Goal: Task Accomplishment & Management: Manage account settings

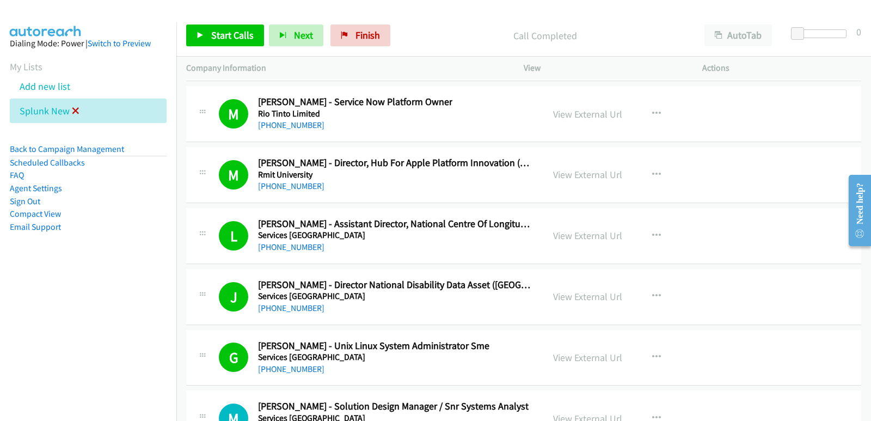
click at [72, 114] on icon at bounding box center [76, 112] width 8 height 8
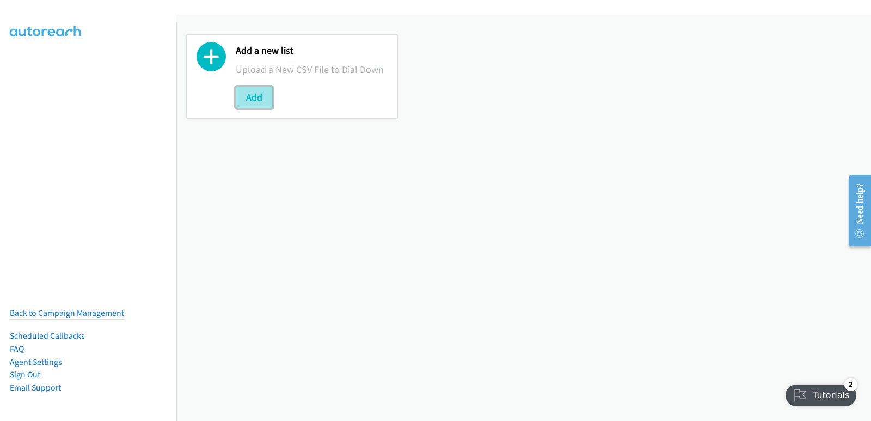
click at [254, 102] on button "Add" at bounding box center [254, 98] width 37 height 22
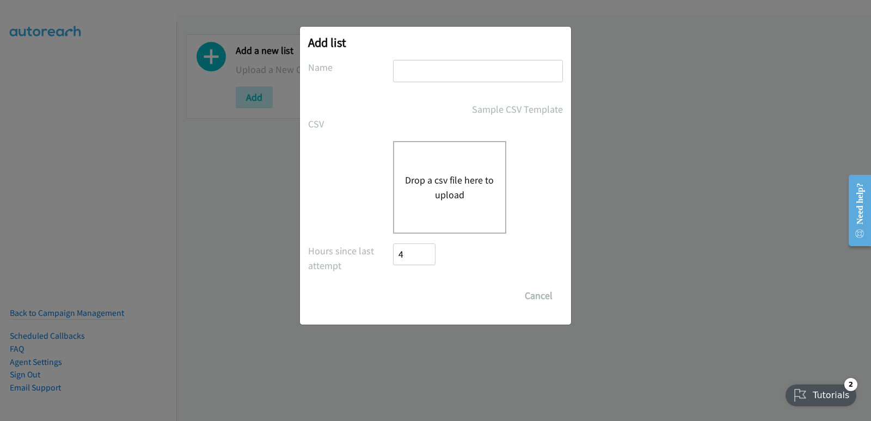
click at [450, 75] on input "text" at bounding box center [478, 71] width 170 height 22
type input "splunk new"
click at [454, 168] on div "Drop a csv file here to upload" at bounding box center [449, 187] width 113 height 93
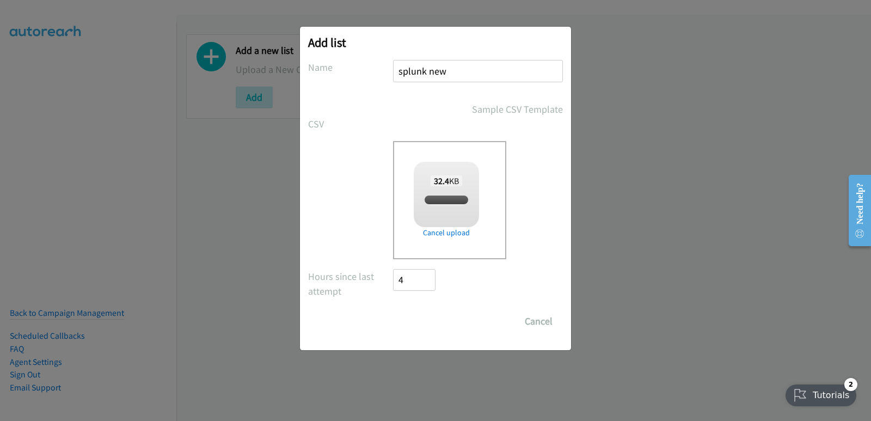
checkbox input "true"
click at [419, 315] on input "Save List" at bounding box center [421, 321] width 57 height 22
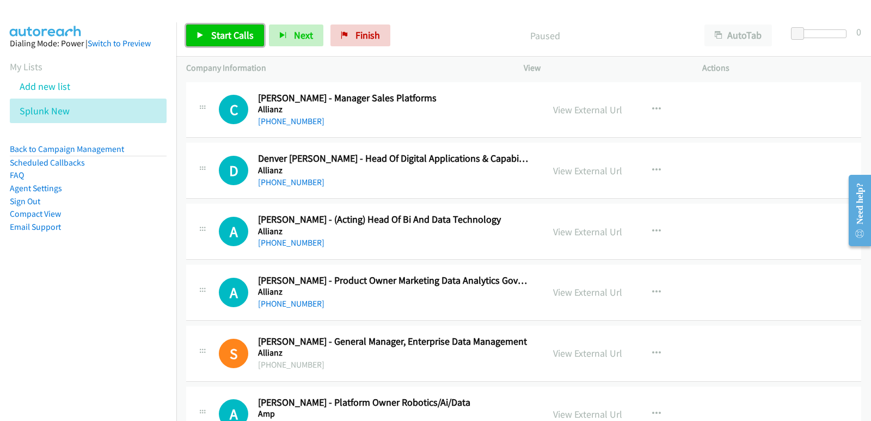
click at [240, 34] on span "Start Calls" at bounding box center [232, 35] width 42 height 13
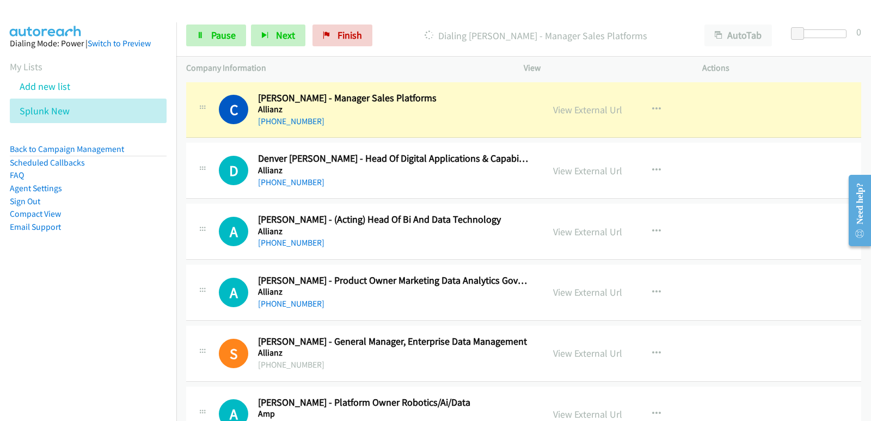
click at [0, 267] on aside "Dialing Mode: Power | Switch to Preview My Lists Add new list Splunk New Back t…" at bounding box center [88, 152] width 176 height 260
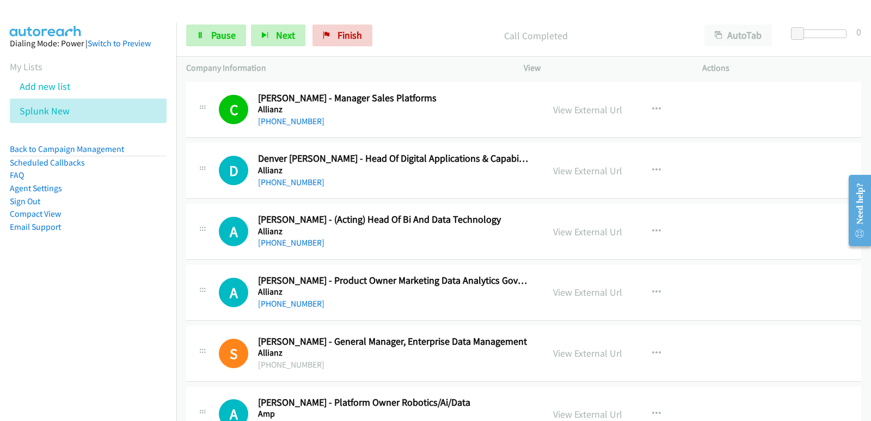
click at [51, 307] on nav "Dialing Mode: Power | Switch to Preview My Lists Add new list Splunk New Back t…" at bounding box center [88, 232] width 177 height 421
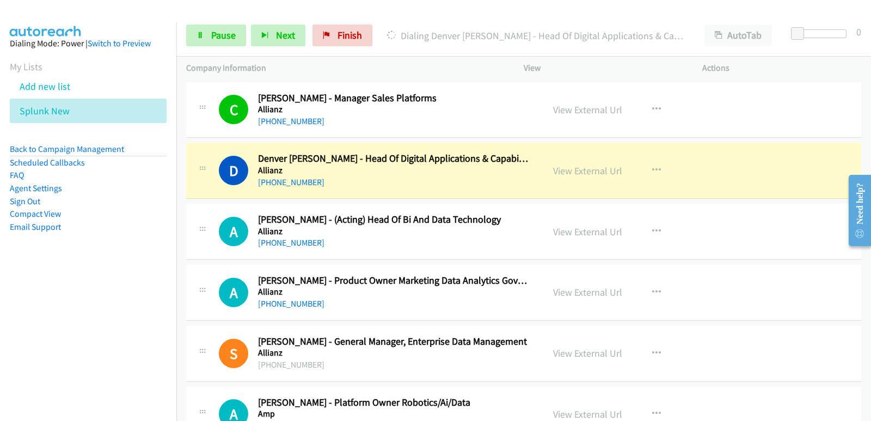
drag, startPoint x: 418, startPoint y: 388, endPoint x: 429, endPoint y: 419, distance: 32.9
click at [10, 283] on nav "Dialing Mode: Power | Switch to Preview My Lists Add new list Splunk New Back t…" at bounding box center [88, 232] width 177 height 421
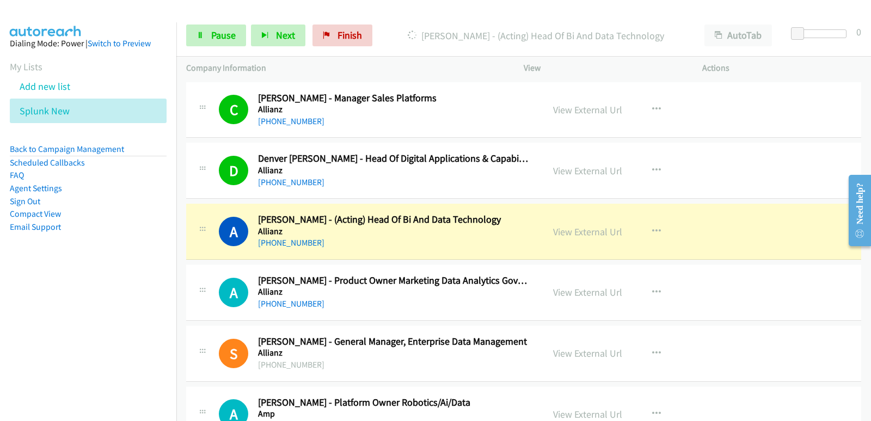
click at [48, 262] on aside "Dialing Mode: Power | Switch to Preview My Lists Add new list Splunk New Back t…" at bounding box center [88, 152] width 176 height 260
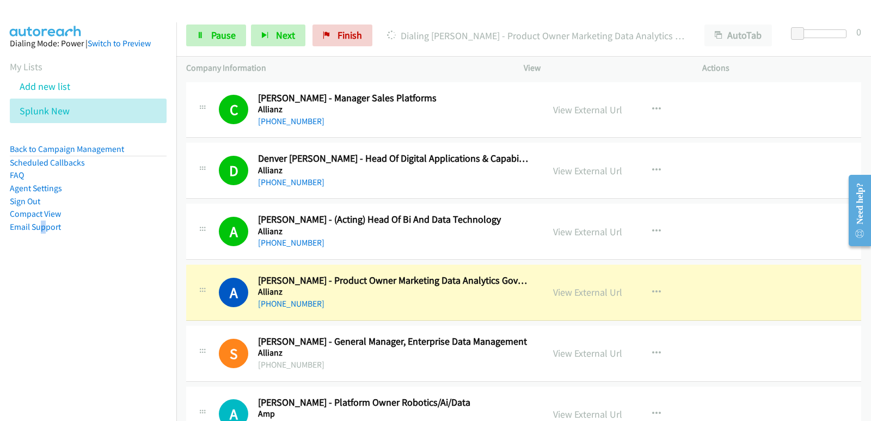
click at [39, 302] on nav "Dialing Mode: Power | Switch to Preview My Lists Add new list Splunk New Back t…" at bounding box center [88, 232] width 177 height 421
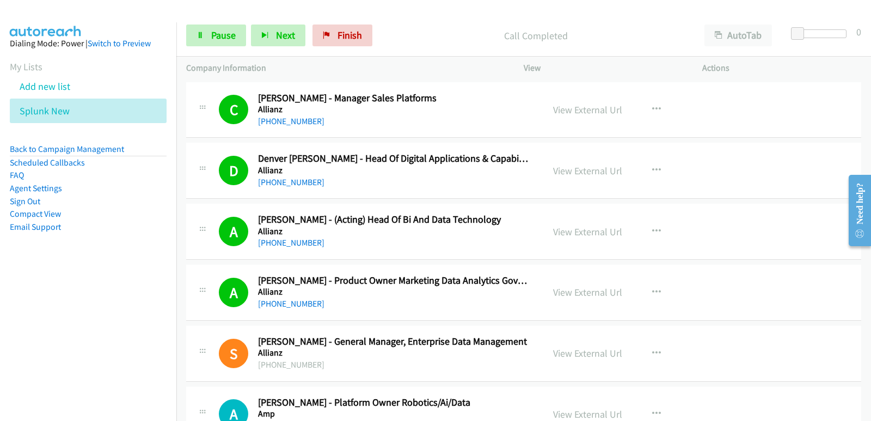
click at [34, 291] on nav "Dialing Mode: Power | Switch to Preview My Lists Add new list Splunk New Back t…" at bounding box center [88, 232] width 177 height 421
click at [25, 269] on aside "Dialing Mode: Power | Switch to Preview My Lists Add new list Splunk New Back t…" at bounding box center [88, 152] width 176 height 260
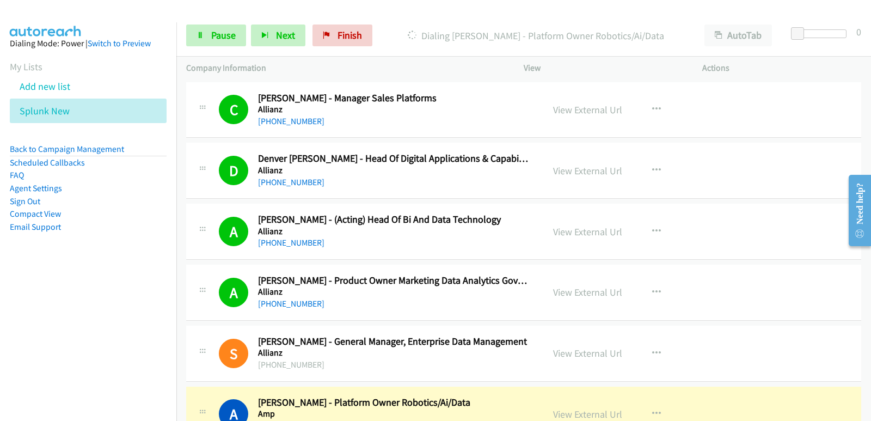
click at [97, 290] on nav "Dialing Mode: Power | Switch to Preview My Lists Add new list Splunk New Back t…" at bounding box center [88, 232] width 177 height 421
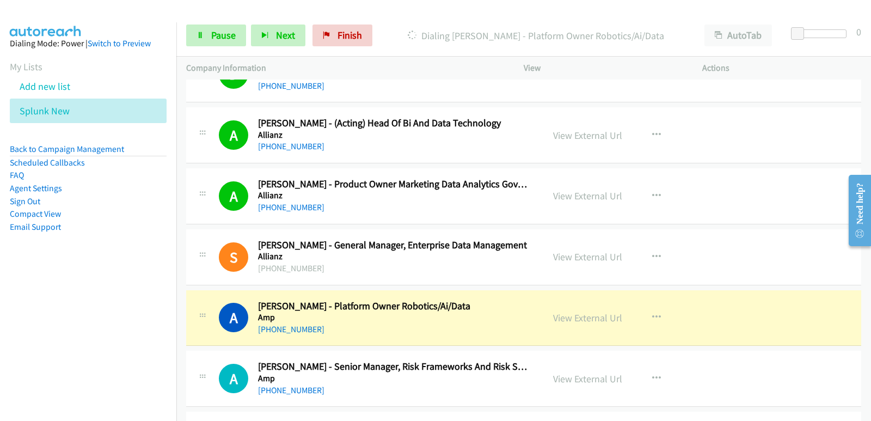
scroll to position [109, 0]
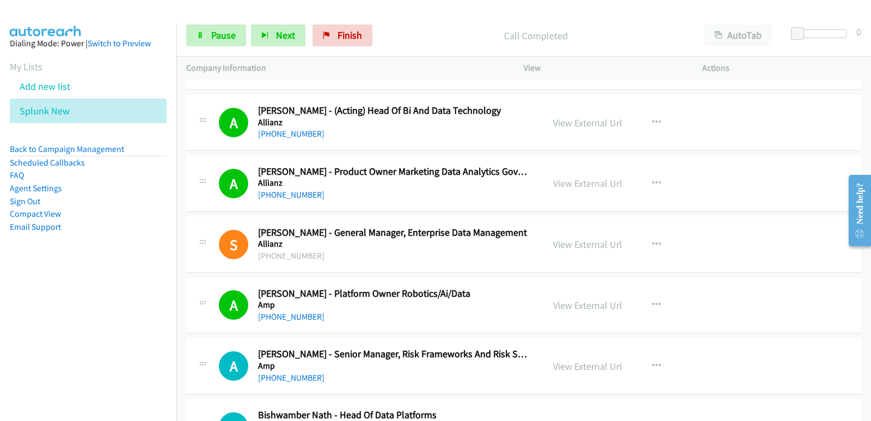
click at [50, 305] on nav "Dialing Mode: Power | Switch to Preview My Lists Add new list Splunk New Back t…" at bounding box center [88, 232] width 177 height 421
click at [53, 298] on nav "Dialing Mode: Power | Switch to Preview My Lists Add new list Splunk New Back t…" at bounding box center [88, 232] width 177 height 421
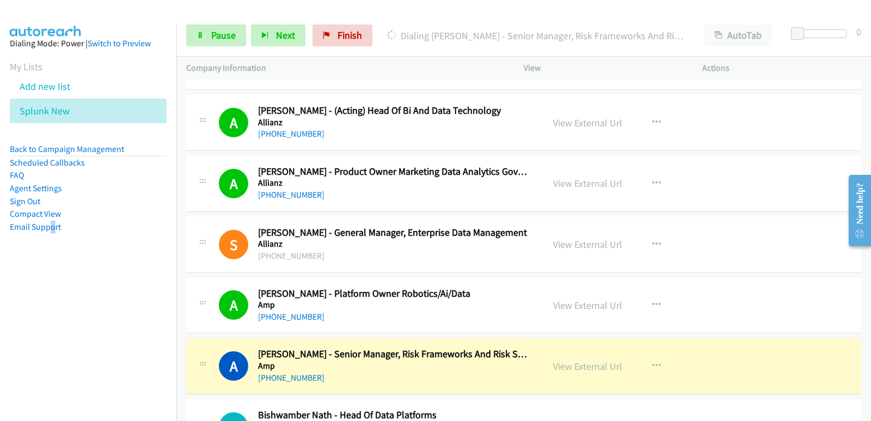
click at [51, 279] on aside "Dialing Mode: Power | Switch to Preview My Lists Add new list Splunk New Back t…" at bounding box center [88, 152] width 176 height 260
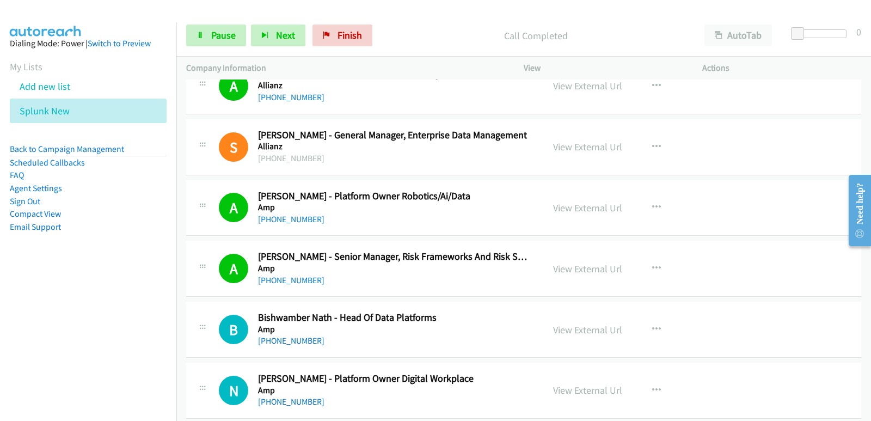
scroll to position [218, 0]
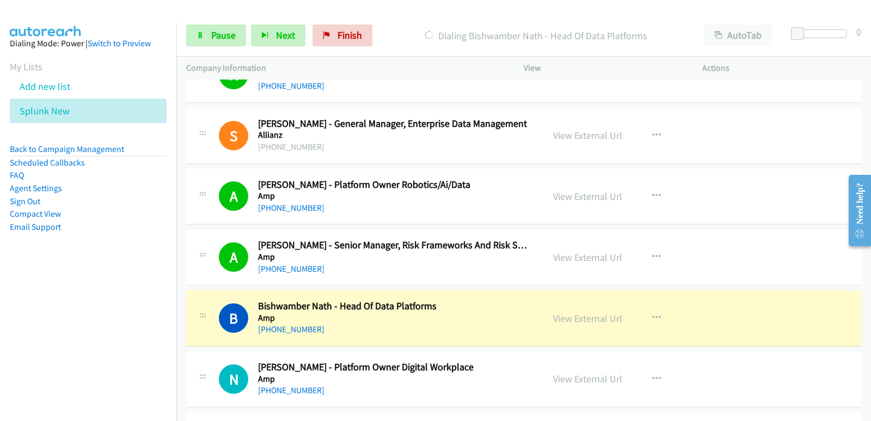
click at [55, 317] on nav "Dialing Mode: Power | Switch to Preview My Lists Add new list Splunk New Back t…" at bounding box center [88, 232] width 177 height 421
click at [64, 324] on nav "Dialing Mode: Power | Switch to Preview My Lists Add new list Splunk New Back t…" at bounding box center [88, 232] width 177 height 421
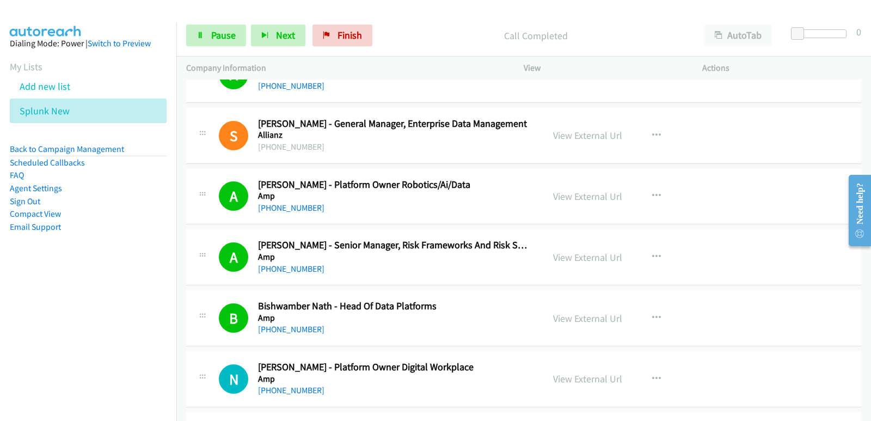
click at [70, 324] on nav "Dialing Mode: Power | Switch to Preview My Lists Add new list Splunk New Back t…" at bounding box center [88, 232] width 177 height 421
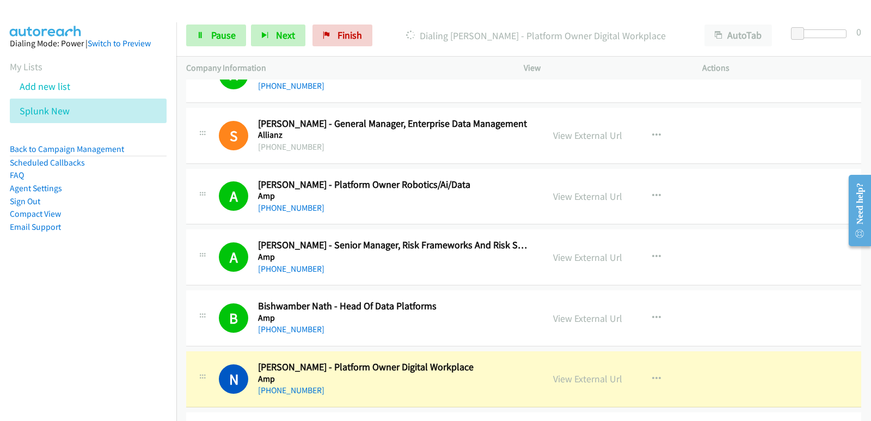
click at [0, 312] on nav "Dialing Mode: Power | Switch to Preview My Lists Add new list Splunk New Back t…" at bounding box center [88, 232] width 177 height 421
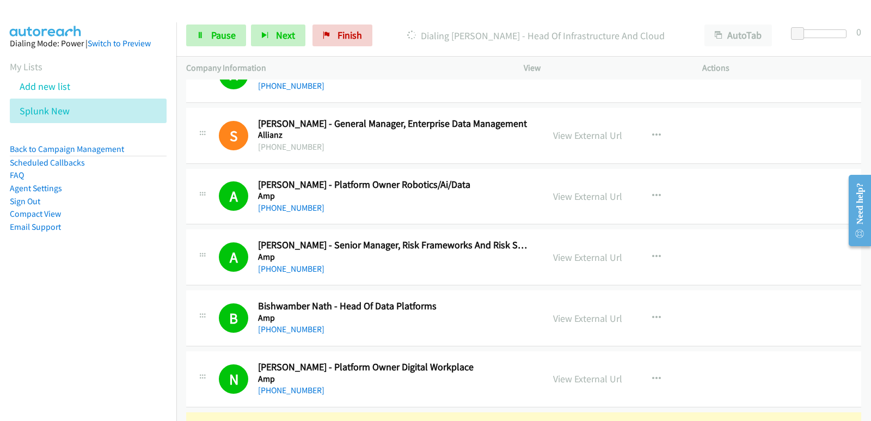
click at [16, 310] on nav "Dialing Mode: Power | Switch to Preview My Lists Add new list Splunk New Back t…" at bounding box center [88, 232] width 177 height 421
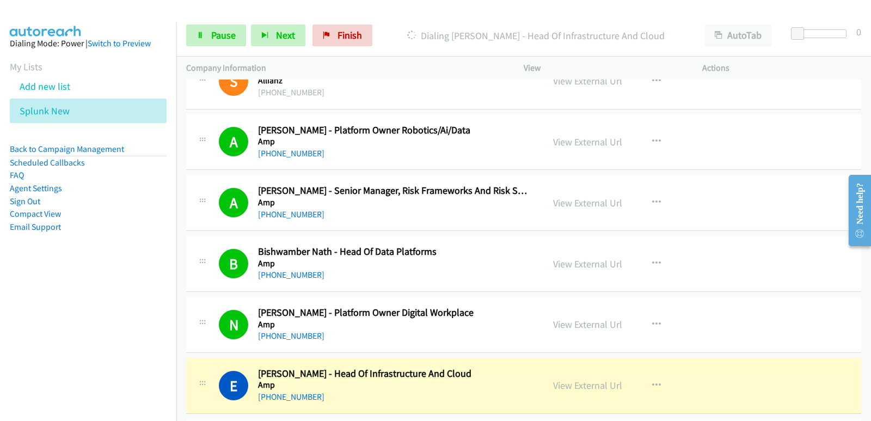
scroll to position [327, 0]
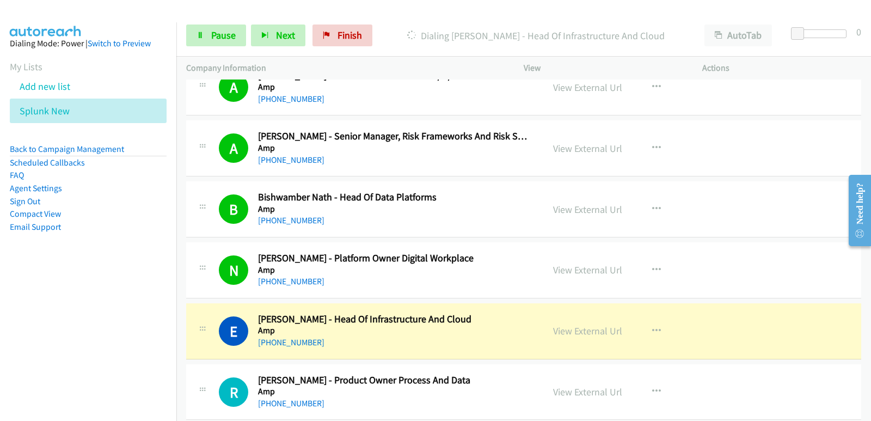
click at [11, 309] on nav "Dialing Mode: Power | Switch to Preview My Lists Add new list Splunk New Back t…" at bounding box center [88, 232] width 177 height 421
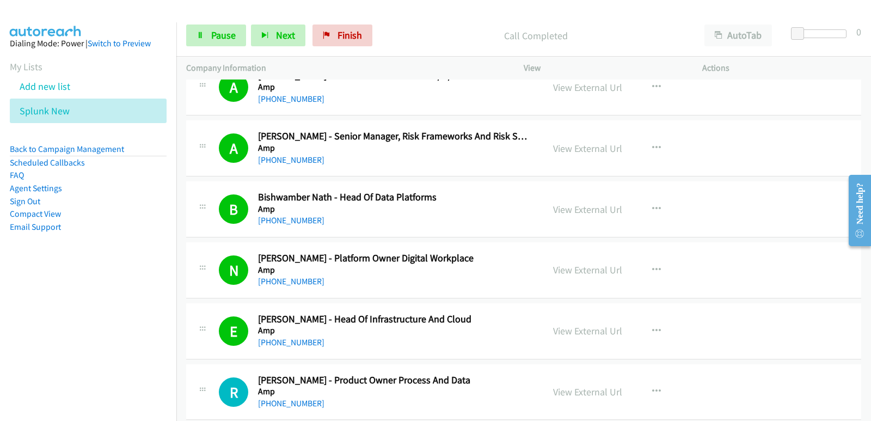
click at [29, 303] on nav "Dialing Mode: Power | Switch to Preview My Lists Add new list Splunk New Back t…" at bounding box center [88, 232] width 177 height 421
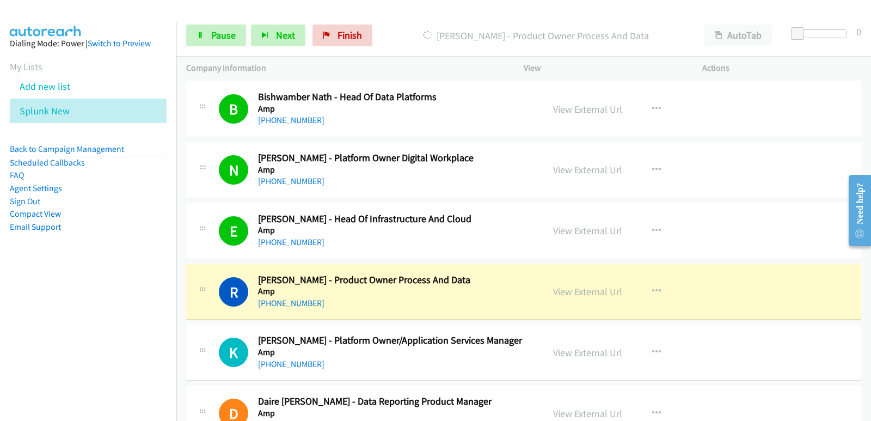
scroll to position [436, 0]
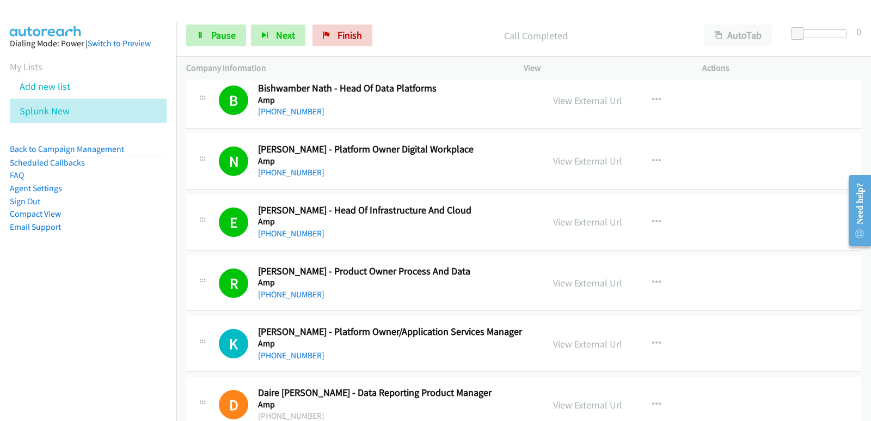
click at [34, 302] on nav "Dialing Mode: Power | Switch to Preview My Lists Add new list Splunk New Back t…" at bounding box center [88, 232] width 177 height 421
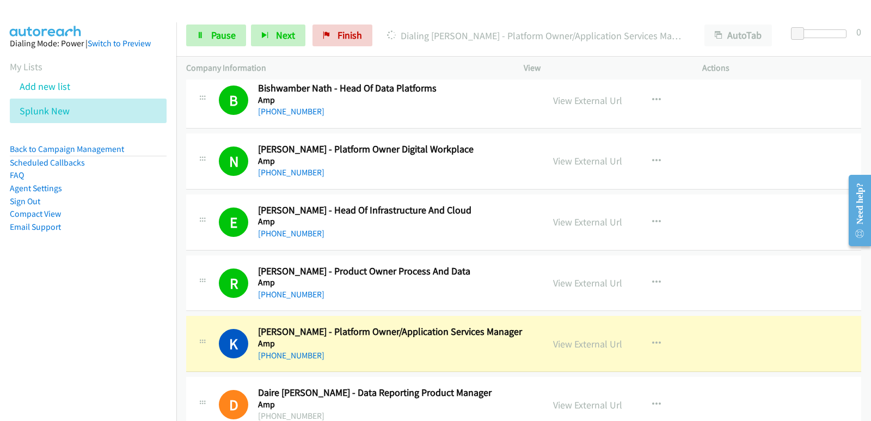
click at [45, 300] on nav "Dialing Mode: Power | Switch to Preview My Lists Add new list Splunk New Back t…" at bounding box center [88, 232] width 177 height 421
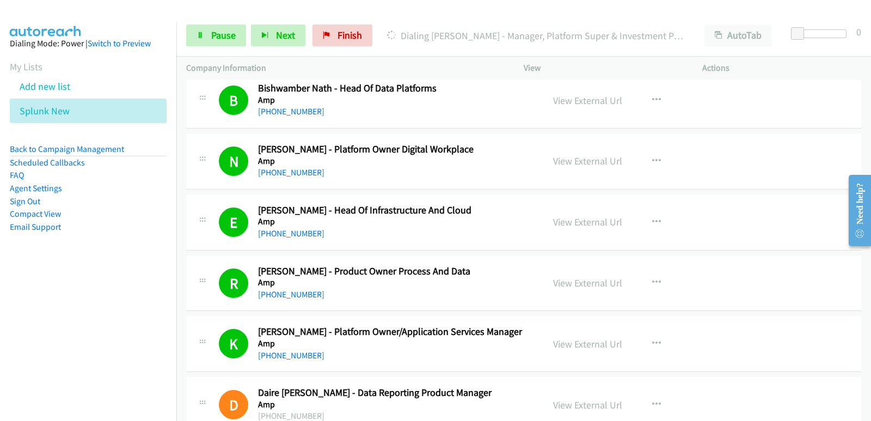
click at [54, 295] on nav "Dialing Mode: Power | Switch to Preview My Lists Add new list Splunk New Back t…" at bounding box center [88, 232] width 177 height 421
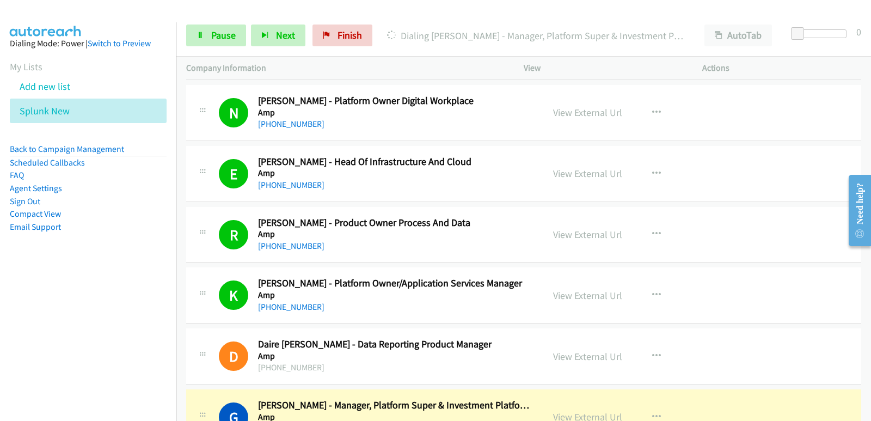
scroll to position [545, 0]
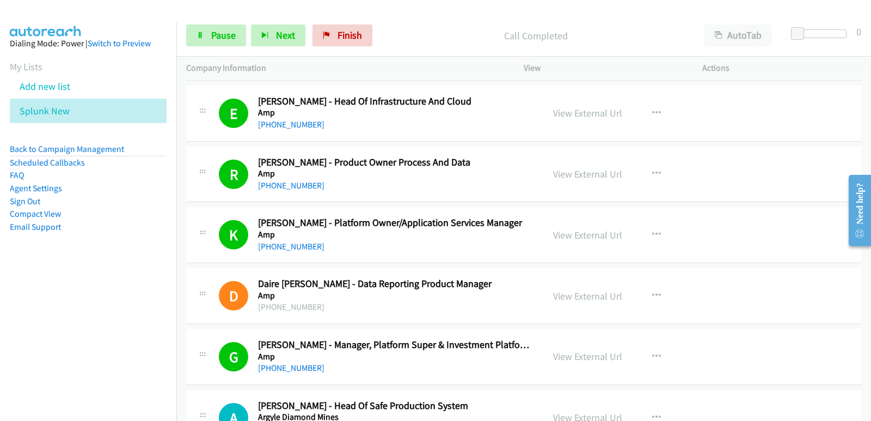
click at [0, 296] on nav "Dialing Mode: Power | Switch to Preview My Lists Add new list Splunk New Back t…" at bounding box center [88, 232] width 177 height 421
click at [29, 290] on nav "Dialing Mode: Power | Switch to Preview My Lists Add new list Splunk New Back t…" at bounding box center [88, 232] width 177 height 421
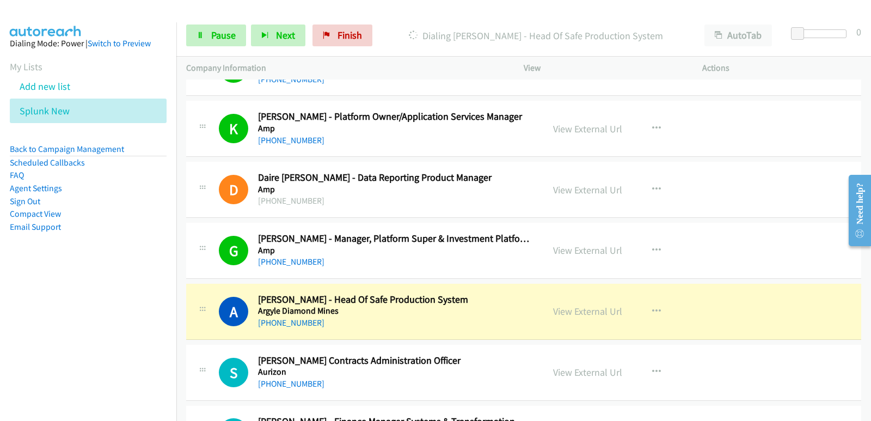
scroll to position [654, 0]
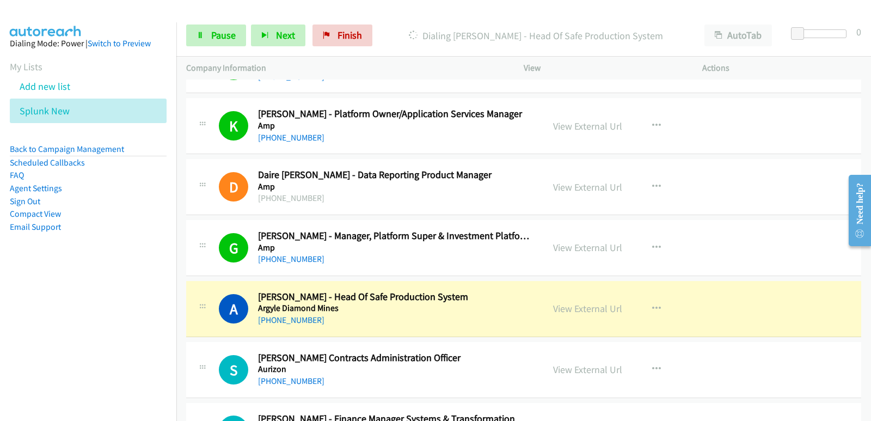
click at [53, 300] on nav "Dialing Mode: Power | Switch to Preview My Lists Add new list Splunk New Back t…" at bounding box center [88, 232] width 177 height 421
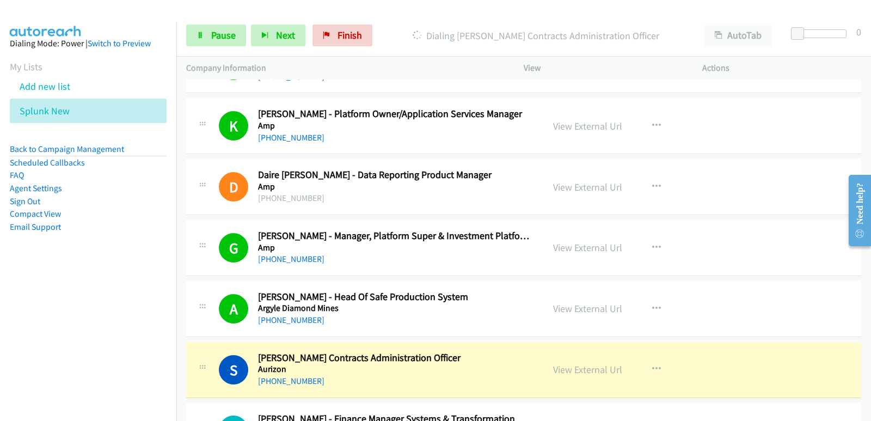
click at [40, 304] on nav "Dialing Mode: Power | Switch to Preview My Lists Add new list Splunk New Back t…" at bounding box center [88, 232] width 177 height 421
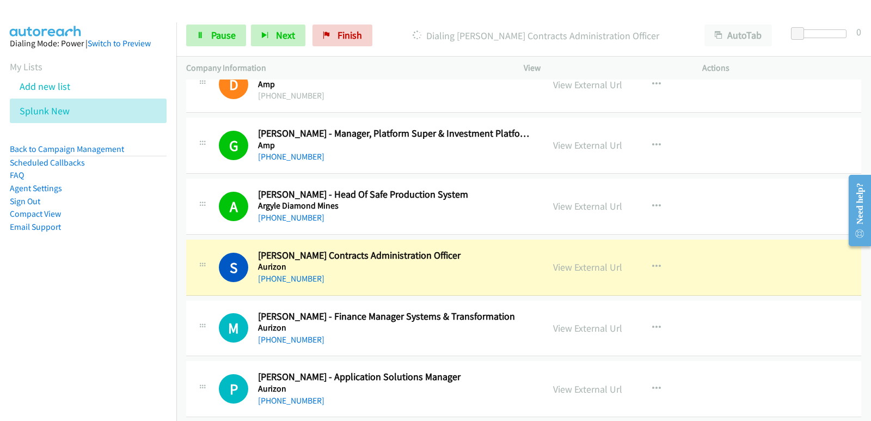
scroll to position [763, 0]
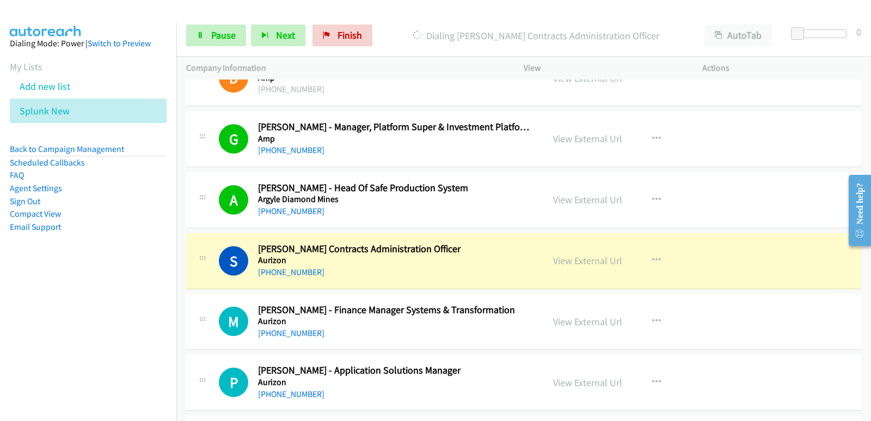
click at [48, 300] on nav "Dialing Mode: Power | Switch to Preview My Lists Add new list Splunk New Back t…" at bounding box center [88, 232] width 177 height 421
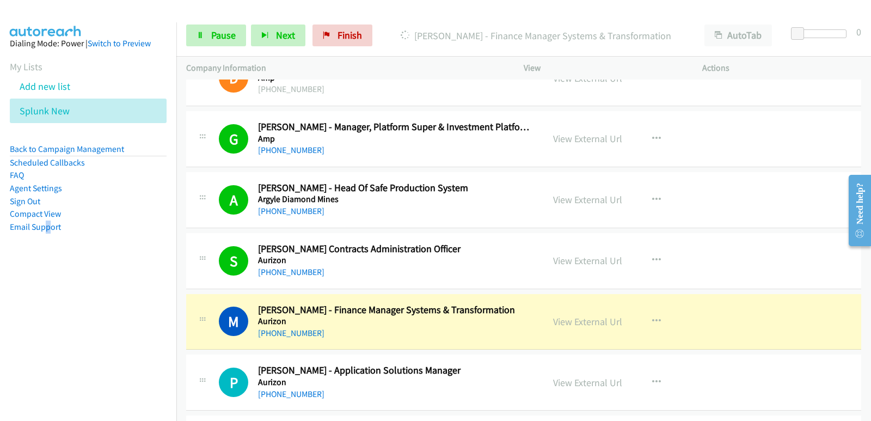
click at [47, 314] on nav "Dialing Mode: Power | Switch to Preview My Lists Add new list Splunk New Back t…" at bounding box center [88, 232] width 177 height 421
click at [35, 321] on nav "Dialing Mode: Power | Switch to Preview My Lists Add new list Splunk New Back t…" at bounding box center [88, 232] width 177 height 421
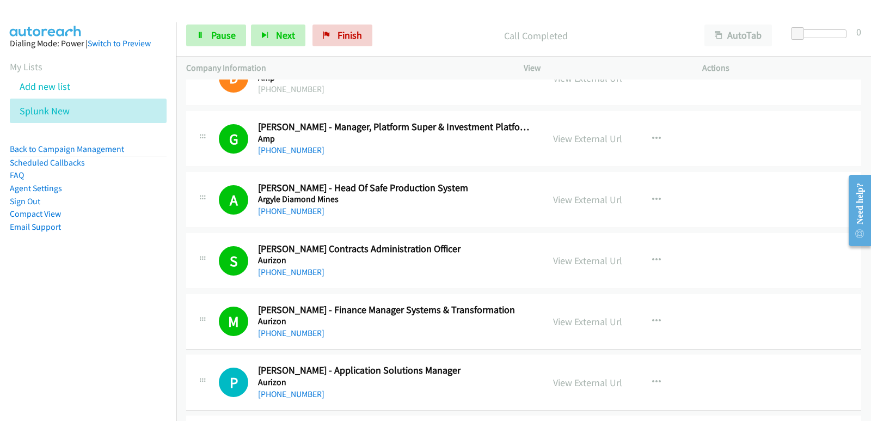
click at [50, 313] on nav "Dialing Mode: Power | Switch to Preview My Lists Add new list Splunk New Back t…" at bounding box center [88, 232] width 177 height 421
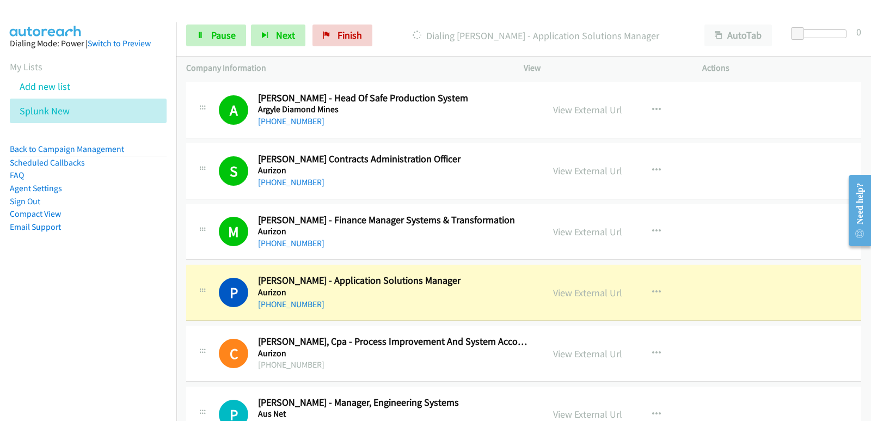
scroll to position [871, 0]
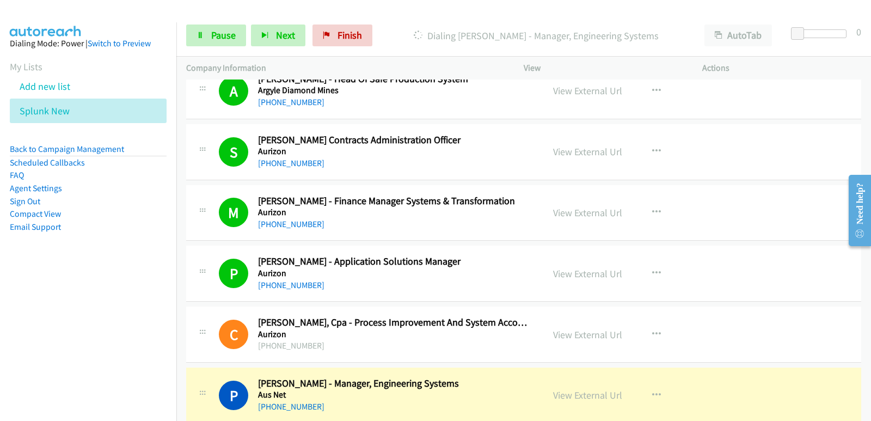
click at [64, 343] on nav "Dialing Mode: Power | Switch to Preview My Lists Add new list Splunk New Back t…" at bounding box center [88, 232] width 177 height 421
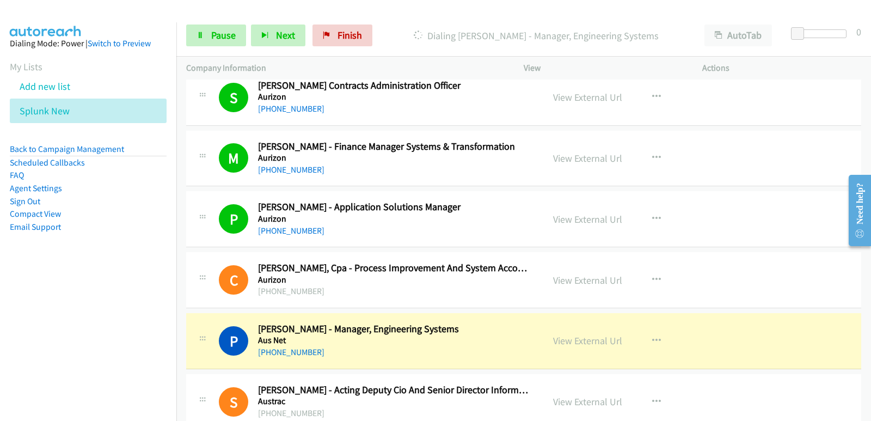
click at [44, 340] on nav "Dialing Mode: Power | Switch to Preview My Lists Add new list Splunk New Back t…" at bounding box center [88, 232] width 177 height 421
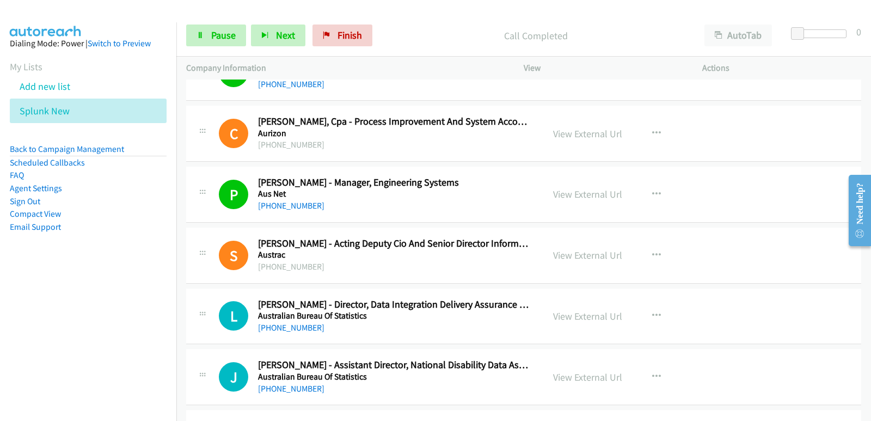
scroll to position [1089, 0]
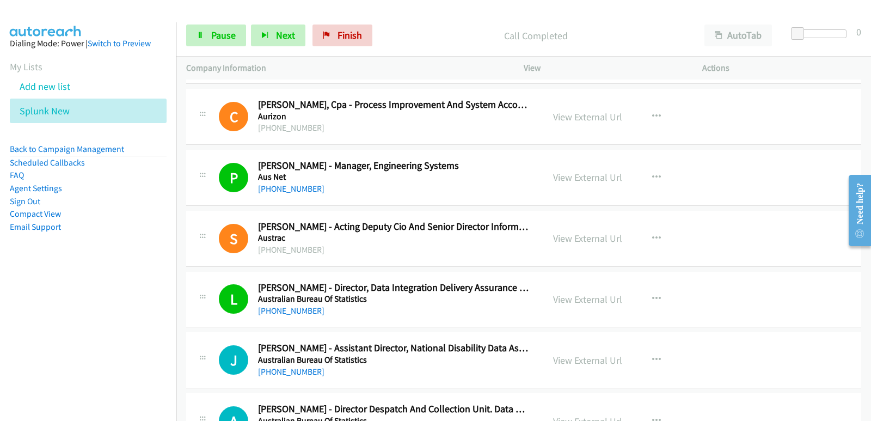
click at [0, 325] on nav "Dialing Mode: Power | Switch to Preview My Lists Add new list Splunk New Back t…" at bounding box center [88, 232] width 177 height 421
click at [62, 343] on nav "Dialing Mode: Power | Switch to Preview My Lists Add new list Splunk New Back t…" at bounding box center [88, 232] width 177 height 421
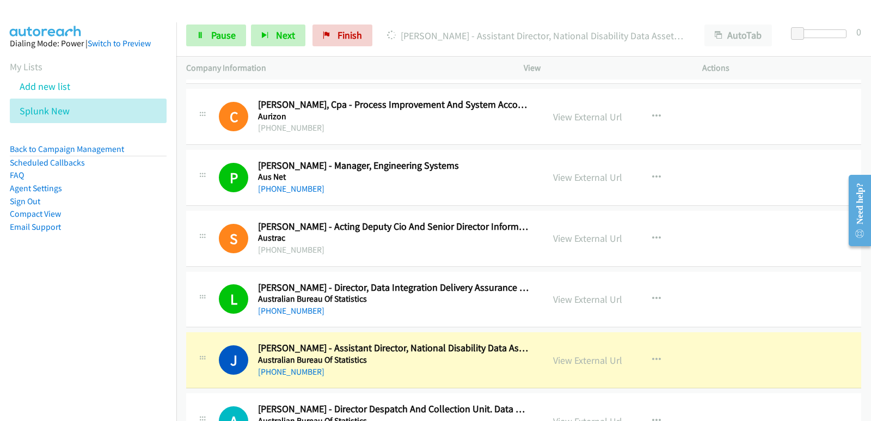
scroll to position [1144, 0]
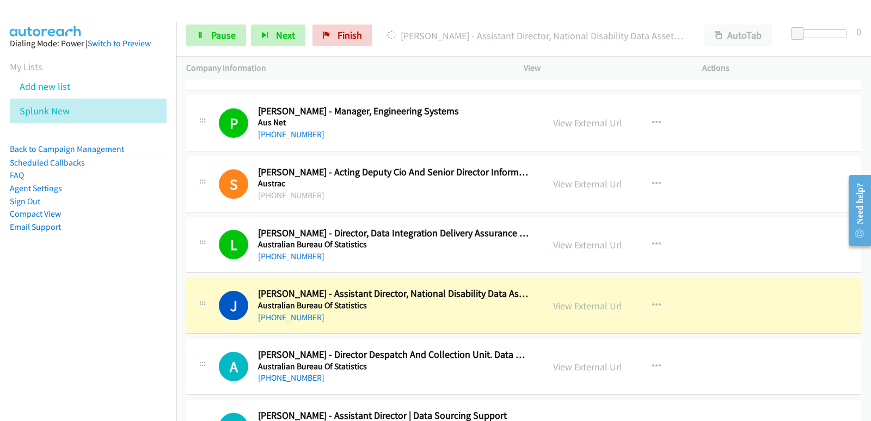
click at [0, 321] on nav "Dialing Mode: Power | Switch to Preview My Lists Add new list Splunk New Back t…" at bounding box center [88, 232] width 177 height 421
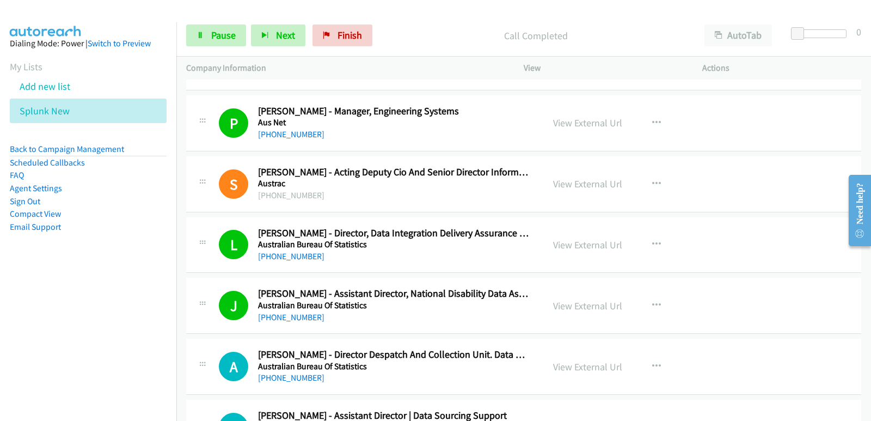
scroll to position [1198, 0]
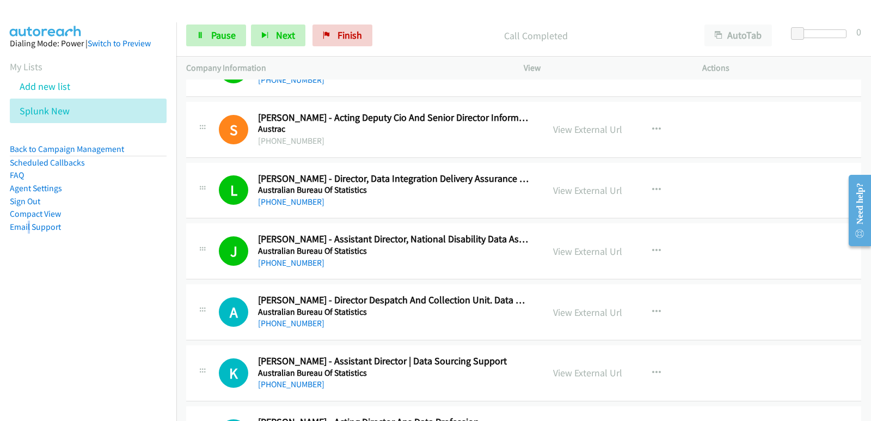
click at [29, 334] on nav "Dialing Mode: Power | Switch to Preview My Lists Add new list Splunk New Back t…" at bounding box center [88, 232] width 177 height 421
click at [17, 349] on nav "Dialing Mode: Power | Switch to Preview My Lists Add new list Splunk New Back t…" at bounding box center [88, 232] width 177 height 421
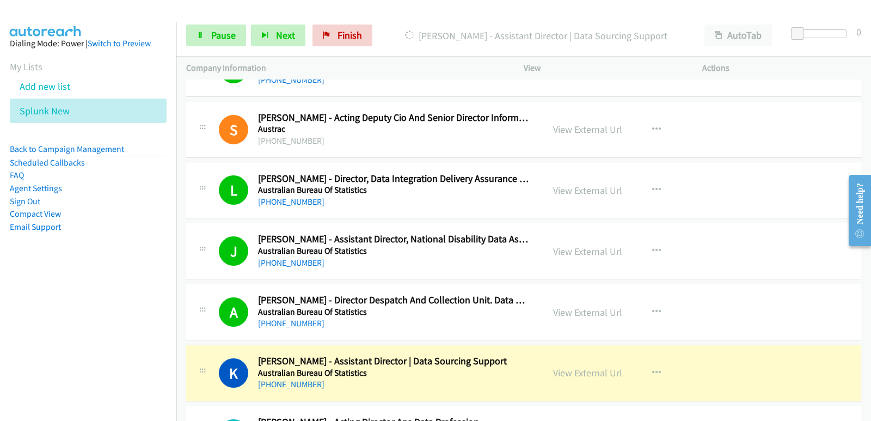
click at [70, 333] on nav "Dialing Mode: Power | Switch to Preview My Lists Add new list Splunk New Back t…" at bounding box center [88, 232] width 177 height 421
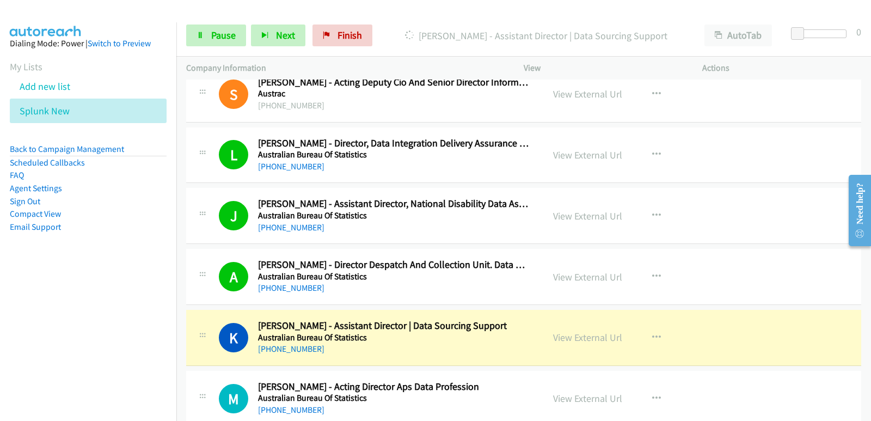
scroll to position [1307, 0]
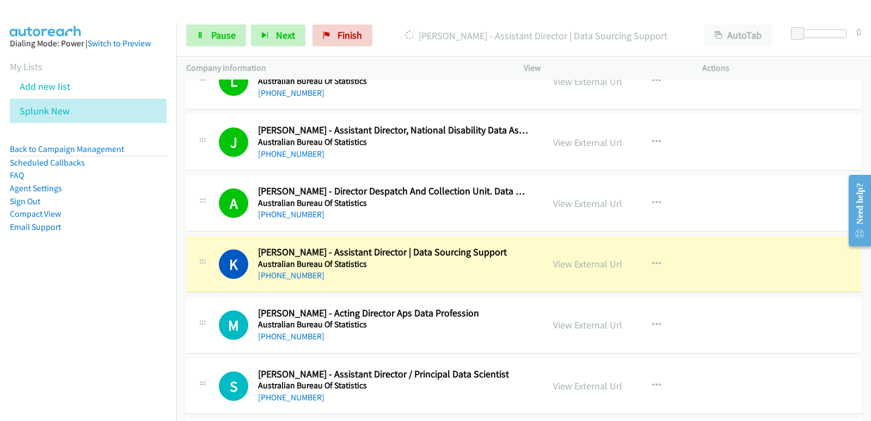
click at [9, 333] on nav "Dialing Mode: Power | Switch to Preview My Lists Add new list Splunk New Back t…" at bounding box center [88, 232] width 177 height 421
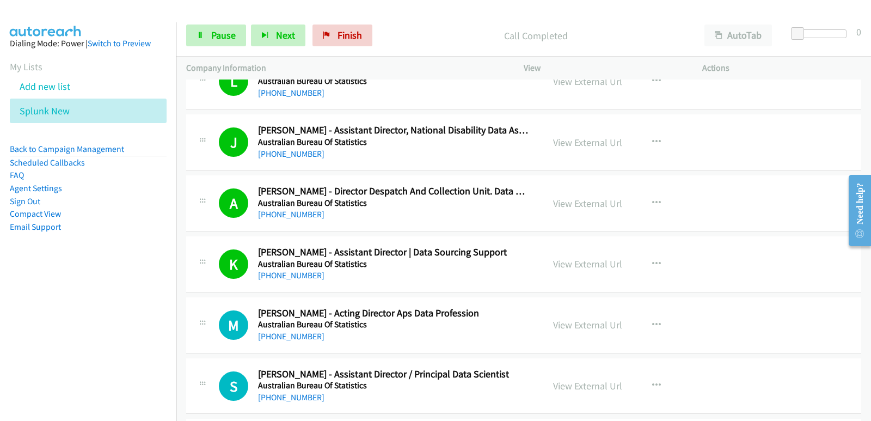
click at [51, 350] on nav "Dialing Mode: Power | Switch to Preview My Lists Add new list Splunk New Back t…" at bounding box center [88, 232] width 177 height 421
click at [13, 367] on nav "Dialing Mode: Power | Switch to Preview My Lists Add new list Splunk New Back t…" at bounding box center [88, 232] width 177 height 421
click at [69, 370] on nav "Dialing Mode: Power | Switch to Preview My Lists Add new list Splunk New Back t…" at bounding box center [88, 232] width 177 height 421
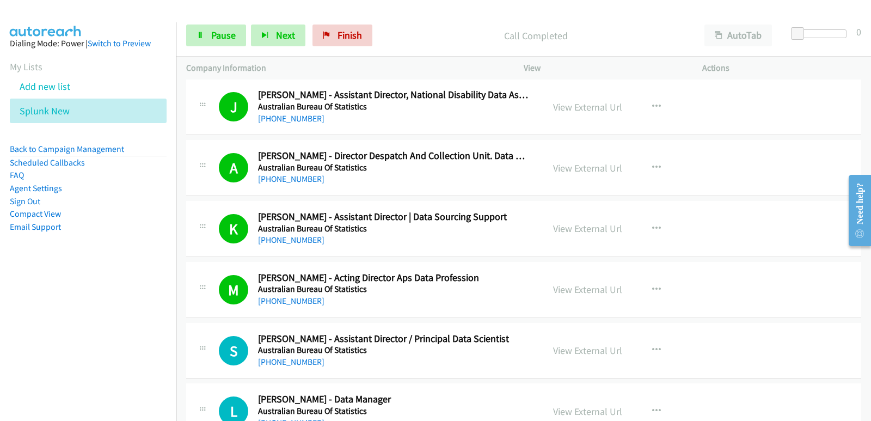
scroll to position [1362, 0]
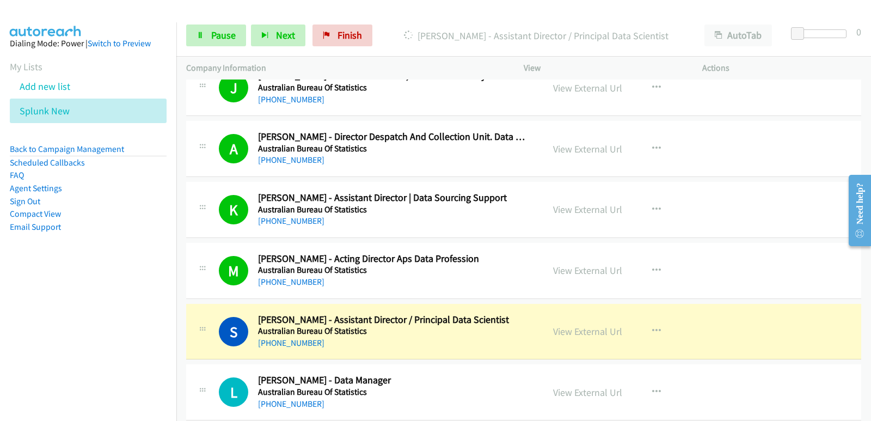
click at [29, 326] on nav "Dialing Mode: Power | Switch to Preview My Lists Add new list Splunk New Back t…" at bounding box center [88, 232] width 177 height 421
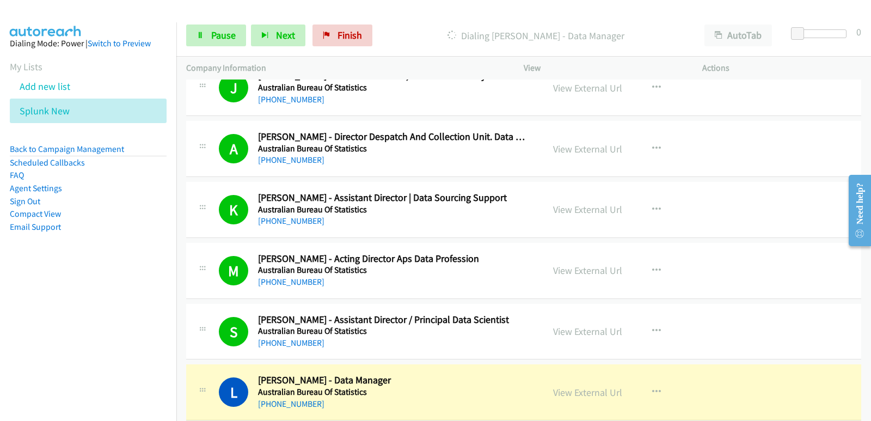
click at [36, 334] on nav "Dialing Mode: Power | Switch to Preview My Lists Add new list Splunk New Back t…" at bounding box center [88, 232] width 177 height 421
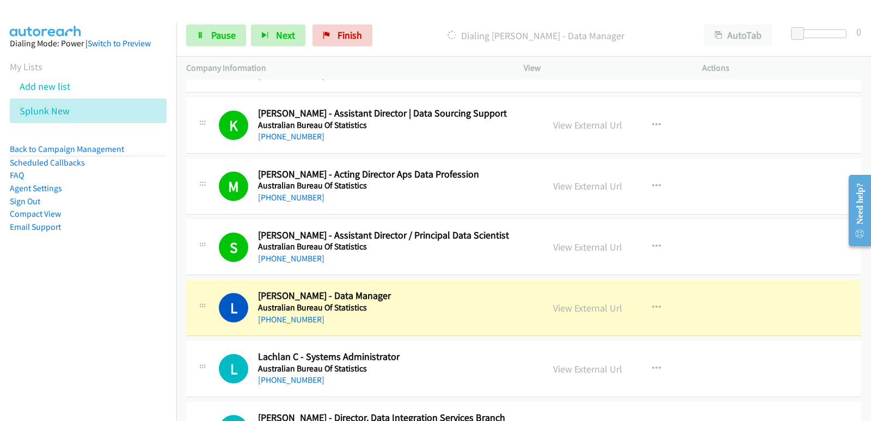
scroll to position [1471, 0]
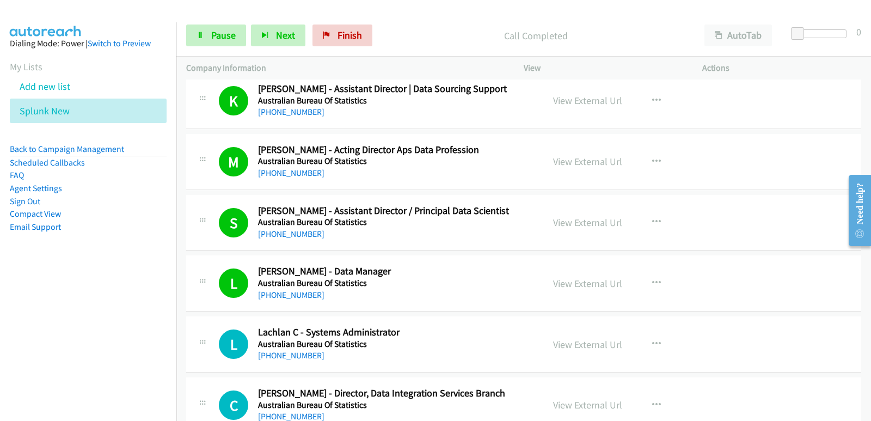
click at [1, 347] on nav "Dialing Mode: Power | Switch to Preview My Lists Add new list Splunk New Back t…" at bounding box center [88, 232] width 177 height 421
click at [4, 350] on nav "Dialing Mode: Power | Switch to Preview My Lists Add new list Splunk New Back t…" at bounding box center [88, 232] width 177 height 421
click at [1, 359] on nav "Dialing Mode: Power | Switch to Preview My Lists Add new list Splunk New Back t…" at bounding box center [88, 232] width 177 height 421
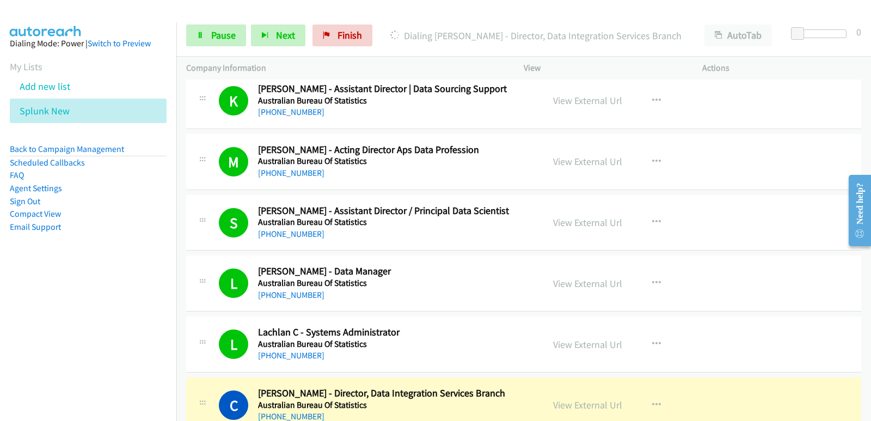
click at [65, 355] on nav "Dialing Mode: Power | Switch to Preview My Lists Add new list Splunk New Back t…" at bounding box center [88, 232] width 177 height 421
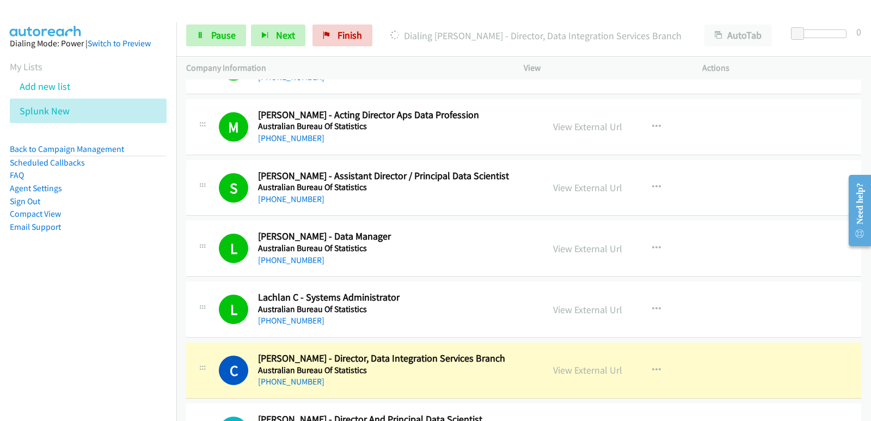
scroll to position [1525, 0]
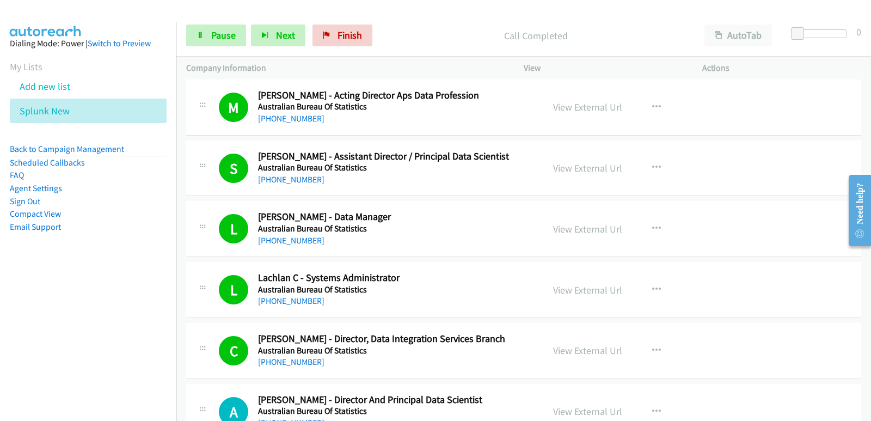
click at [29, 303] on nav "Dialing Mode: Power | Switch to Preview My Lists Add new list Splunk New Back t…" at bounding box center [88, 232] width 177 height 421
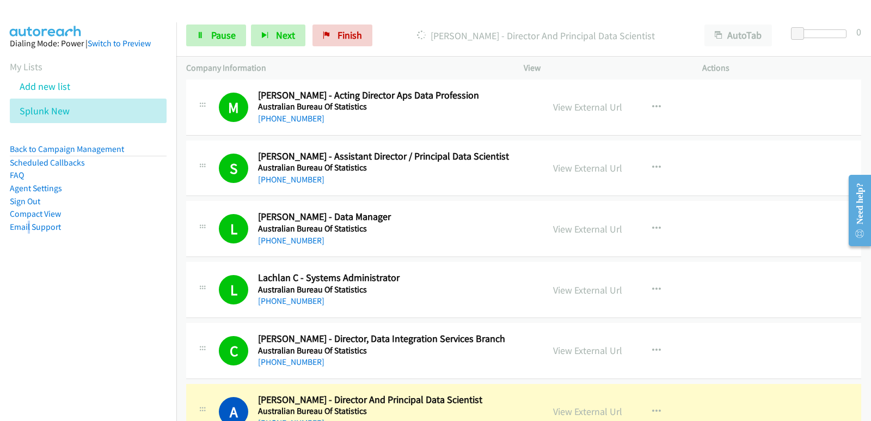
click at [29, 368] on nav "Dialing Mode: Power | Switch to Preview My Lists Add new list Splunk New Back t…" at bounding box center [88, 232] width 177 height 421
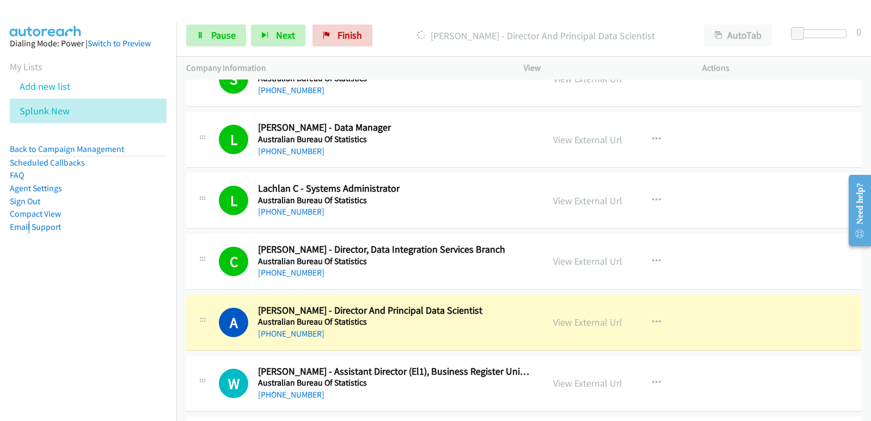
scroll to position [1634, 0]
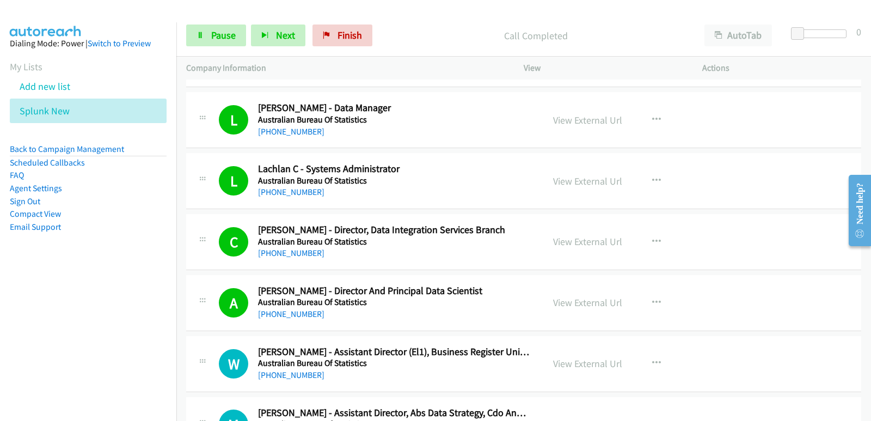
click at [77, 354] on nav "Dialing Mode: Power | Switch to Preview My Lists Add new list Splunk New Back t…" at bounding box center [88, 232] width 177 height 421
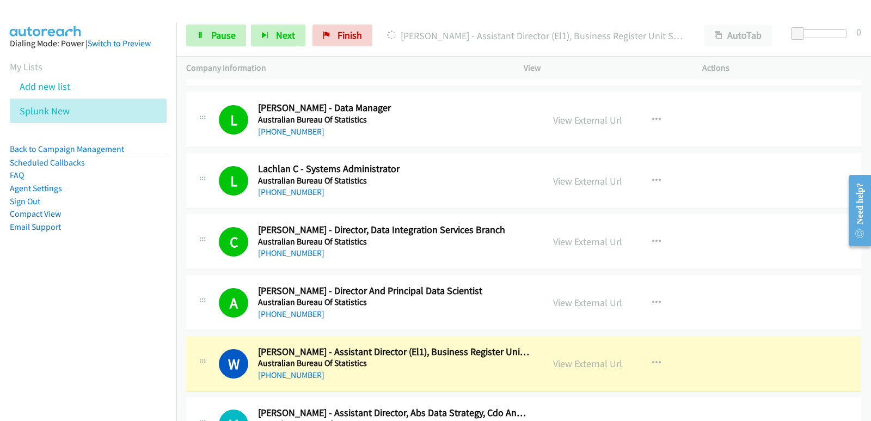
drag, startPoint x: 69, startPoint y: 357, endPoint x: 65, endPoint y: 351, distance: 6.4
click at [66, 352] on nav "Dialing Mode: Power | Switch to Preview My Lists Add new list Splunk New Back t…" at bounding box center [88, 232] width 177 height 421
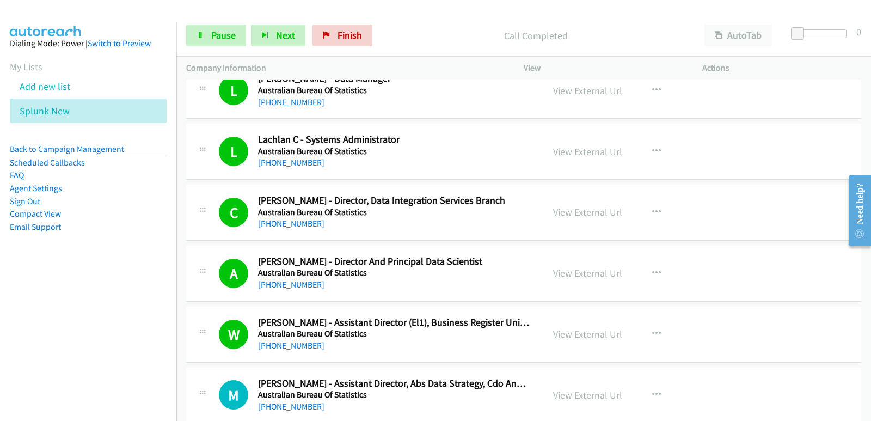
scroll to position [1688, 0]
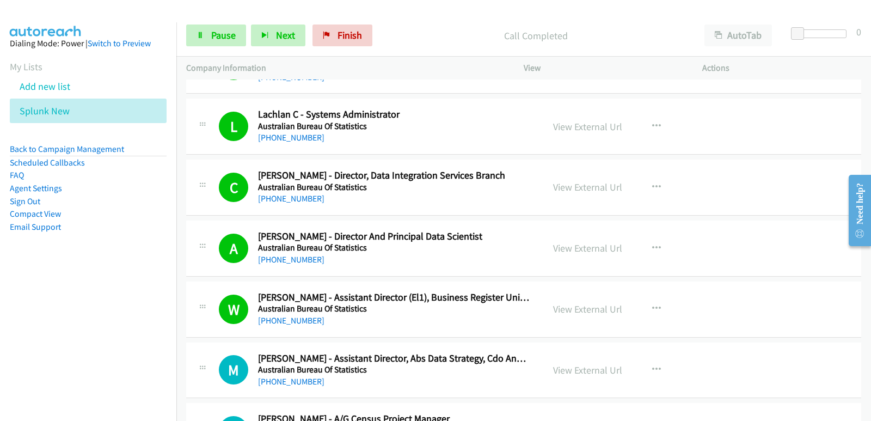
click at [13, 374] on nav "Dialing Mode: Power | Switch to Preview My Lists Add new list Splunk New Back t…" at bounding box center [88, 232] width 177 height 421
click at [27, 383] on nav "Dialing Mode: Power | Switch to Preview My Lists Add new list Splunk New Back t…" at bounding box center [88, 232] width 177 height 421
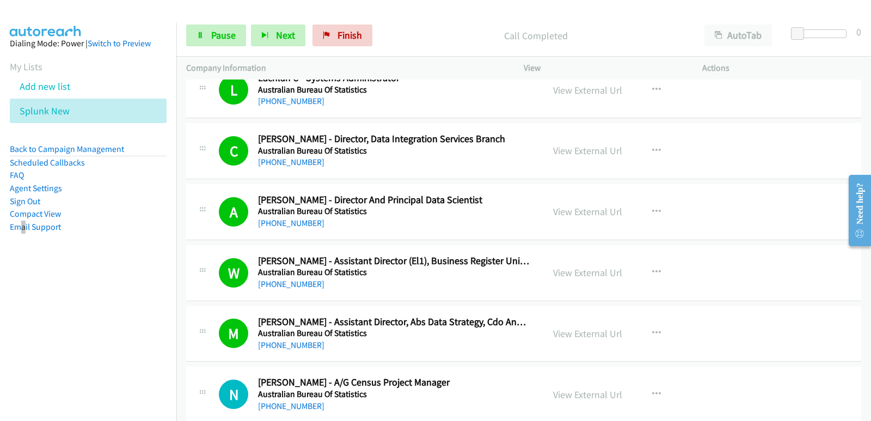
scroll to position [1743, 0]
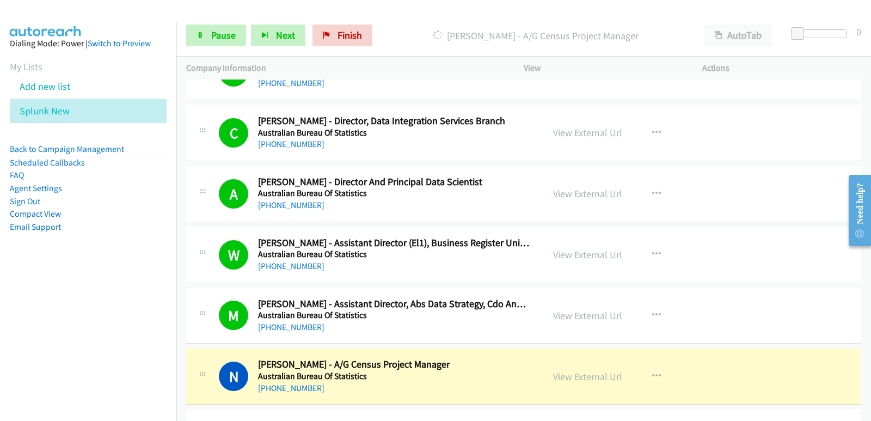
click at [0, 367] on nav "Dialing Mode: Power | Switch to Preview My Lists Add new list Splunk New Back t…" at bounding box center [88, 232] width 177 height 421
click at [3, 369] on nav "Dialing Mode: Power | Switch to Preview My Lists Add new list Splunk New Back t…" at bounding box center [88, 232] width 177 height 421
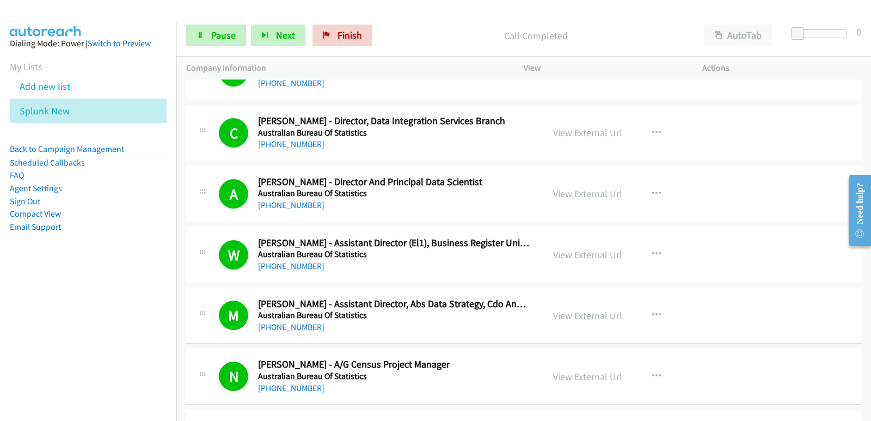
click at [12, 378] on nav "Dialing Mode: Power | Switch to Preview My Lists Add new list Splunk New Back t…" at bounding box center [88, 232] width 177 height 421
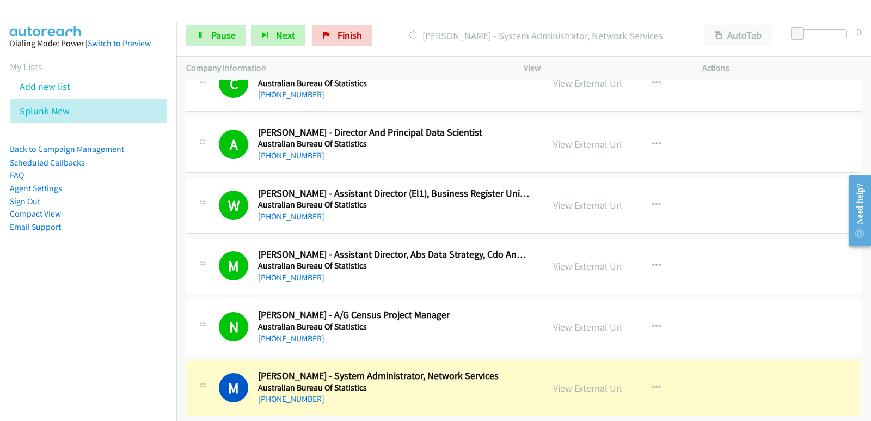
scroll to position [1906, 0]
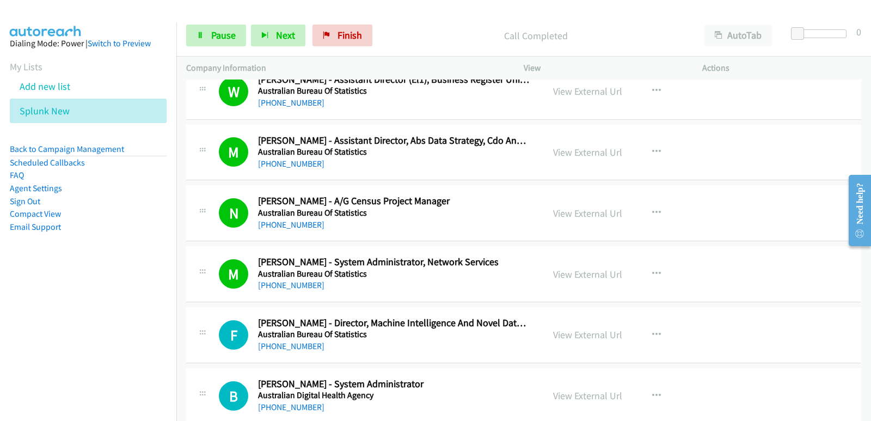
click at [30, 343] on nav "Dialing Mode: Power | Switch to Preview My Lists Add new list Splunk New Back t…" at bounding box center [88, 232] width 177 height 421
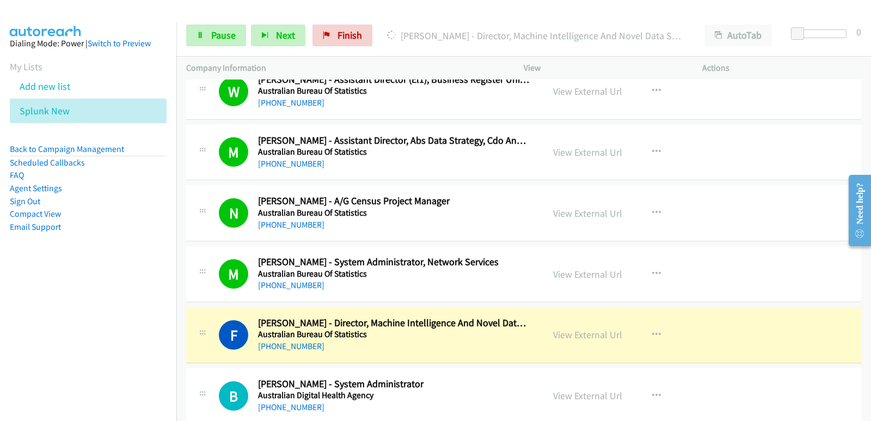
click at [31, 380] on nav "Dialing Mode: Power | Switch to Preview My Lists Add new list Splunk New Back t…" at bounding box center [88, 232] width 177 height 421
click at [42, 296] on nav "Dialing Mode: Power | Switch to Preview My Lists Add new list Splunk New Back t…" at bounding box center [88, 232] width 177 height 421
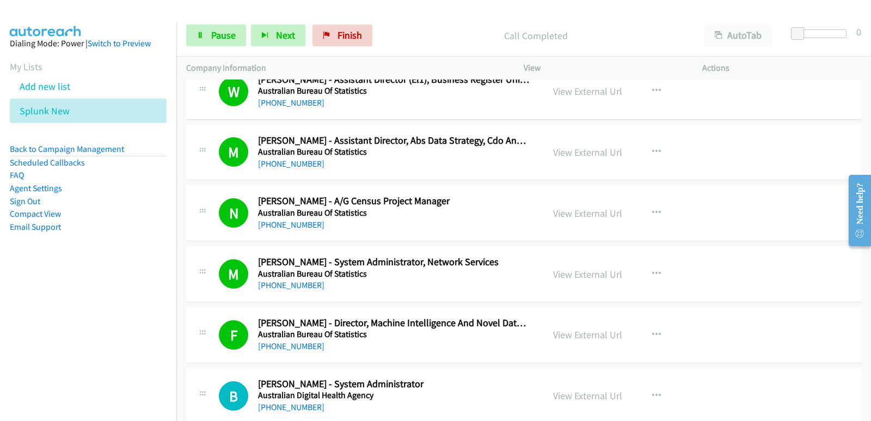
drag, startPoint x: 15, startPoint y: 354, endPoint x: 26, endPoint y: 340, distance: 17.4
click at [17, 353] on nav "Dialing Mode: Power | Switch to Preview My Lists Add new list Splunk New Back t…" at bounding box center [88, 232] width 177 height 421
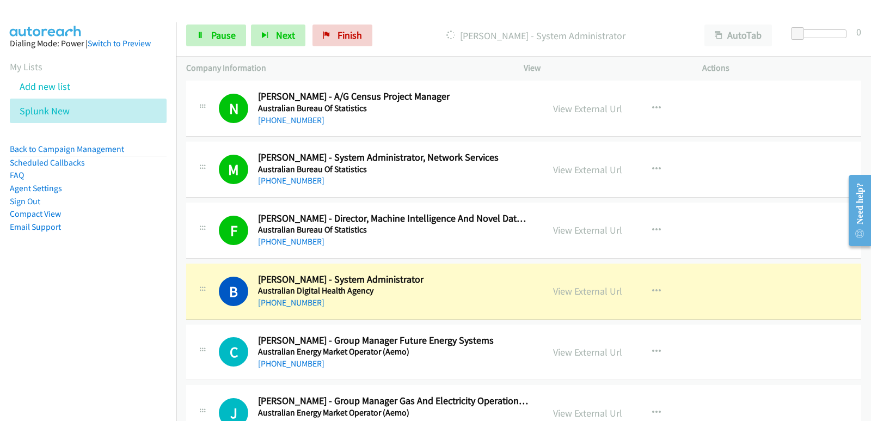
scroll to position [2015, 0]
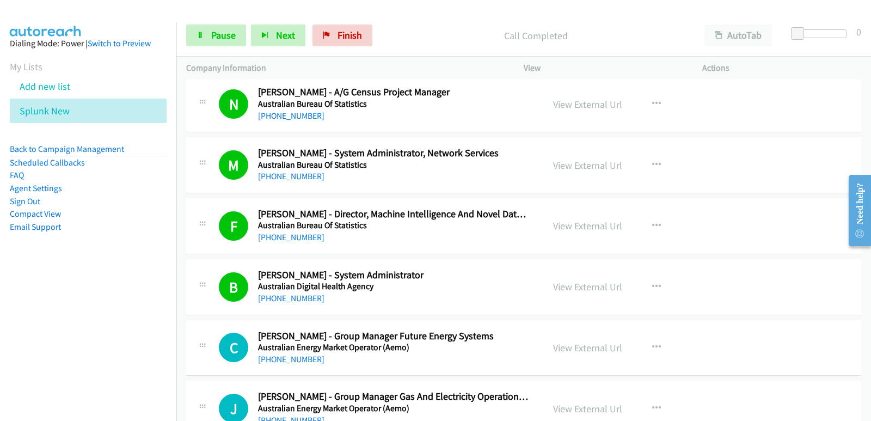
click at [14, 287] on nav "Dialing Mode: Power | Switch to Preview My Lists Add new list Splunk New Back t…" at bounding box center [88, 232] width 177 height 421
click at [14, 293] on nav "Dialing Mode: Power | Switch to Preview My Lists Add new list Splunk New Back t…" at bounding box center [88, 232] width 177 height 421
click at [44, 281] on aside "Dialing Mode: Power | Switch to Preview My Lists Add new list Splunk New Back t…" at bounding box center [88, 152] width 176 height 260
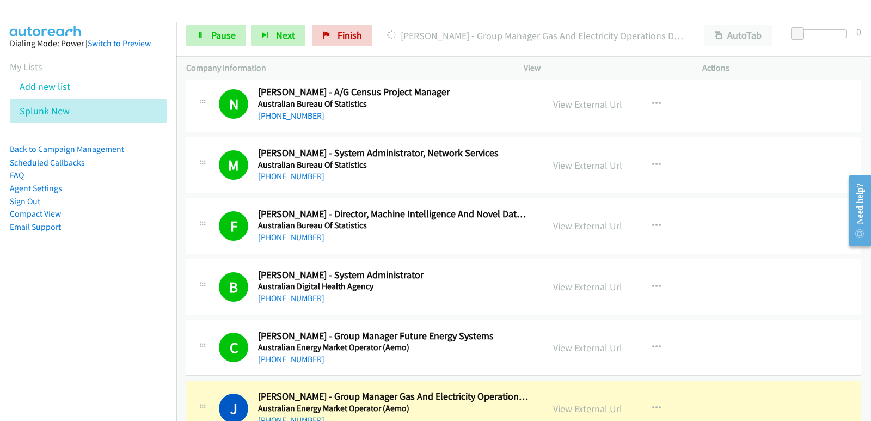
click at [42, 280] on aside "Dialing Mode: Power | Switch to Preview My Lists Add new list Splunk New Back t…" at bounding box center [88, 152] width 176 height 260
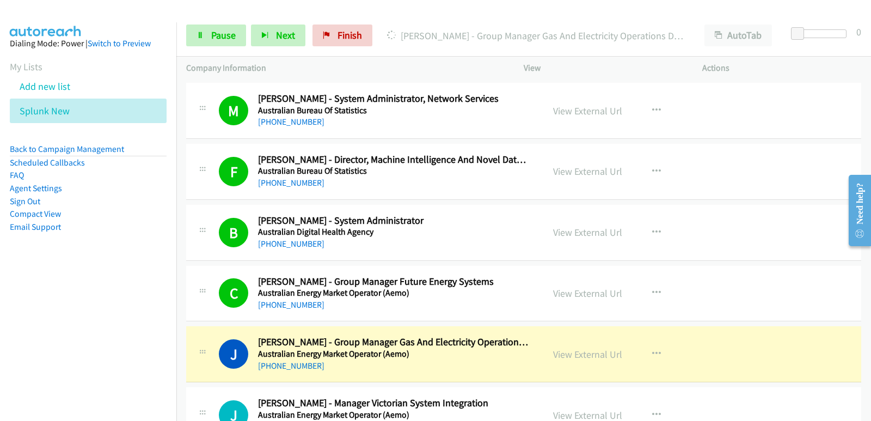
click at [77, 314] on nav "Dialing Mode: Power | Switch to Preview My Lists Add new list Splunk New Back t…" at bounding box center [88, 232] width 177 height 421
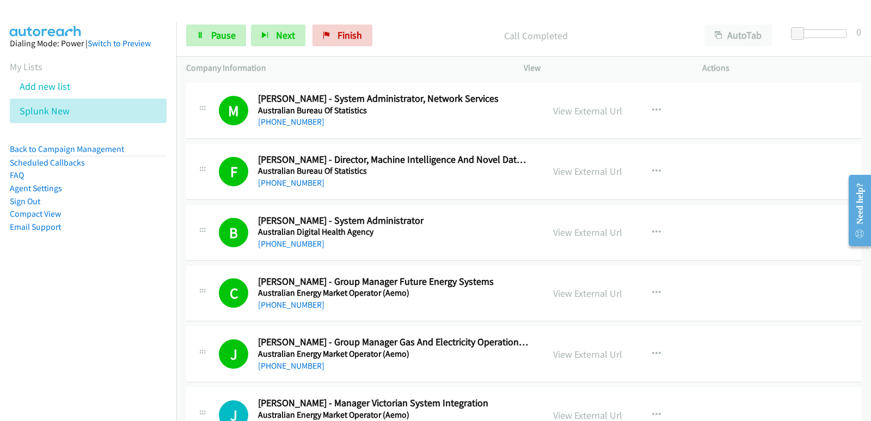
click at [13, 319] on nav "Dialing Mode: Power | Switch to Preview My Lists Add new list Splunk New Back t…" at bounding box center [88, 232] width 177 height 421
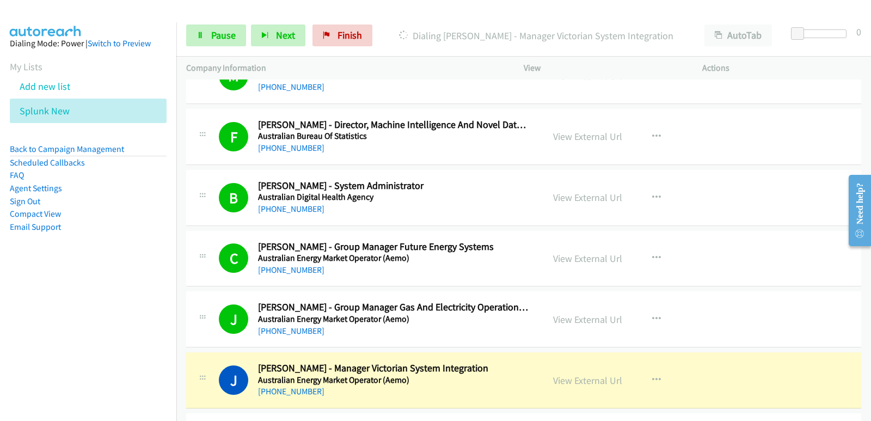
scroll to position [2124, 0]
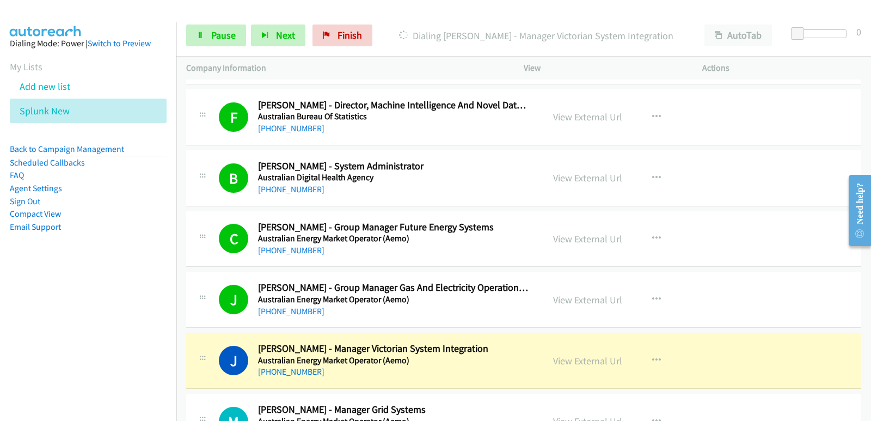
click at [36, 340] on nav "Dialing Mode: Power | Switch to Preview My Lists Add new list Splunk New Back t…" at bounding box center [88, 232] width 177 height 421
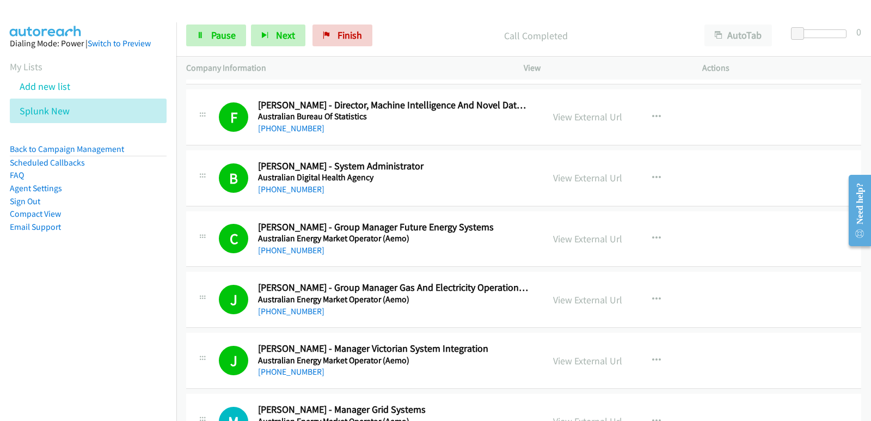
click at [31, 353] on nav "Dialing Mode: Power | Switch to Preview My Lists Add new list Splunk New Back t…" at bounding box center [88, 232] width 177 height 421
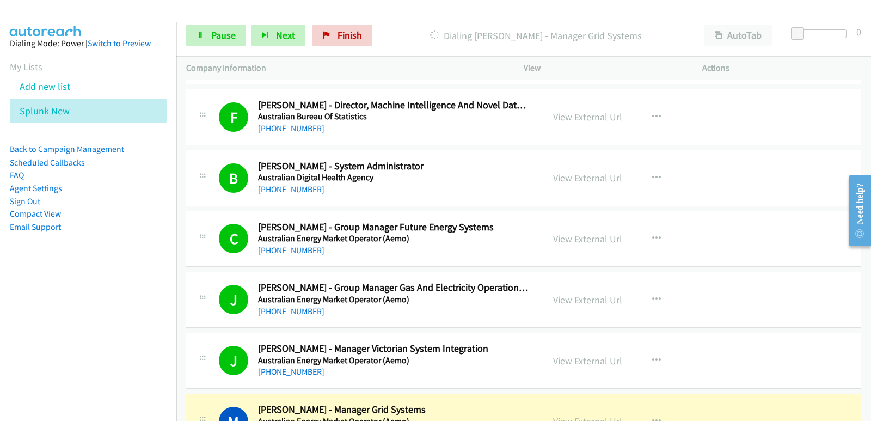
scroll to position [2179, 0]
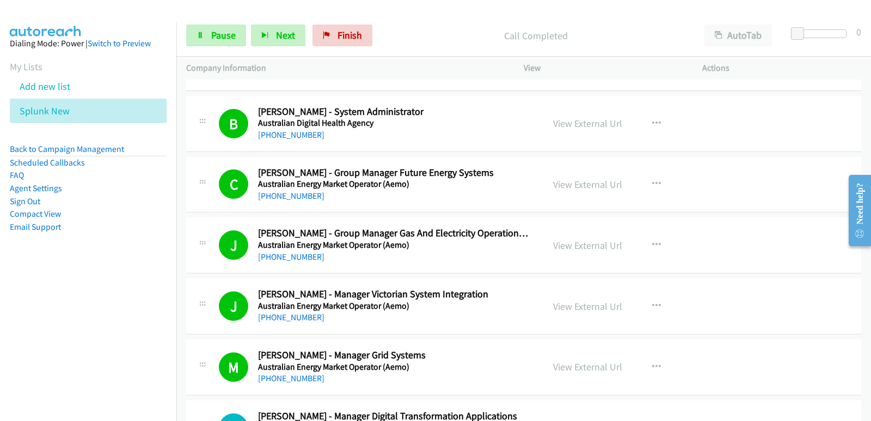
click at [25, 376] on nav "Dialing Mode: Power | Switch to Preview My Lists Add new list Splunk New Back t…" at bounding box center [88, 232] width 177 height 421
click at [31, 365] on nav "Dialing Mode: Power | Switch to Preview My Lists Add new list Splunk New Back t…" at bounding box center [88, 232] width 177 height 421
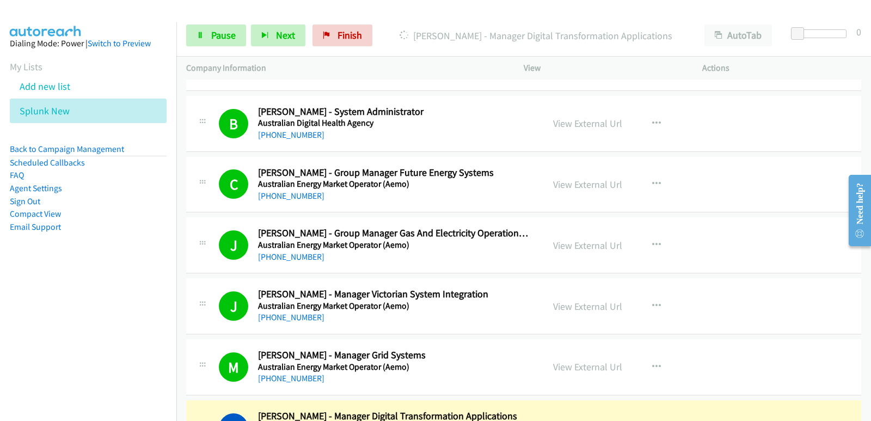
click at [35, 353] on nav "Dialing Mode: Power | Switch to Preview My Lists Add new list Splunk New Back t…" at bounding box center [88, 232] width 177 height 421
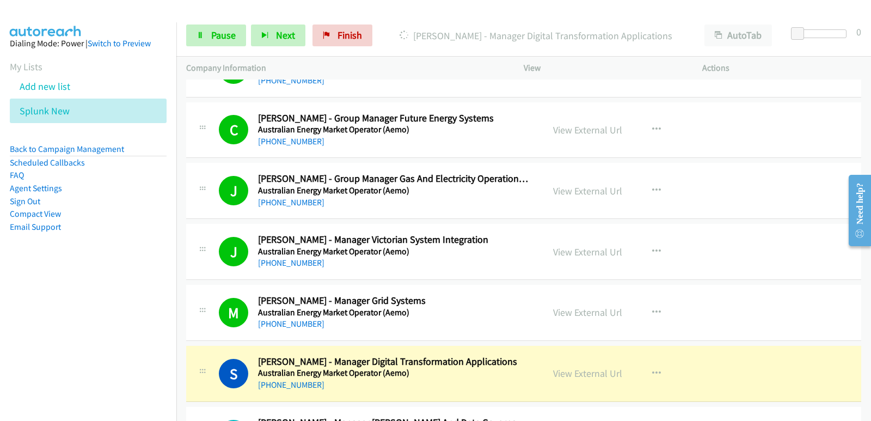
scroll to position [2288, 0]
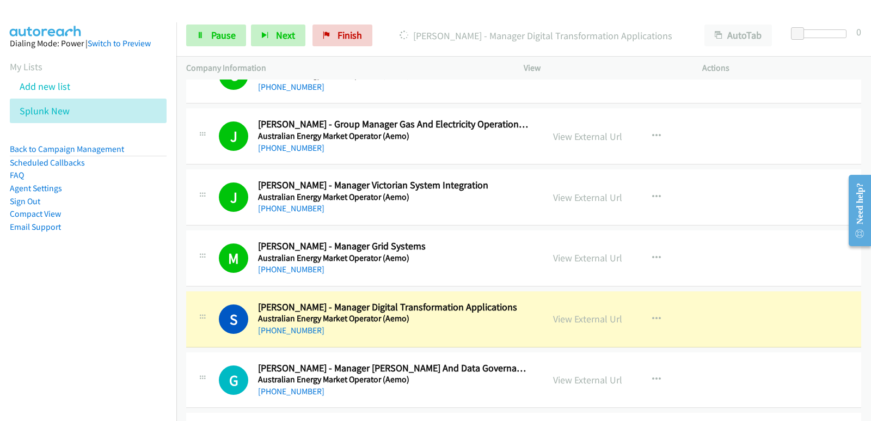
click at [48, 333] on nav "Dialing Mode: Power | Switch to Preview My Lists Add new list Splunk New Back t…" at bounding box center [88, 232] width 177 height 421
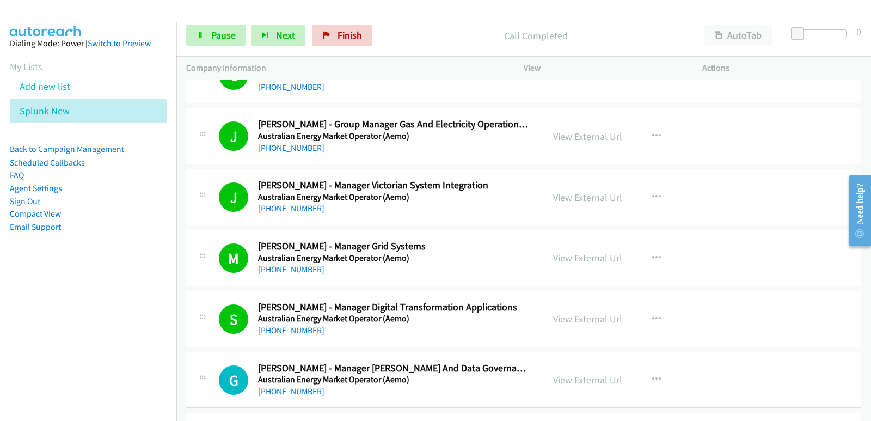
drag, startPoint x: 54, startPoint y: 329, endPoint x: 38, endPoint y: 331, distance: 17.0
click at [54, 329] on nav "Dialing Mode: Power | Switch to Preview My Lists Add new list Splunk New Back t…" at bounding box center [88, 232] width 177 height 421
click at [51, 310] on nav "Dialing Mode: Power | Switch to Preview My Lists Add new list Splunk New Back t…" at bounding box center [88, 232] width 177 height 421
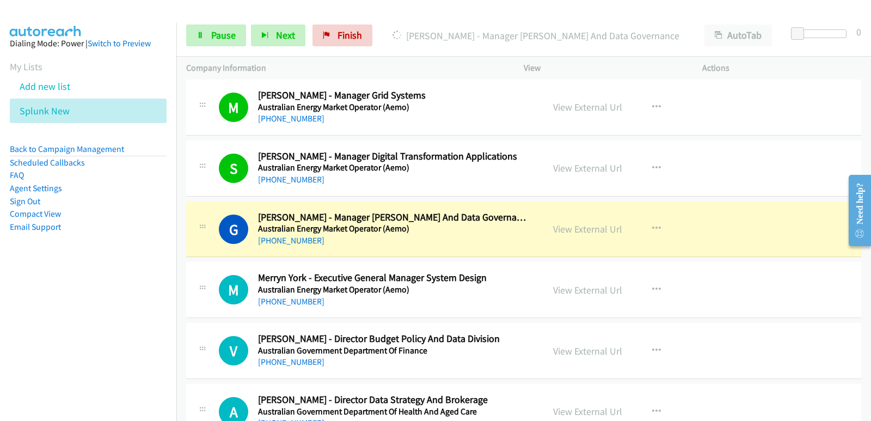
scroll to position [2451, 0]
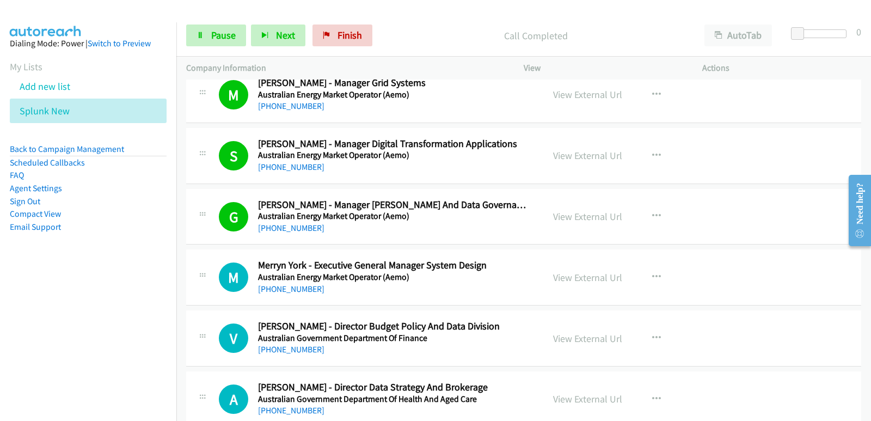
click at [33, 307] on nav "Dialing Mode: Power | Switch to Preview My Lists Add new list Splunk New Back t…" at bounding box center [88, 232] width 177 height 421
click at [42, 306] on nav "Dialing Mode: Power | Switch to Preview My Lists Add new list Splunk New Back t…" at bounding box center [88, 232] width 177 height 421
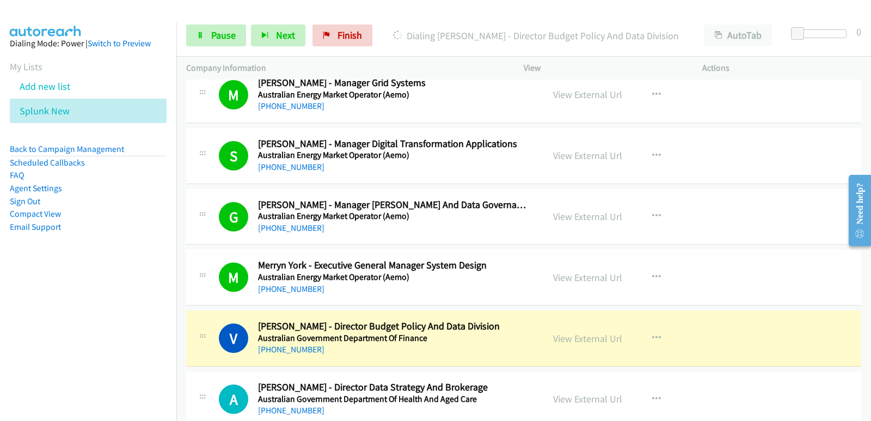
click at [13, 289] on nav "Dialing Mode: Power | Switch to Preview My Lists Add new list Splunk New Back t…" at bounding box center [88, 232] width 177 height 421
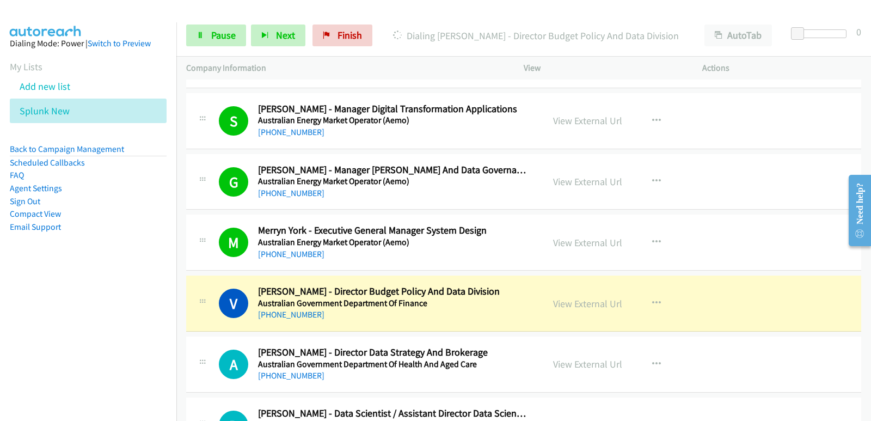
scroll to position [2505, 0]
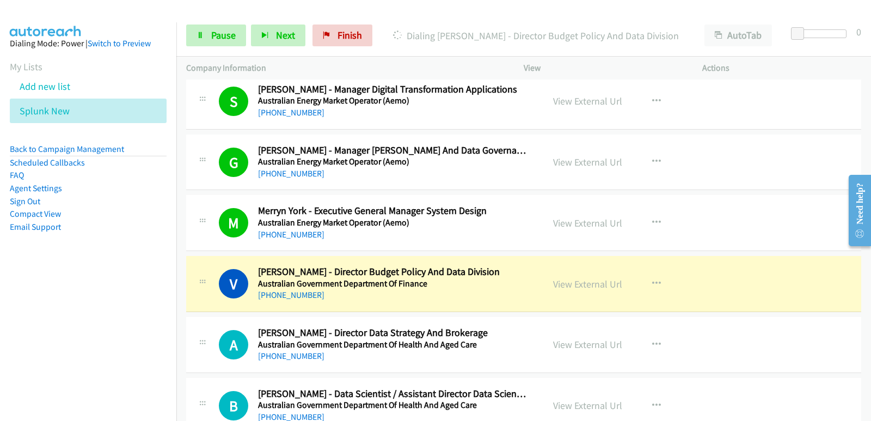
drag, startPoint x: 38, startPoint y: 293, endPoint x: 38, endPoint y: 299, distance: 6.0
click at [38, 298] on nav "Dialing Mode: Power | Switch to Preview My Lists Add new list Splunk New Back t…" at bounding box center [88, 232] width 177 height 421
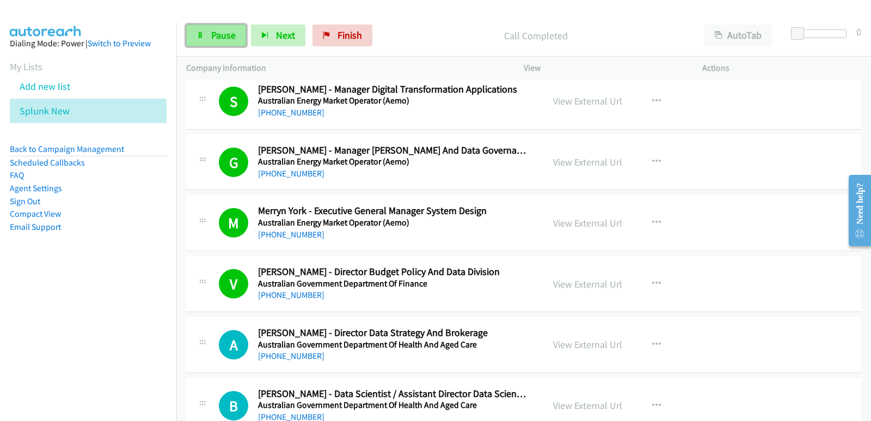
click at [226, 34] on span "Pause" at bounding box center [223, 35] width 25 height 13
click at [48, 302] on nav "Dialing Mode: Power | Switch to Preview My Lists Add new list Splunk New Back t…" at bounding box center [88, 232] width 177 height 421
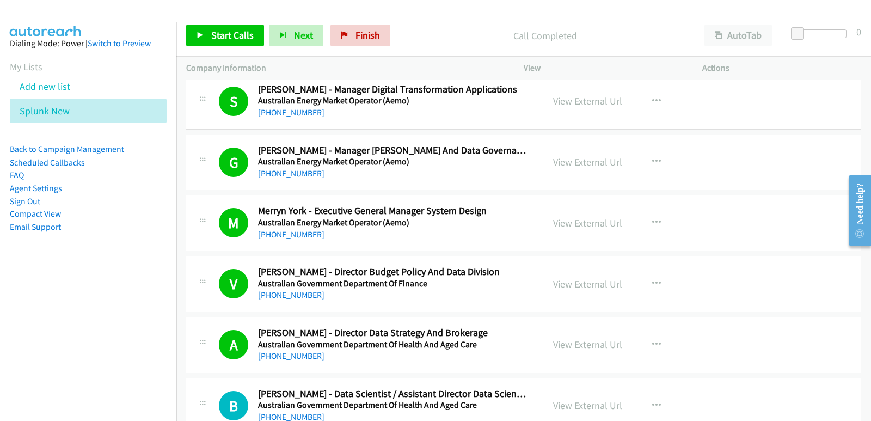
click at [6, 326] on nav "Dialing Mode: Power | Switch to Preview My Lists Add new list Splunk New Back t…" at bounding box center [88, 232] width 177 height 421
click at [209, 39] on link "Start Calls" at bounding box center [225, 36] width 78 height 22
click at [49, 291] on nav "Dialing Mode: Power | Switch to Preview My Lists Add new list Splunk New Back t…" at bounding box center [88, 232] width 177 height 421
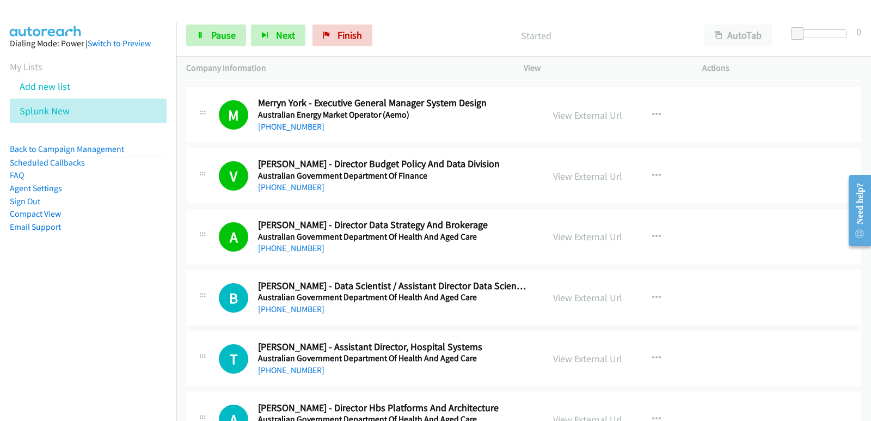
scroll to position [2614, 0]
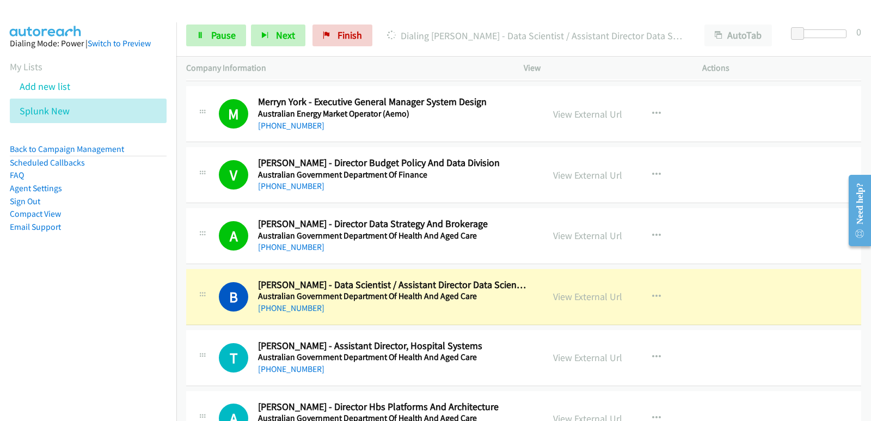
click at [58, 269] on aside "Dialing Mode: Power | Switch to Preview My Lists Add new list Splunk New Back t…" at bounding box center [88, 152] width 176 height 260
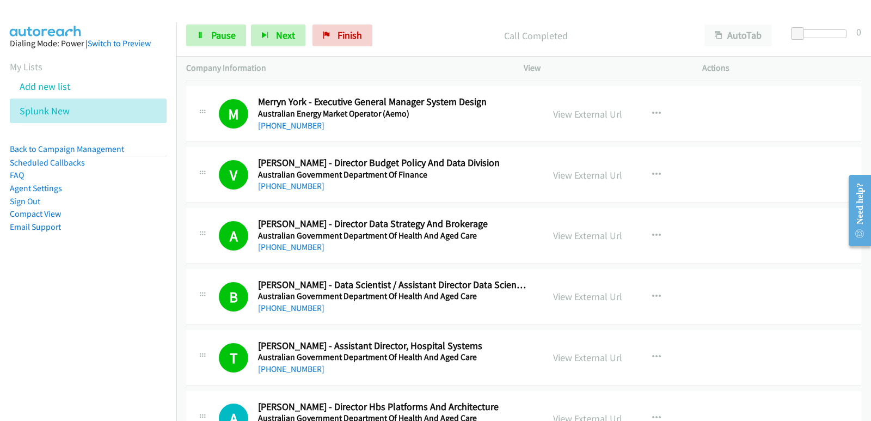
click at [31, 260] on aside "Dialing Mode: Power | Switch to Preview My Lists Add new list Splunk New Back t…" at bounding box center [88, 152] width 176 height 260
click at [273, 39] on button "Next" at bounding box center [278, 36] width 54 height 22
click at [45, 351] on nav "Dialing Mode: Power | Switch to Preview My Lists Add new list Splunk New Back t…" at bounding box center [88, 232] width 177 height 421
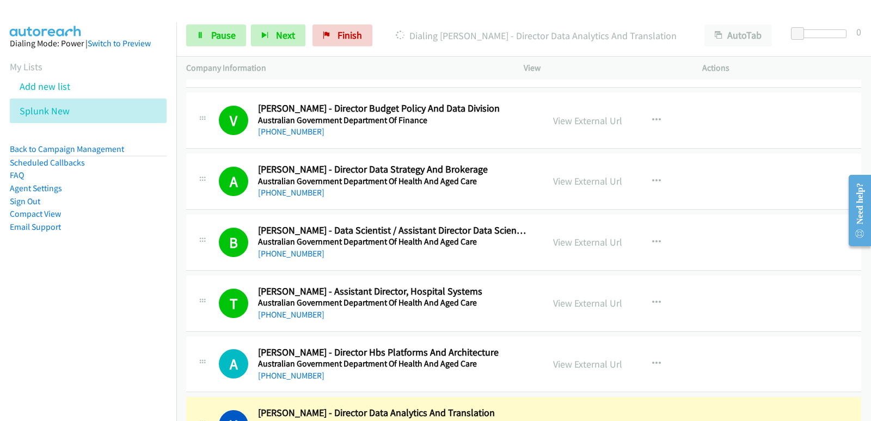
scroll to position [2723, 0]
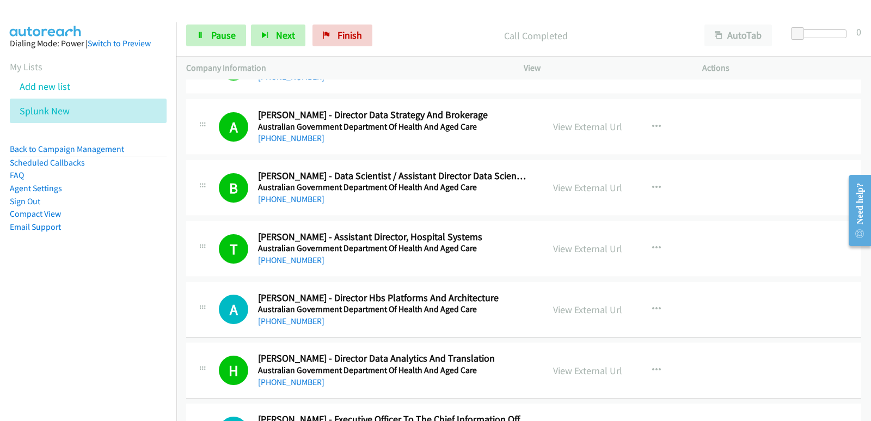
click at [41, 325] on nav "Dialing Mode: Power | Switch to Preview My Lists Add new list Splunk New Back t…" at bounding box center [88, 232] width 177 height 421
click at [44, 322] on nav "Dialing Mode: Power | Switch to Preview My Lists Add new list Splunk New Back t…" at bounding box center [88, 232] width 177 height 421
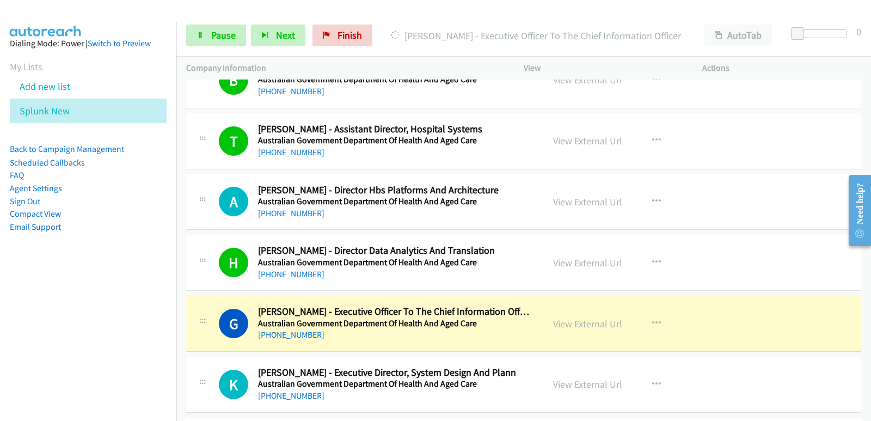
scroll to position [2832, 0]
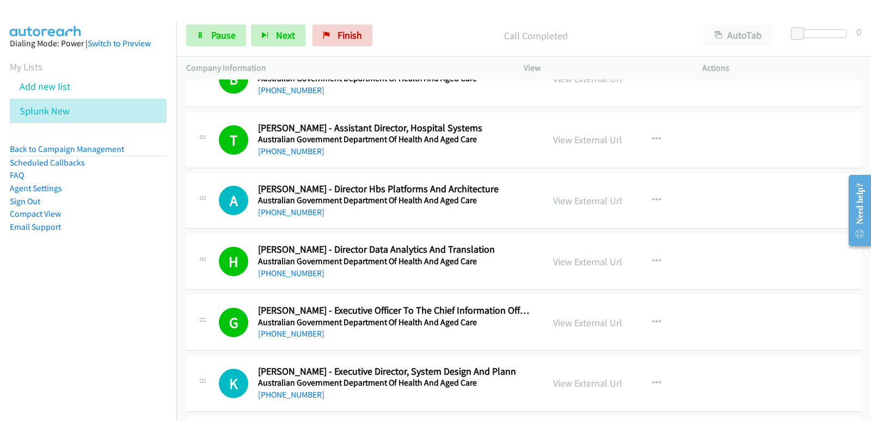
click at [13, 309] on nav "Dialing Mode: Power | Switch to Preview My Lists Add new list Splunk New Back t…" at bounding box center [88, 232] width 177 height 421
click at [69, 315] on nav "Dialing Mode: Power | Switch to Preview My Lists Add new list Splunk New Back t…" at bounding box center [88, 232] width 177 height 421
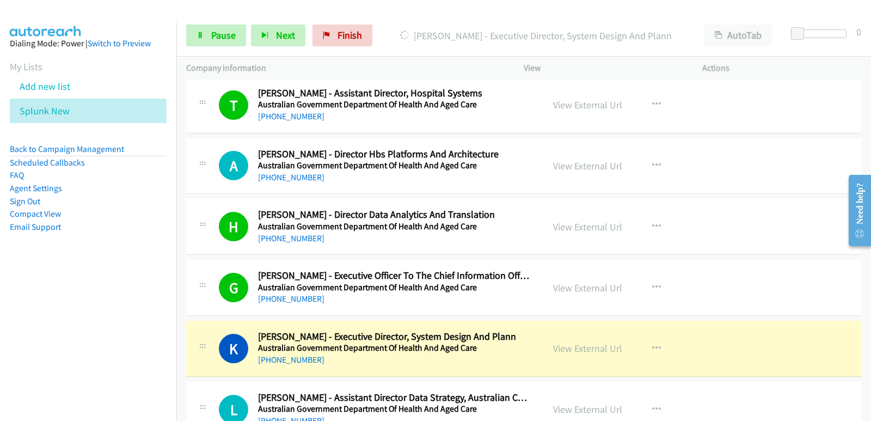
scroll to position [2887, 0]
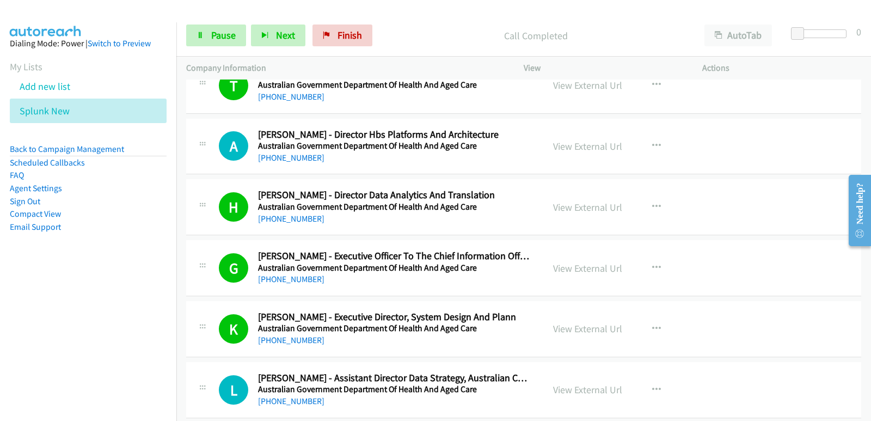
click at [62, 316] on nav "Dialing Mode: Power | Switch to Preview My Lists Add new list Splunk New Back t…" at bounding box center [88, 232] width 177 height 421
click at [57, 349] on nav "Dialing Mode: Power | Switch to Preview My Lists Add new list Splunk New Back t…" at bounding box center [88, 232] width 177 height 421
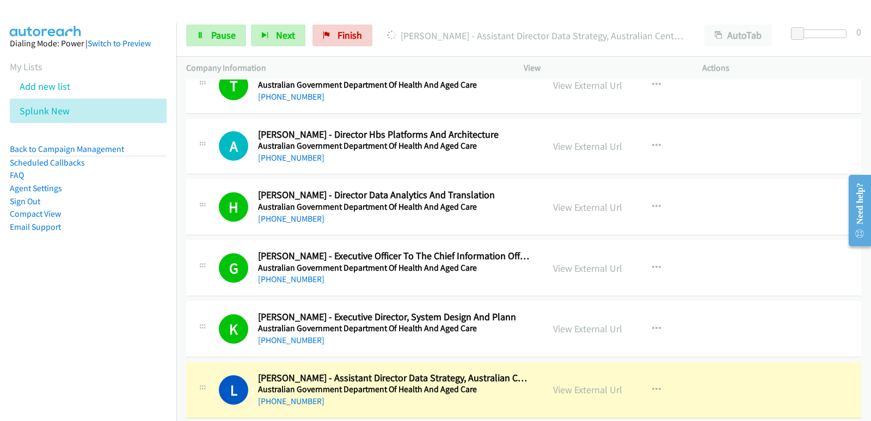
scroll to position [2941, 0]
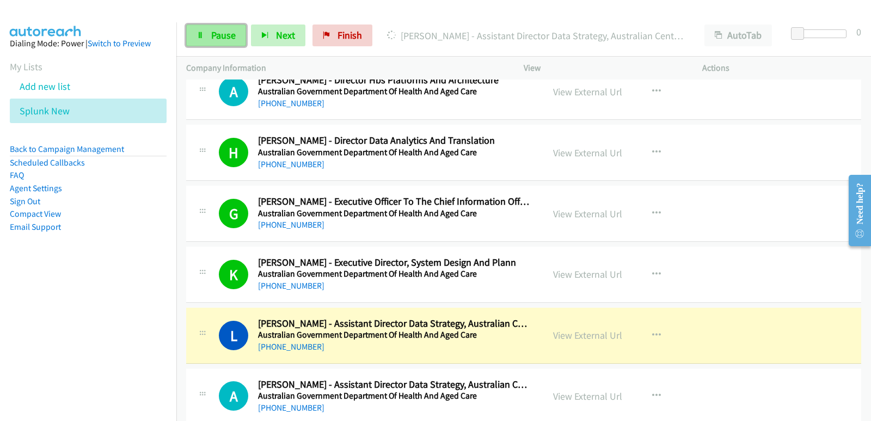
click at [202, 28] on link "Pause" at bounding box center [216, 36] width 60 height 22
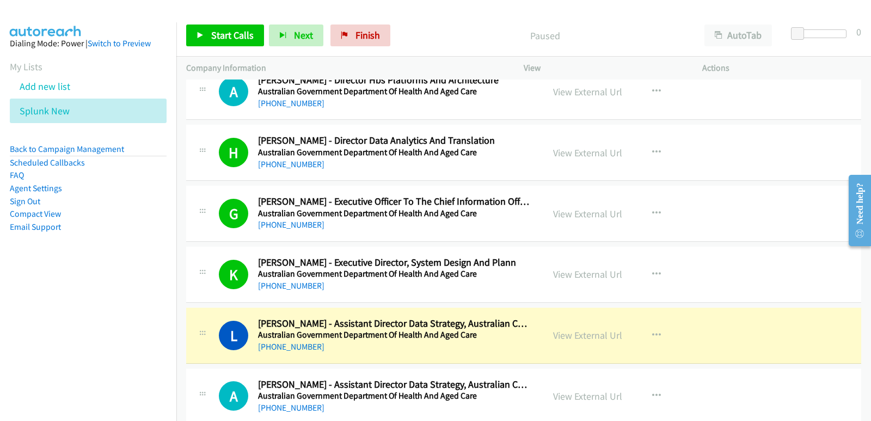
click at [38, 295] on nav "Dialing Mode: Power | Switch to Preview My Lists Add new list Splunk New Back t…" at bounding box center [88, 232] width 177 height 421
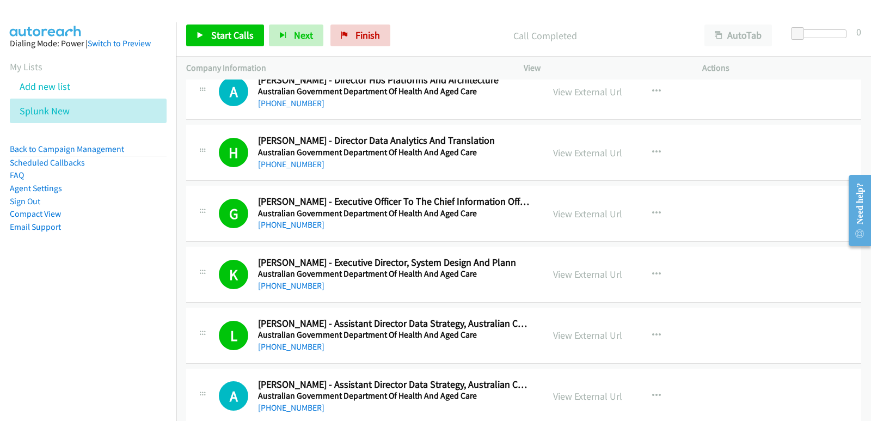
click at [58, 318] on nav "Dialing Mode: Power | Switch to Preview My Lists Add new list Splunk New Back t…" at bounding box center [88, 232] width 177 height 421
click at [234, 27] on link "Start Calls" at bounding box center [225, 36] width 78 height 22
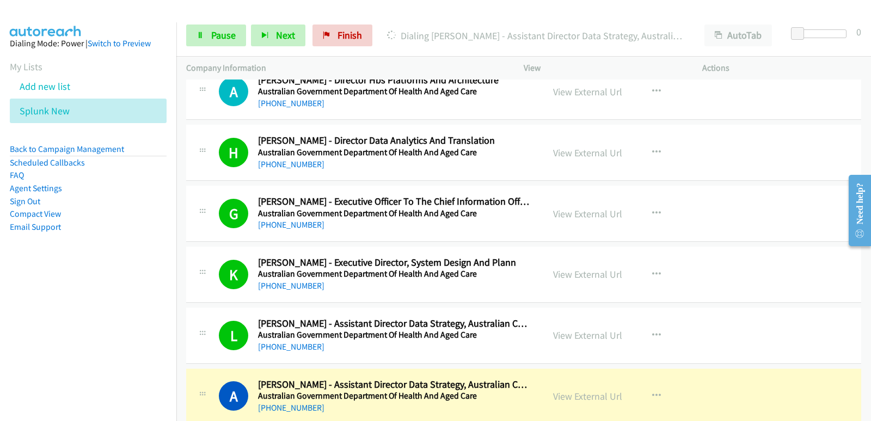
click at [38, 265] on aside "Dialing Mode: Power | Switch to Preview My Lists Add new list Splunk New Back t…" at bounding box center [88, 152] width 176 height 260
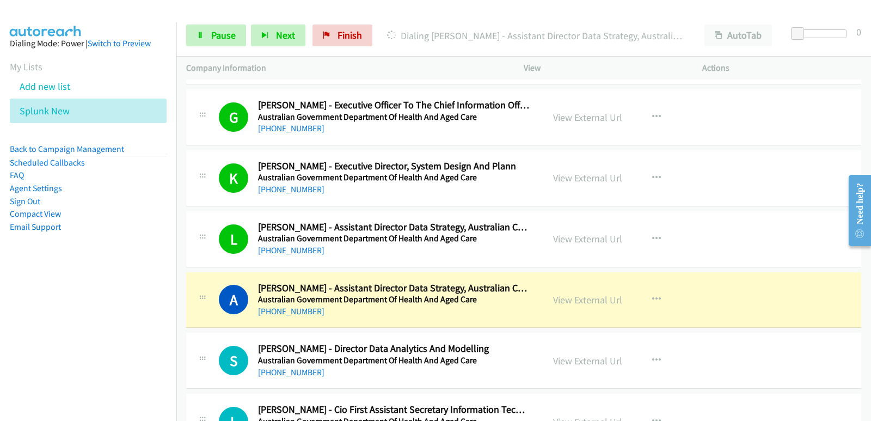
scroll to position [3050, 0]
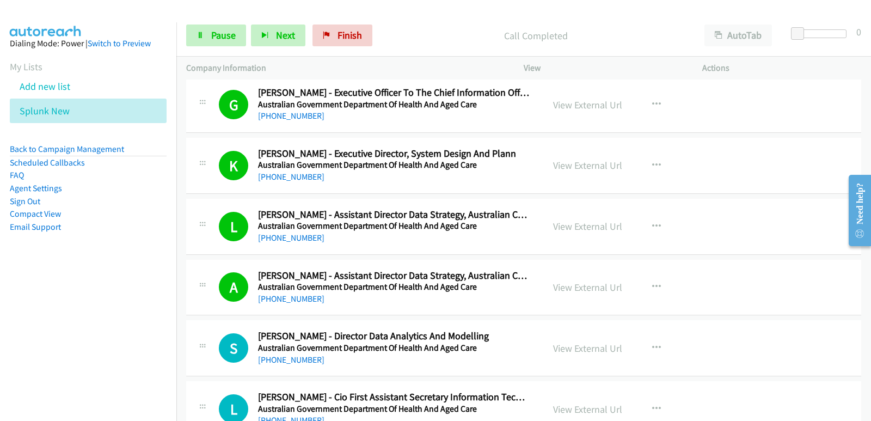
click at [27, 291] on nav "Dialing Mode: Power | Switch to Preview My Lists Add new list Splunk New Back t…" at bounding box center [88, 232] width 177 height 421
click at [19, 289] on nav "Dialing Mode: Power | Switch to Preview My Lists Add new list Splunk New Back t…" at bounding box center [88, 232] width 177 height 421
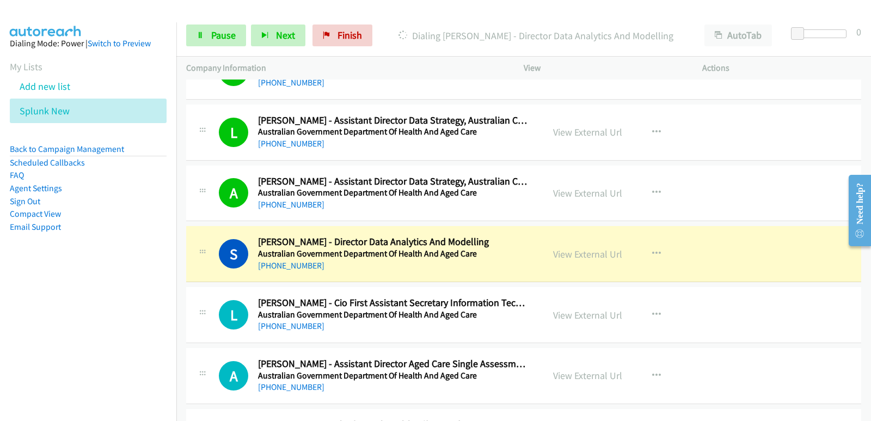
scroll to position [3159, 0]
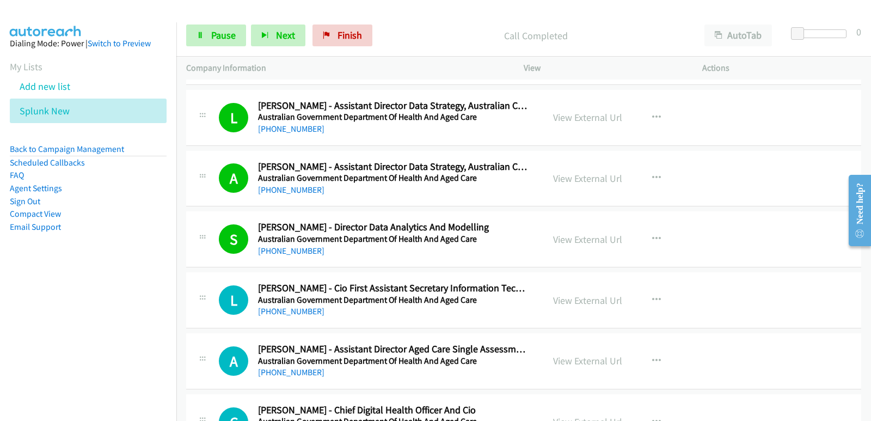
click at [53, 290] on nav "Dialing Mode: Power | Switch to Preview My Lists Add new list Splunk New Back t…" at bounding box center [88, 232] width 177 height 421
click at [51, 295] on nav "Dialing Mode: Power | Switch to Preview My Lists Add new list Splunk New Back t…" at bounding box center [88, 232] width 177 height 421
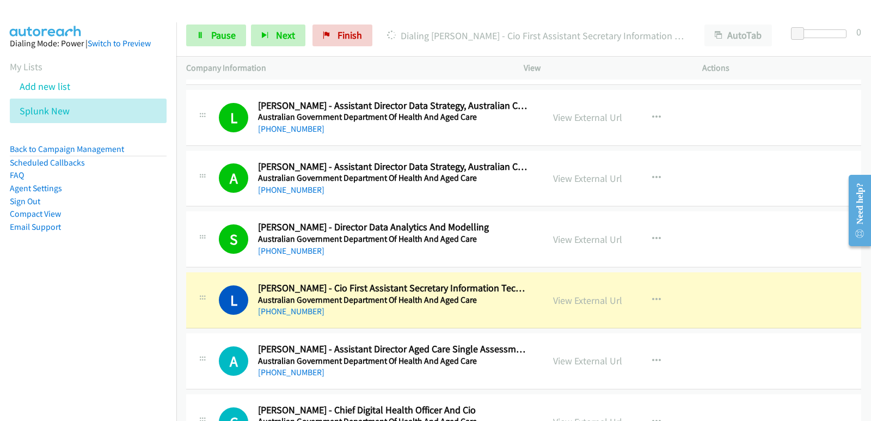
click at [0, 316] on nav "Dialing Mode: Power | Switch to Preview My Lists Add new list Splunk New Back t…" at bounding box center [88, 232] width 177 height 421
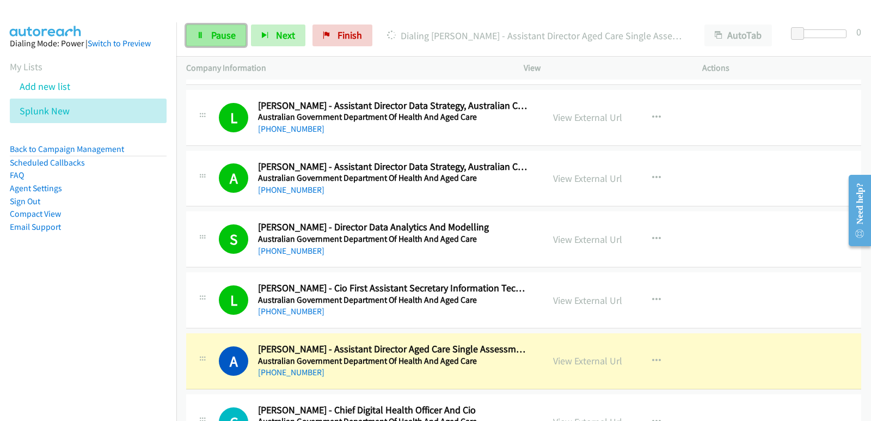
click at [221, 40] on span "Pause" at bounding box center [223, 35] width 25 height 13
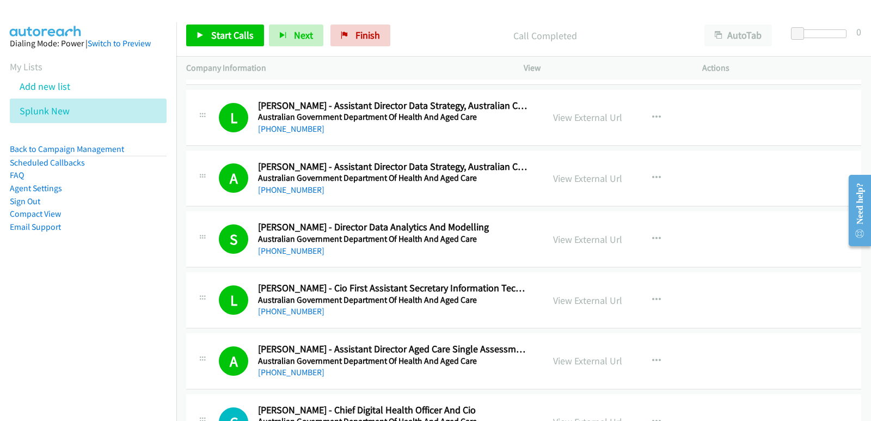
click at [46, 328] on nav "Dialing Mode: Power | Switch to Preview My Lists Add new list Splunk New Back t…" at bounding box center [88, 232] width 177 height 421
click at [247, 34] on span "Start Calls" at bounding box center [232, 35] width 42 height 13
drag, startPoint x: 4, startPoint y: 289, endPoint x: 4, endPoint y: 263, distance: 26.7
click at [4, 291] on nav "Dialing Mode: Power | Switch to Preview My Lists Add new list Splunk New Back t…" at bounding box center [88, 232] width 177 height 421
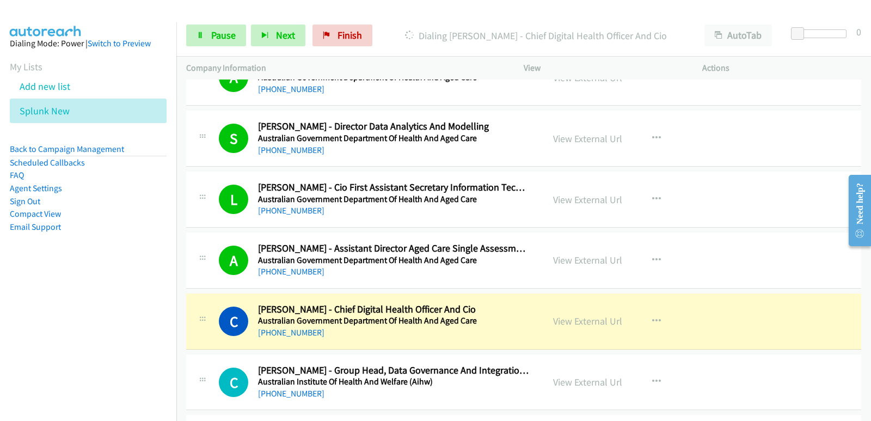
scroll to position [3268, 0]
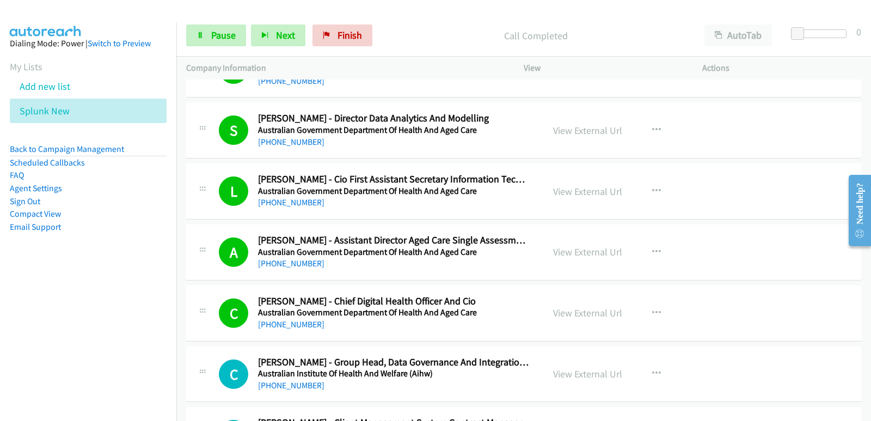
click at [61, 288] on nav "Dialing Mode: Power | Switch to Preview My Lists Add new list Splunk New Back t…" at bounding box center [88, 232] width 177 height 421
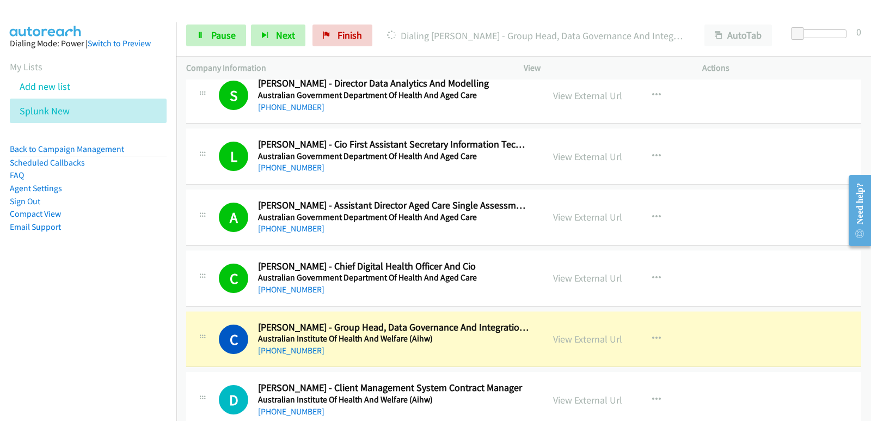
scroll to position [3322, 0]
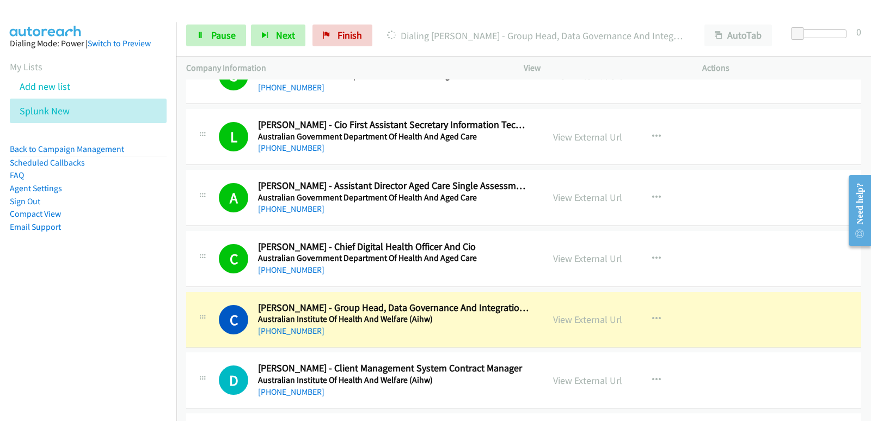
click at [71, 333] on nav "Dialing Mode: Power | Switch to Preview My Lists Add new list Splunk New Back t…" at bounding box center [88, 232] width 177 height 421
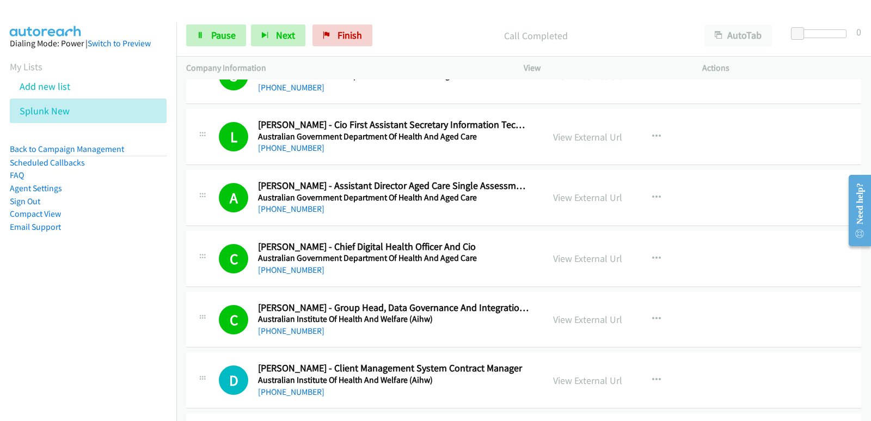
click at [41, 329] on nav "Dialing Mode: Power | Switch to Preview My Lists Add new list Splunk New Back t…" at bounding box center [88, 232] width 177 height 421
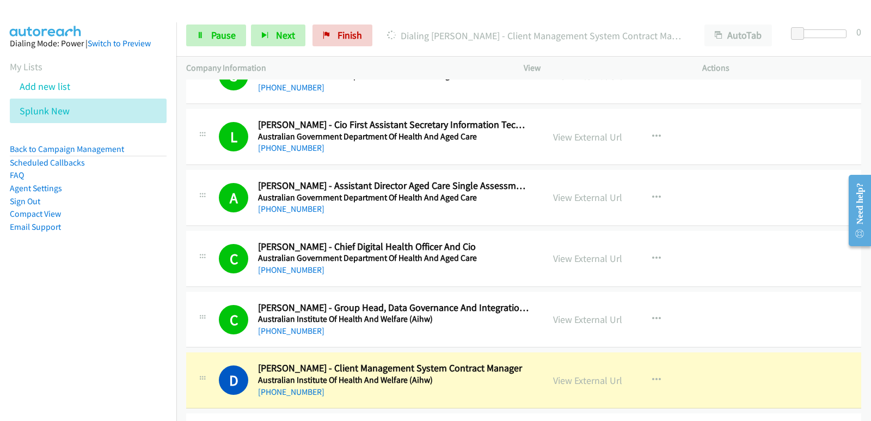
scroll to position [3377, 0]
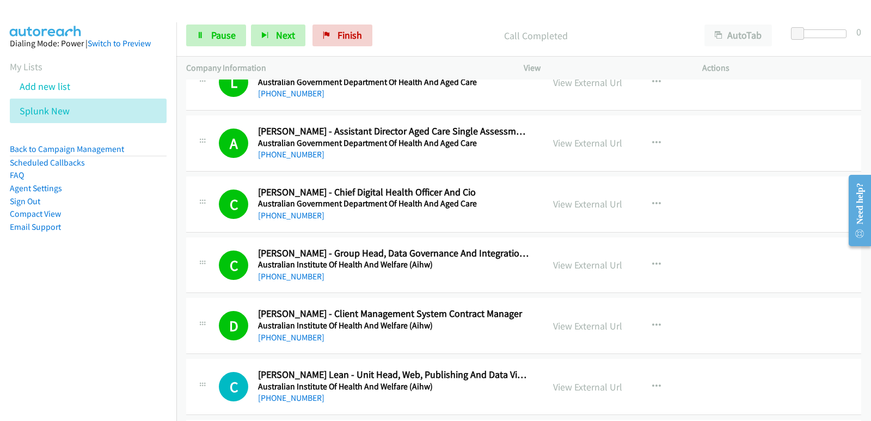
click at [17, 326] on nav "Dialing Mode: Power | Switch to Preview My Lists Add new list Splunk New Back t…" at bounding box center [88, 232] width 177 height 421
click at [14, 326] on nav "Dialing Mode: Power | Switch to Preview My Lists Add new list Splunk New Back t…" at bounding box center [88, 232] width 177 height 421
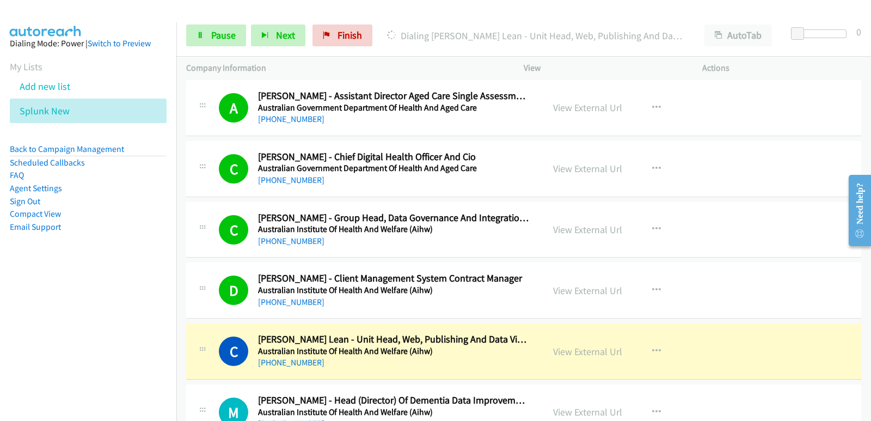
scroll to position [3431, 0]
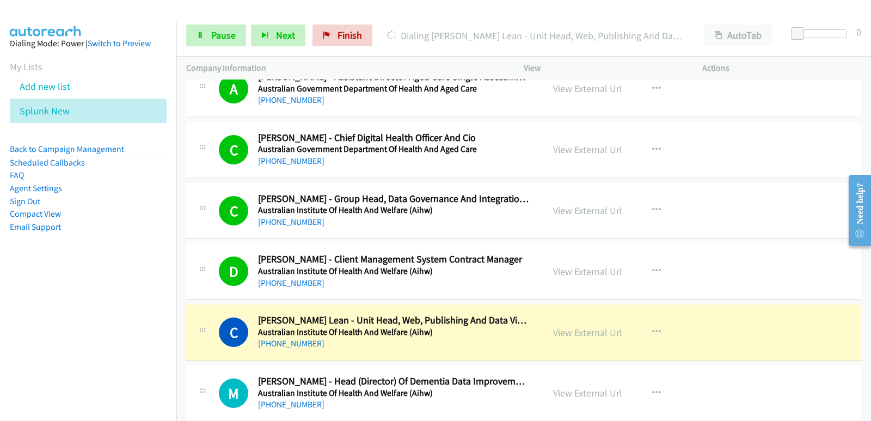
click at [0, 296] on nav "Dialing Mode: Power | Switch to Preview My Lists Add new list Splunk New Back t…" at bounding box center [88, 232] width 177 height 421
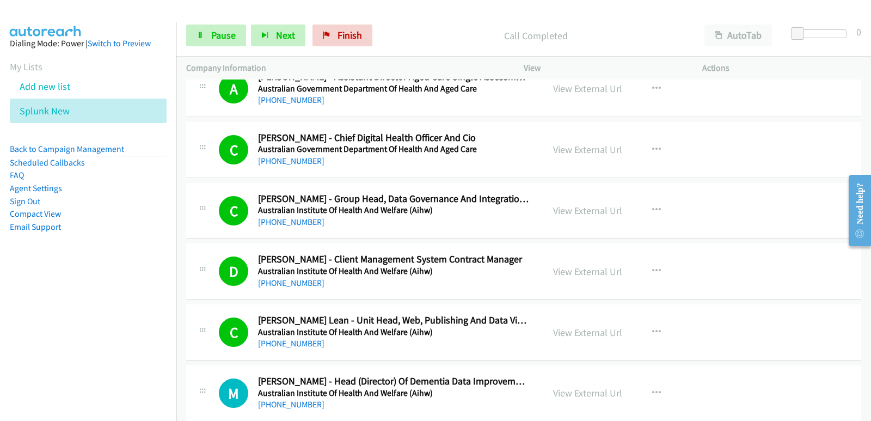
click at [1, 297] on nav "Dialing Mode: Power | Switch to Preview My Lists Add new list Splunk New Back t…" at bounding box center [88, 232] width 177 height 421
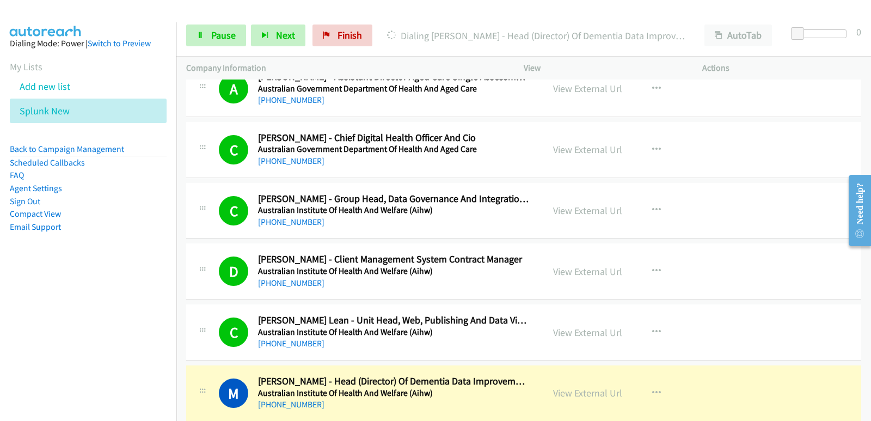
scroll to position [3486, 0]
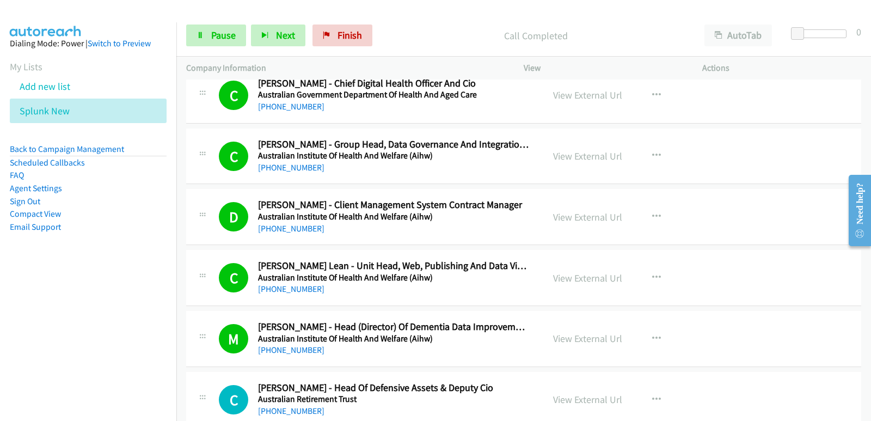
click at [10, 336] on nav "Dialing Mode: Power | Switch to Preview My Lists Add new list Splunk New Back t…" at bounding box center [88, 232] width 177 height 421
click at [0, 290] on nav "Dialing Mode: Power | Switch to Preview My Lists Add new list Splunk New Back t…" at bounding box center [88, 232] width 177 height 421
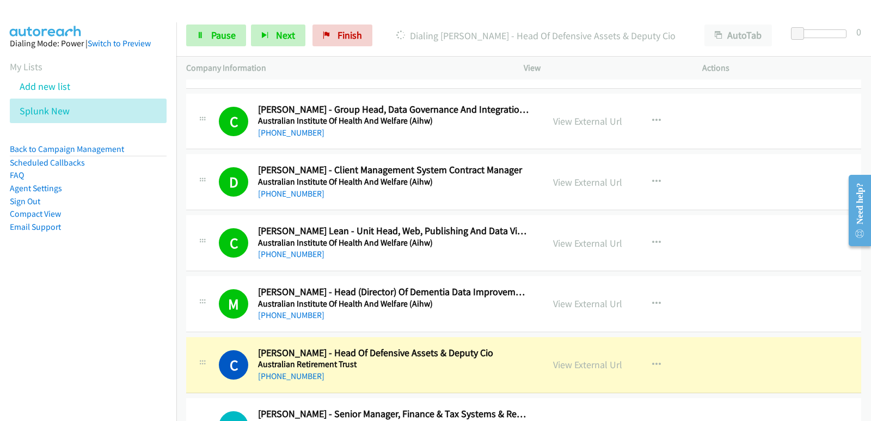
scroll to position [3540, 0]
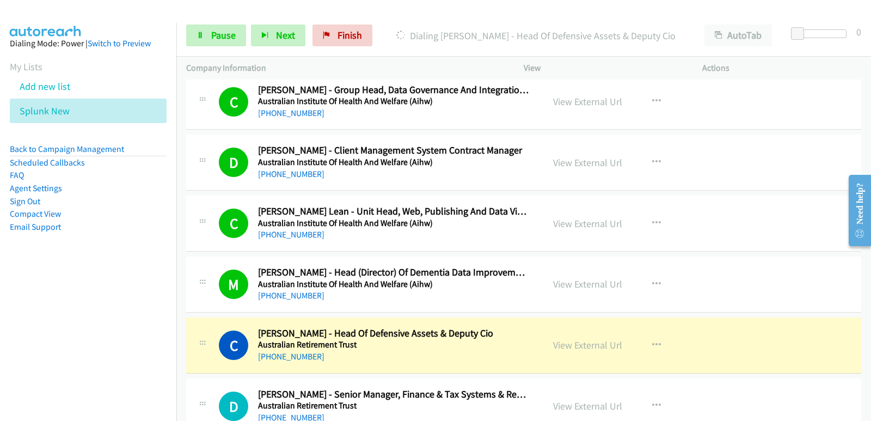
click at [7, 336] on nav "Dialing Mode: Power | Switch to Preview My Lists Add new list Splunk New Back t…" at bounding box center [88, 232] width 177 height 421
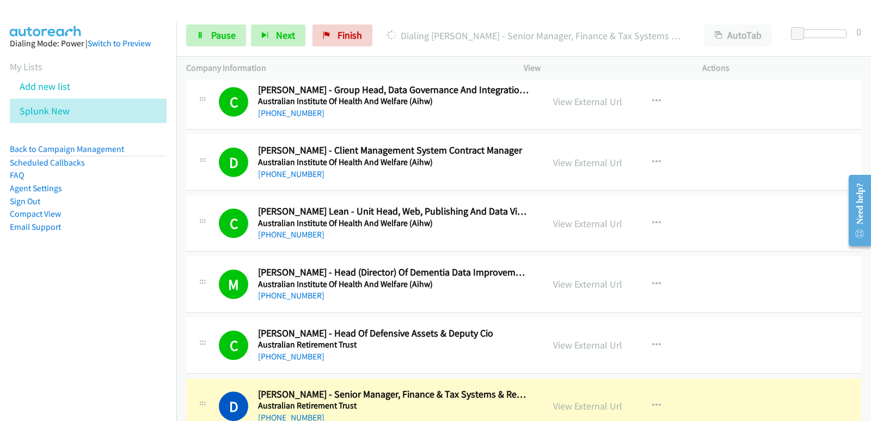
click at [51, 327] on nav "Dialing Mode: Power | Switch to Preview My Lists Add new list Splunk New Back t…" at bounding box center [88, 232] width 177 height 421
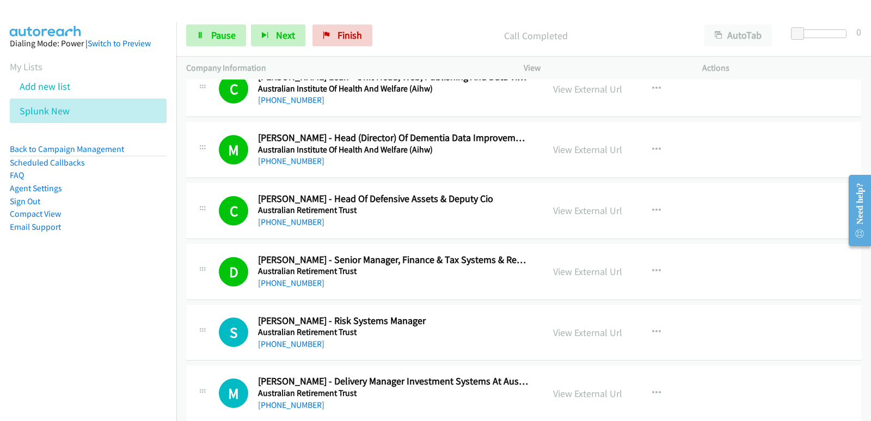
scroll to position [3704, 0]
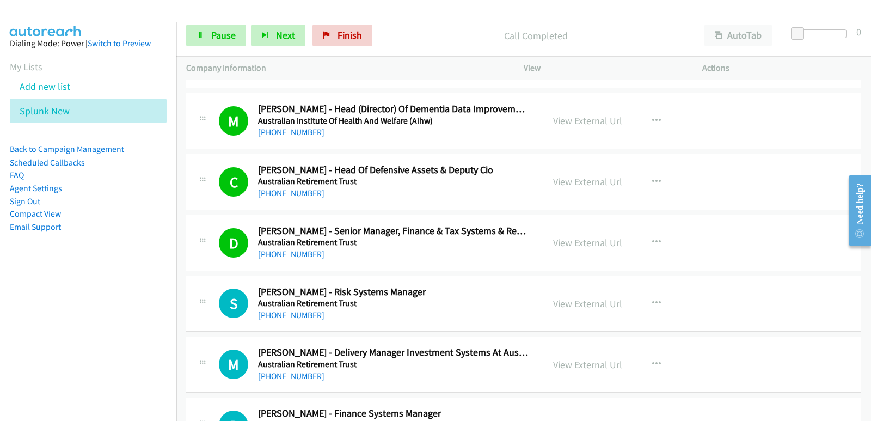
click at [0, 321] on nav "Dialing Mode: Power | Switch to Preview My Lists Add new list Splunk New Back t…" at bounding box center [88, 232] width 177 height 421
click at [39, 323] on nav "Dialing Mode: Power | Switch to Preview My Lists Add new list Splunk New Back t…" at bounding box center [88, 232] width 177 height 421
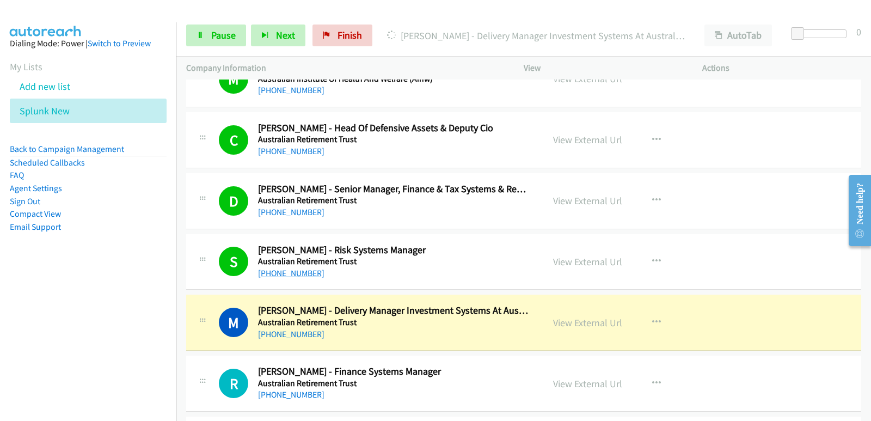
scroll to position [3758, 0]
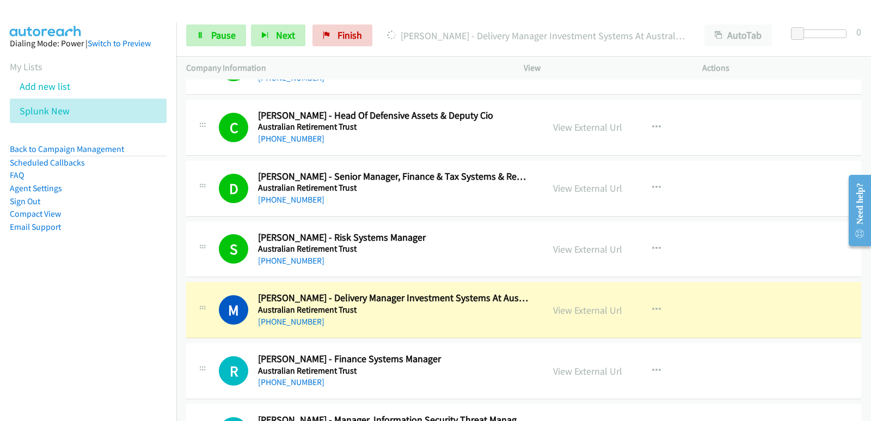
click at [42, 303] on nav "Dialing Mode: Power | Switch to Preview My Lists Add new list Splunk New Back t…" at bounding box center [88, 232] width 177 height 421
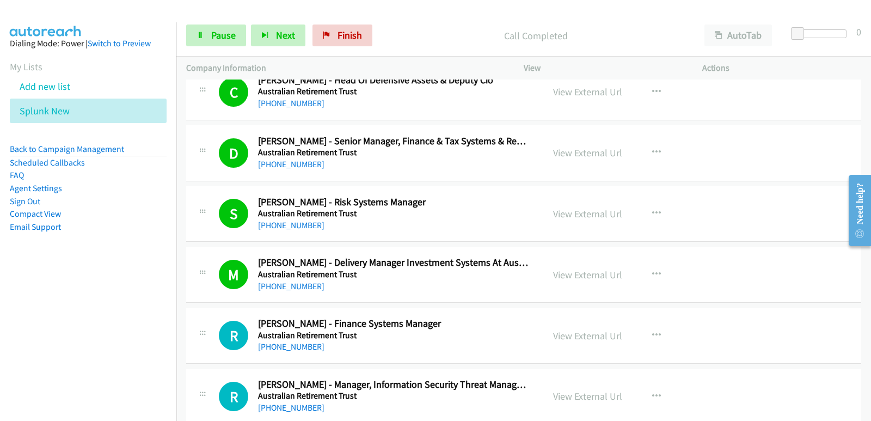
scroll to position [3813, 0]
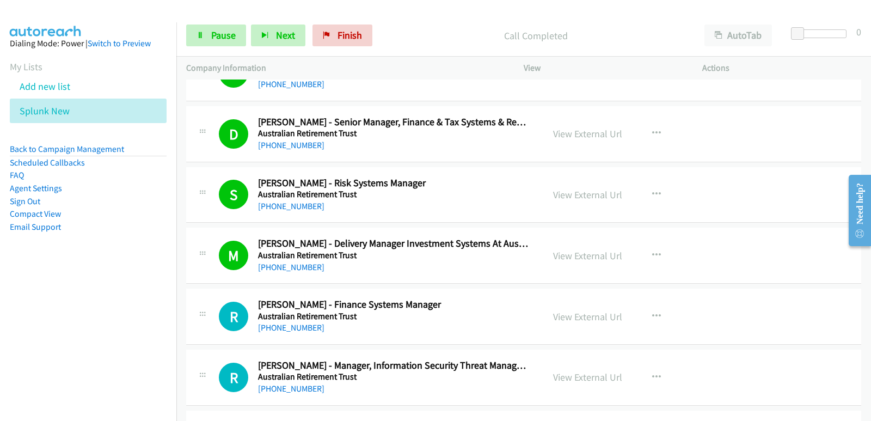
click at [66, 322] on nav "Dialing Mode: Power | Switch to Preview My Lists Add new list Splunk New Back t…" at bounding box center [88, 232] width 177 height 421
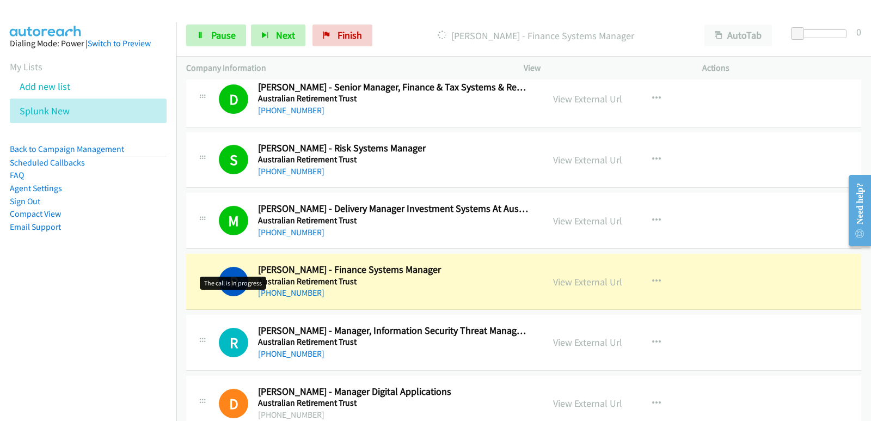
scroll to position [3867, 0]
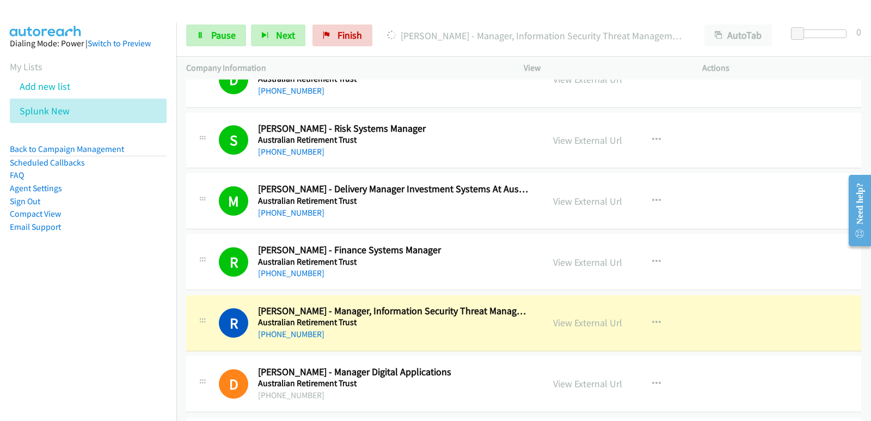
click at [50, 301] on nav "Dialing Mode: Power | Switch to Preview My Lists Add new list Splunk New Back t…" at bounding box center [88, 232] width 177 height 421
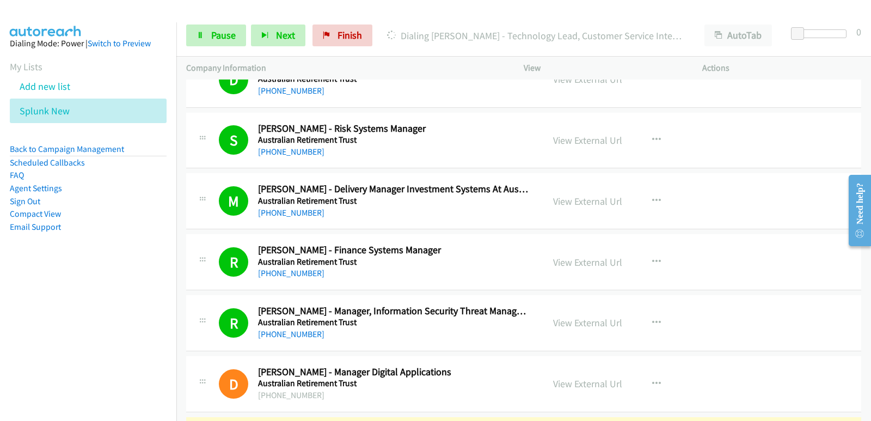
click at [34, 273] on aside "Dialing Mode: Power | Switch to Preview My Lists Add new list Splunk New Back t…" at bounding box center [88, 152] width 176 height 260
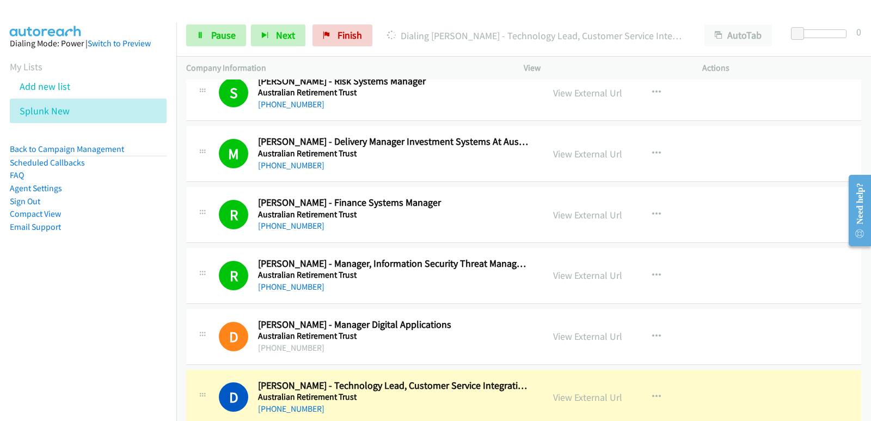
scroll to position [3976, 0]
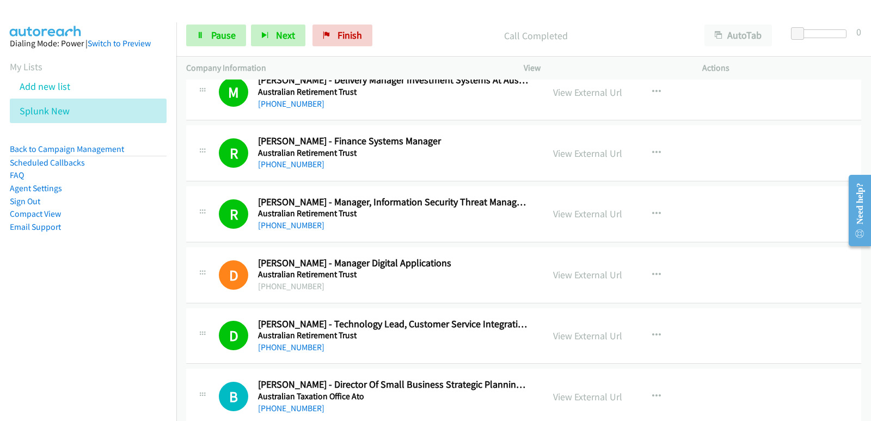
click at [63, 312] on nav "Dialing Mode: Power | Switch to Preview My Lists Add new list Splunk New Back t…" at bounding box center [88, 232] width 177 height 421
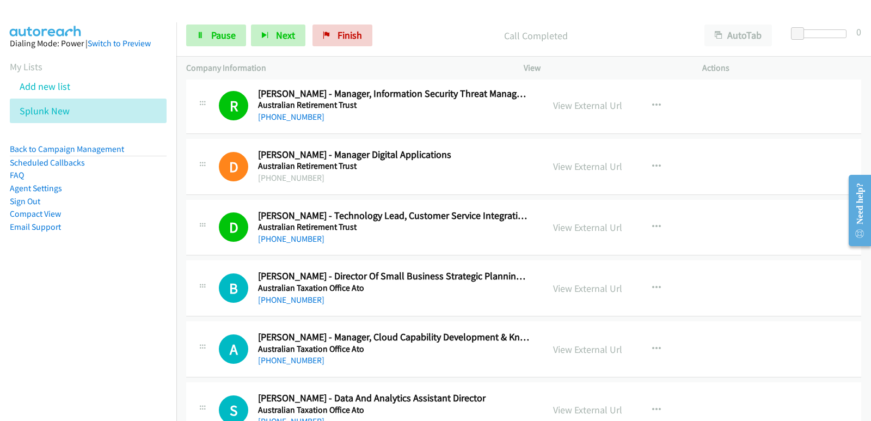
scroll to position [4085, 0]
click at [10, 304] on nav "Dialing Mode: Power | Switch to Preview My Lists Add new list Splunk New Back t…" at bounding box center [88, 232] width 177 height 421
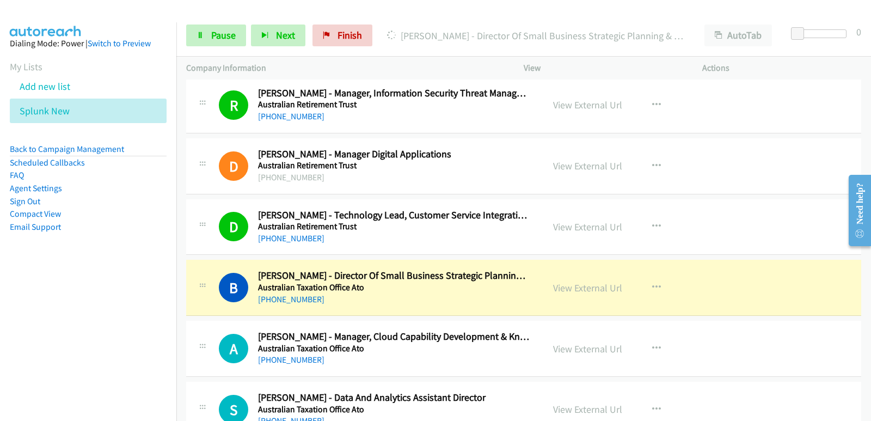
click at [0, 269] on aside "Dialing Mode: Power | Switch to Preview My Lists Add new list Splunk New Back t…" at bounding box center [88, 152] width 176 height 260
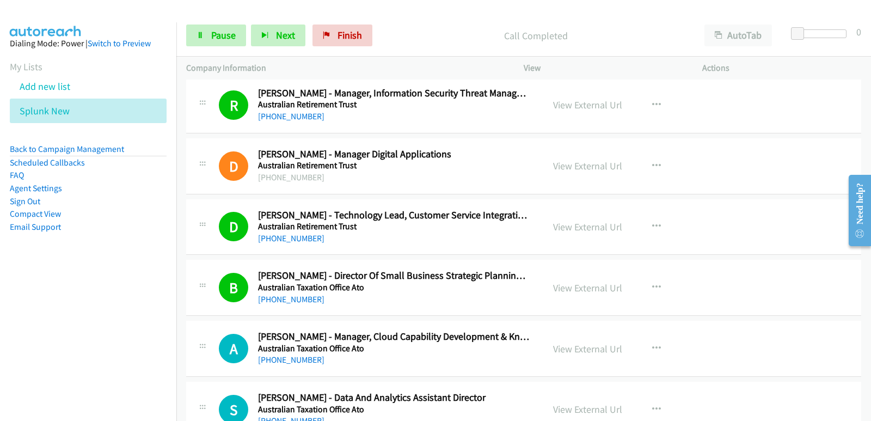
click at [5, 283] on nav "Dialing Mode: Power | Switch to Preview My Lists Add new list Splunk New Back t…" at bounding box center [88, 232] width 177 height 421
click at [0, 289] on nav "Dialing Mode: Power | Switch to Preview My Lists Add new list Splunk New Back t…" at bounding box center [88, 232] width 177 height 421
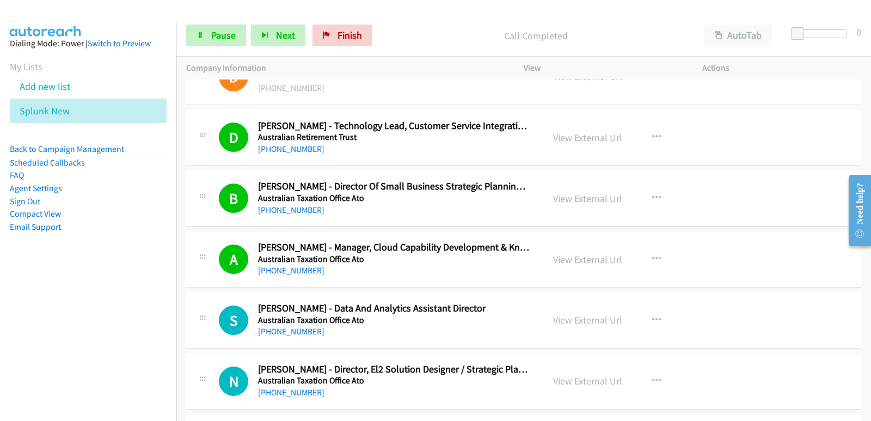
scroll to position [4194, 0]
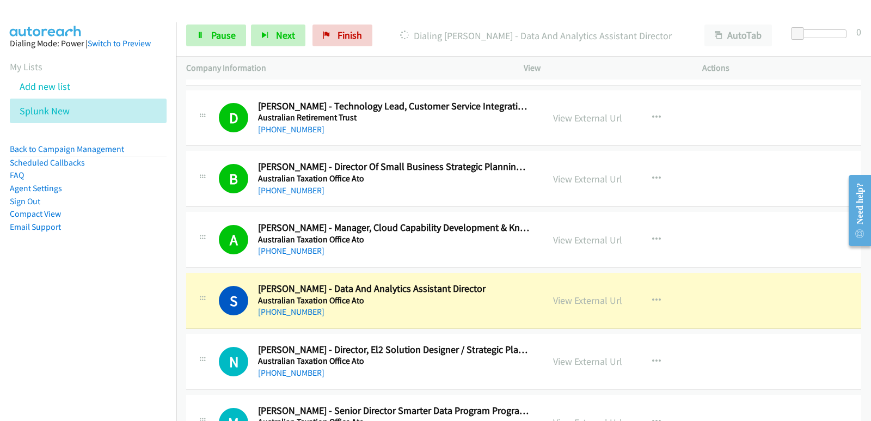
click at [52, 304] on nav "Dialing Mode: Power | Switch to Preview My Lists Add new list Splunk New Back t…" at bounding box center [88, 232] width 177 height 421
click at [210, 34] on link "Pause" at bounding box center [216, 36] width 60 height 22
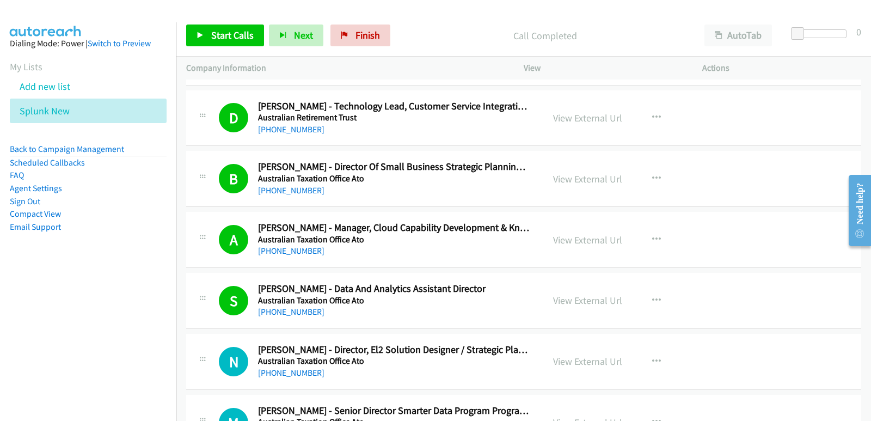
click at [11, 371] on nav "Dialing Mode: Power | Switch to Preview My Lists Add new list Splunk New Back t…" at bounding box center [88, 232] width 177 height 421
click at [218, 41] on span "Start Calls" at bounding box center [232, 35] width 42 height 13
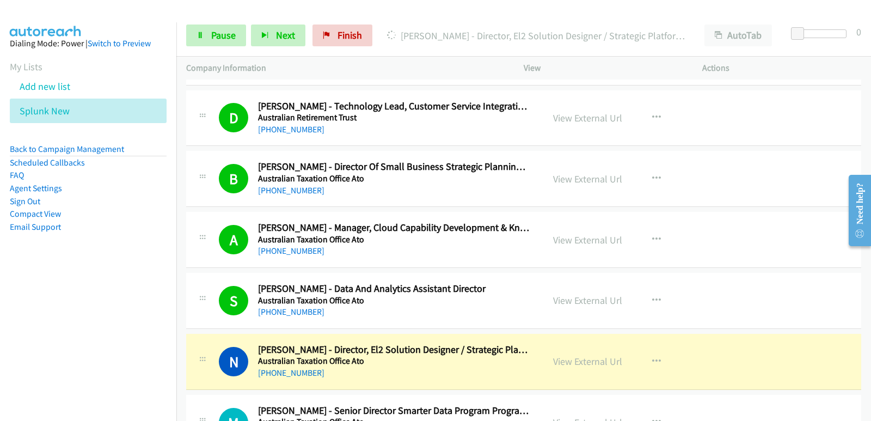
click at [63, 328] on nav "Dialing Mode: Power | Switch to Preview My Lists Add new list Splunk New Back t…" at bounding box center [88, 232] width 177 height 421
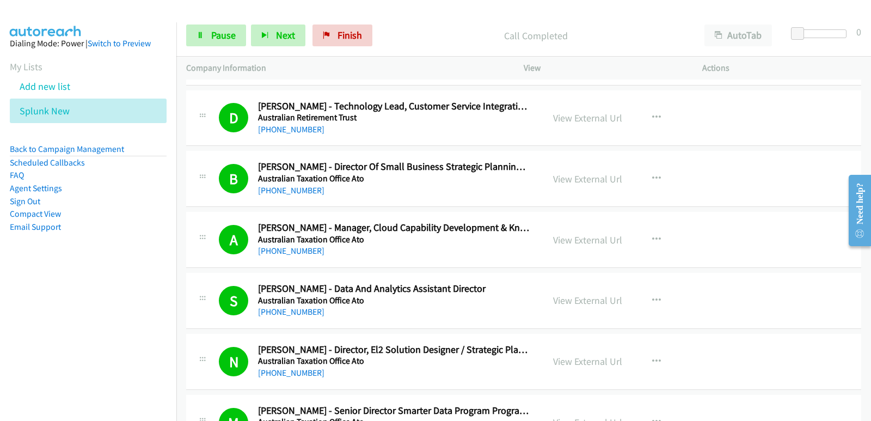
click at [27, 286] on nav "Dialing Mode: Power | Switch to Preview My Lists Add new list Splunk New Back t…" at bounding box center [88, 232] width 177 height 421
click at [64, 290] on nav "Dialing Mode: Power | Switch to Preview My Lists Add new list Splunk New Back t…" at bounding box center [88, 232] width 177 height 421
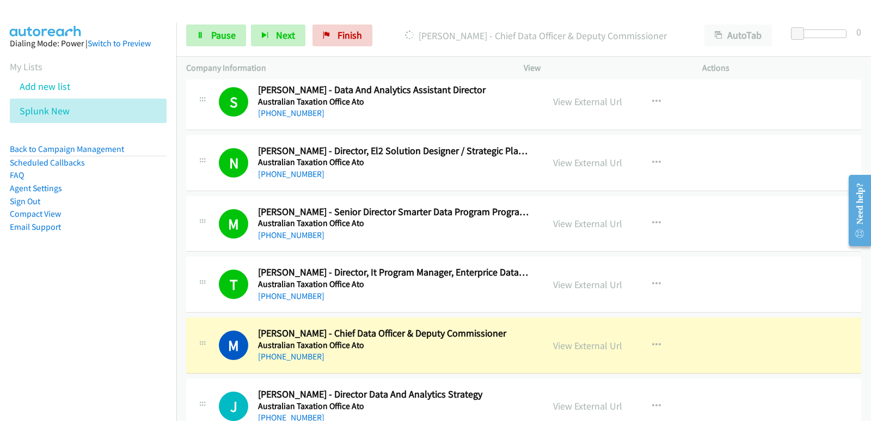
scroll to position [4412, 0]
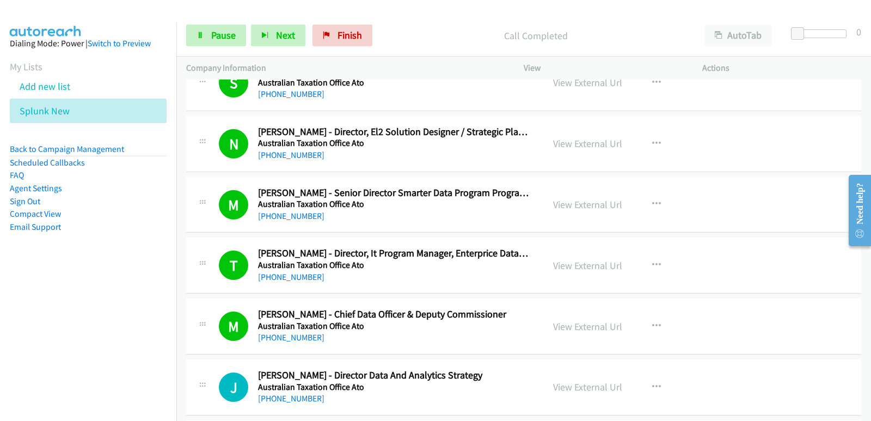
click at [7, 337] on nav "Dialing Mode: Power | Switch to Preview My Lists Add new list Splunk New Back t…" at bounding box center [88, 232] width 177 height 421
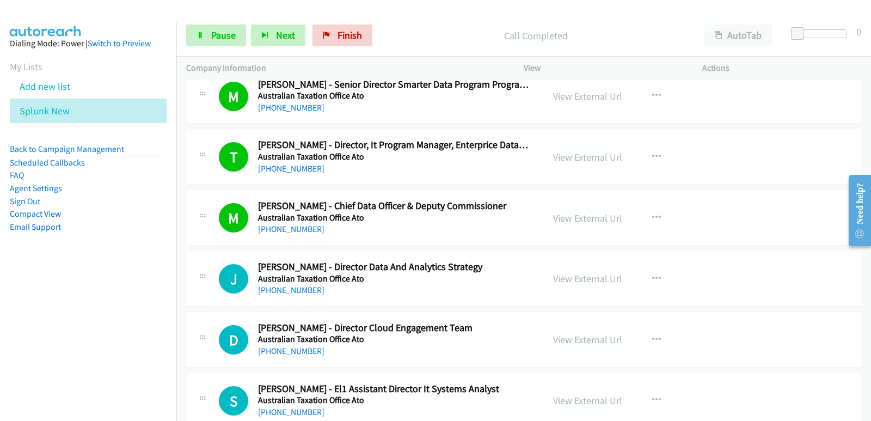
scroll to position [4521, 0]
click at [0, 267] on aside "Dialing Mode: Power | Switch to Preview My Lists Add new list Splunk New Back t…" at bounding box center [88, 152] width 176 height 260
click at [18, 312] on nav "Dialing Mode: Power | Switch to Preview My Lists Add new list Splunk New Back t…" at bounding box center [88, 232] width 177 height 421
click at [20, 318] on nav "Dialing Mode: Power | Switch to Preview My Lists Add new list Splunk New Back t…" at bounding box center [88, 232] width 177 height 421
click at [0, 298] on nav "Dialing Mode: Power | Switch to Preview My Lists Add new list Splunk New Back t…" at bounding box center [88, 232] width 177 height 421
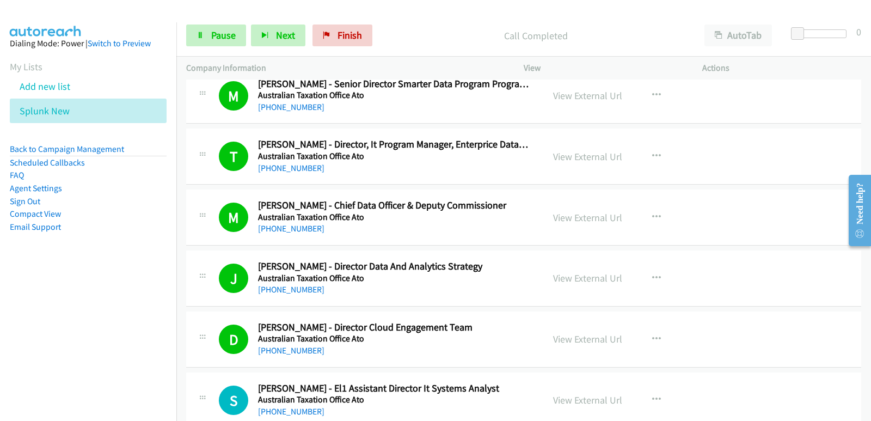
click at [33, 314] on nav "Dialing Mode: Power | Switch to Preview My Lists Add new list Splunk New Back t…" at bounding box center [88, 232] width 177 height 421
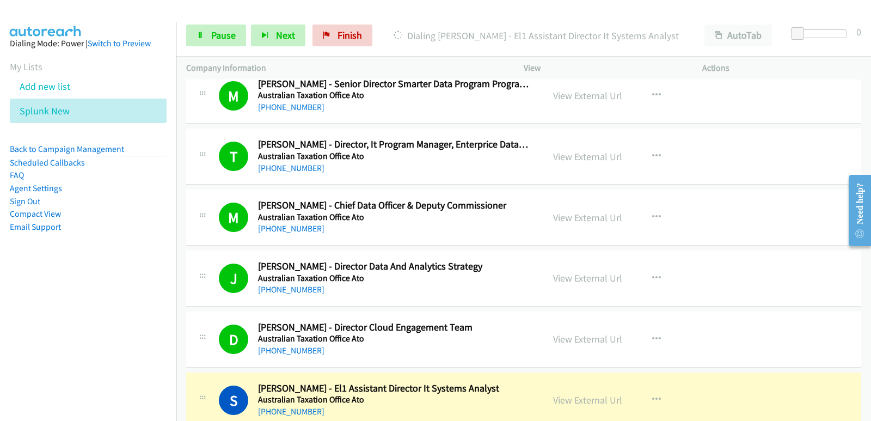
click at [1, 341] on nav "Dialing Mode: Power | Switch to Preview My Lists Add new list Splunk New Back t…" at bounding box center [88, 232] width 177 height 421
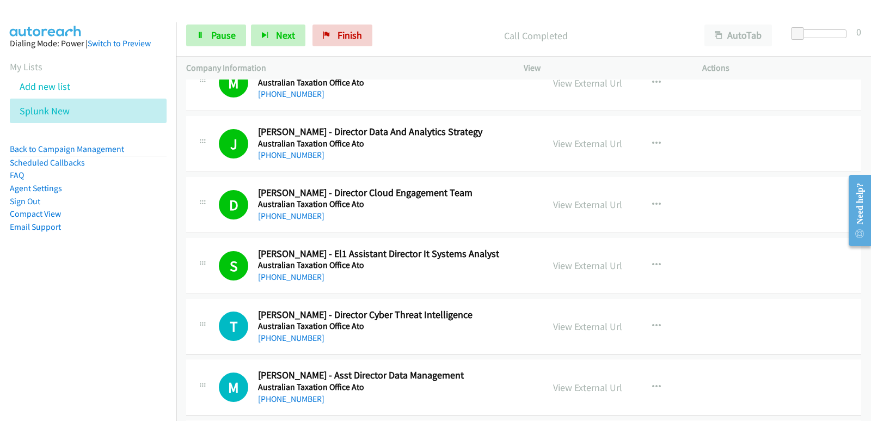
scroll to position [4684, 0]
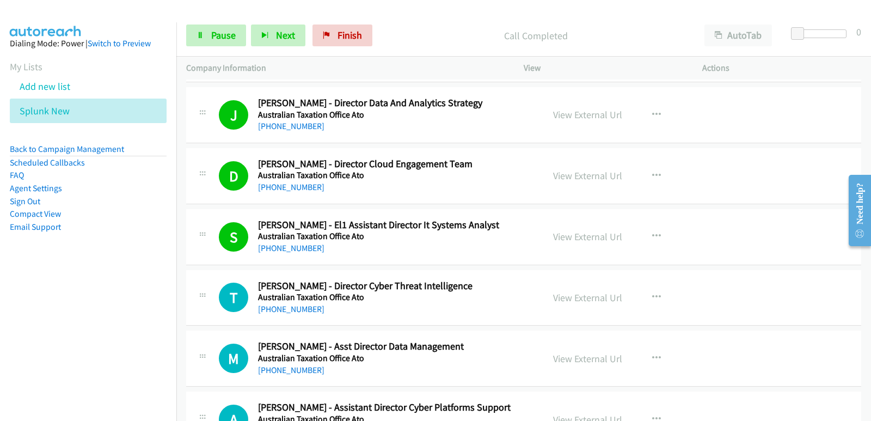
drag, startPoint x: 0, startPoint y: 266, endPoint x: 0, endPoint y: 255, distance: 10.3
click at [0, 258] on aside "Dialing Mode: Power | Switch to Preview My Lists Add new list Splunk New Back t…" at bounding box center [88, 152] width 176 height 260
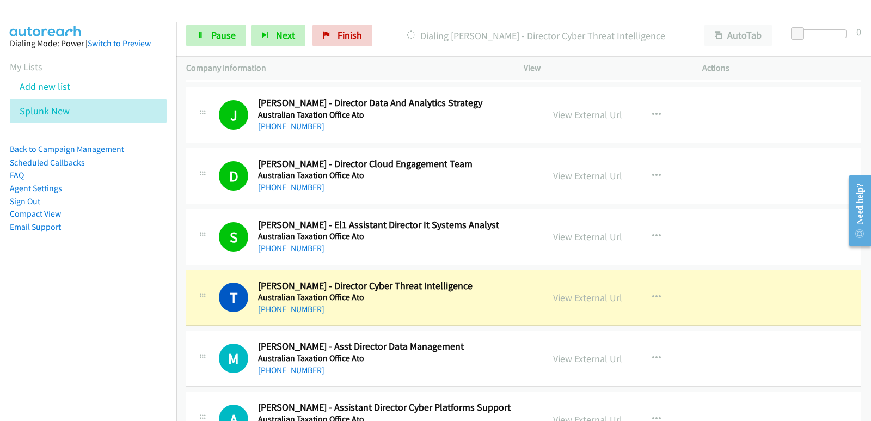
click at [29, 285] on nav "Dialing Mode: Power | Switch to Preview My Lists Add new list Splunk New Back t…" at bounding box center [88, 232] width 177 height 421
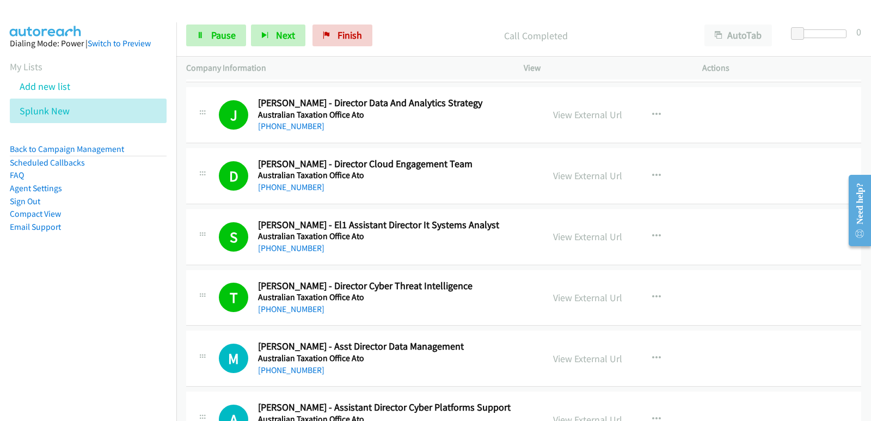
click at [38, 344] on nav "Dialing Mode: Power | Switch to Preview My Lists Add new list Splunk New Back t…" at bounding box center [88, 232] width 177 height 421
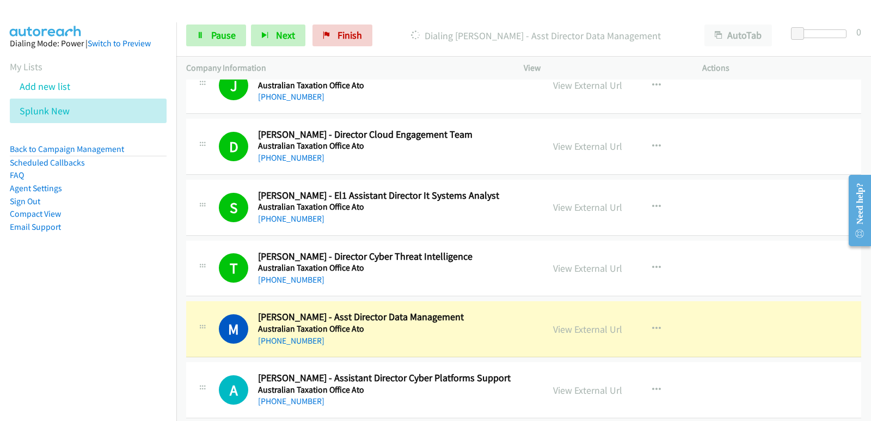
scroll to position [4738, 0]
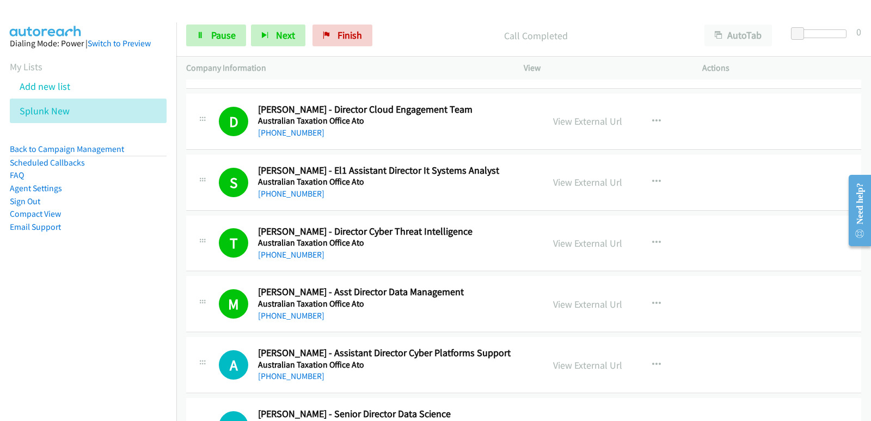
click at [56, 331] on nav "Dialing Mode: Power | Switch to Preview My Lists Add new list Splunk New Back t…" at bounding box center [88, 232] width 177 height 421
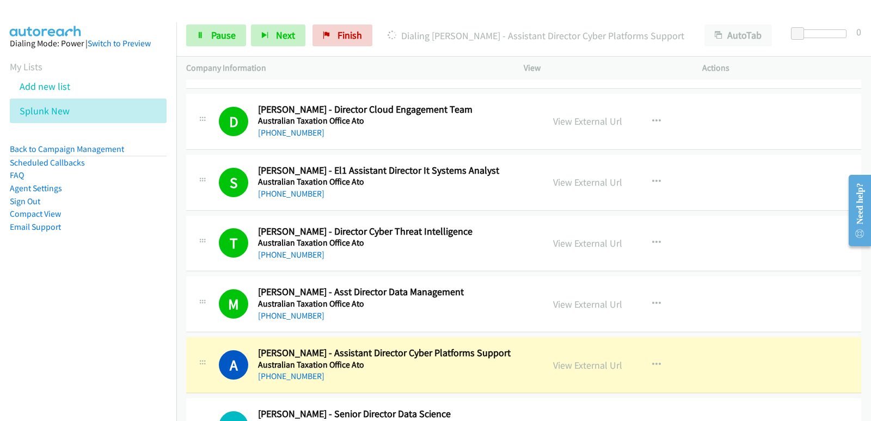
drag, startPoint x: 50, startPoint y: 328, endPoint x: 58, endPoint y: 328, distance: 8.2
click at [51, 331] on nav "Dialing Mode: Power | Switch to Preview My Lists Add new list Splunk New Back t…" at bounding box center [88, 232] width 177 height 421
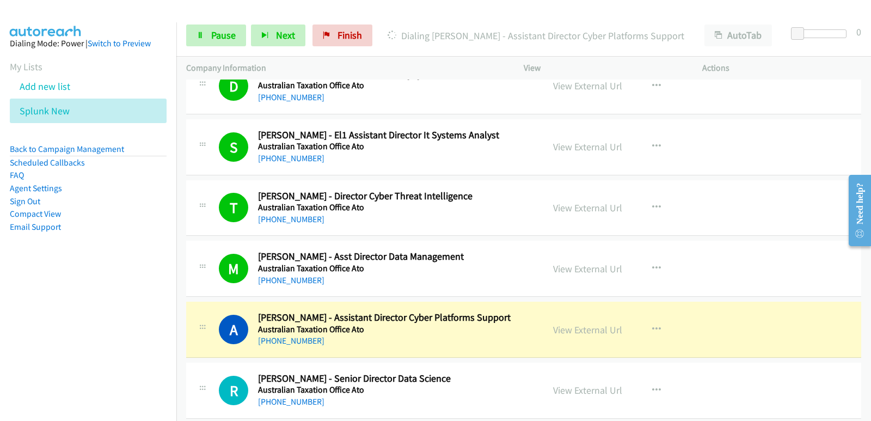
scroll to position [4793, 0]
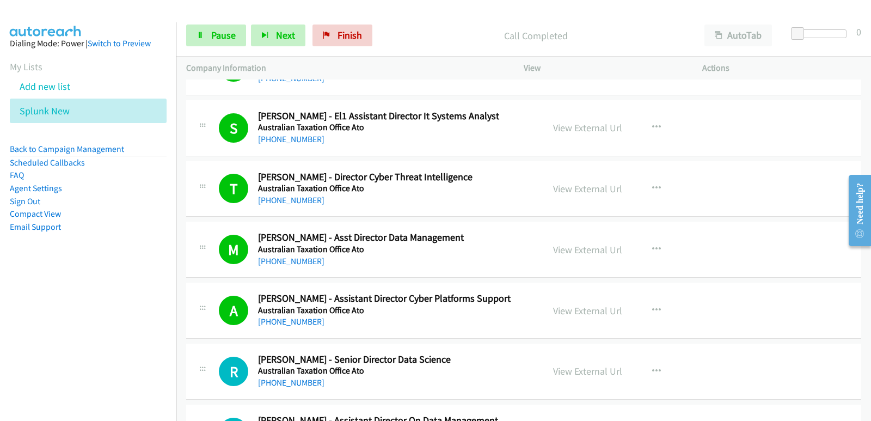
click at [54, 299] on nav "Dialing Mode: Power | Switch to Preview My Lists Add new list Splunk New Back t…" at bounding box center [88, 232] width 177 height 421
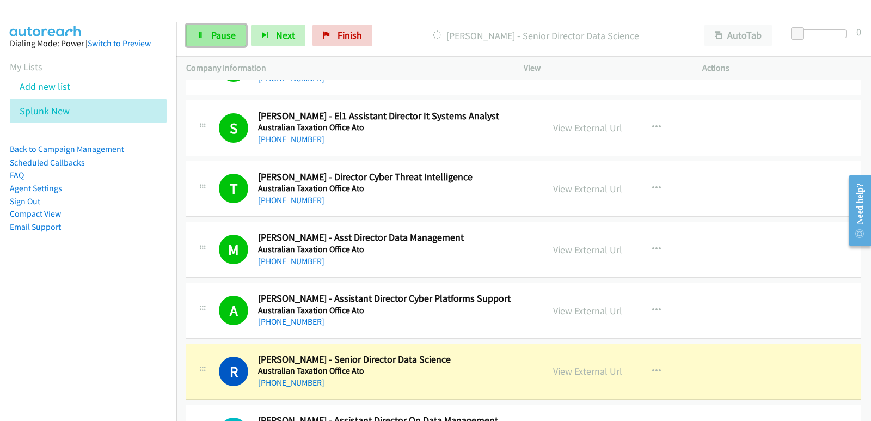
click at [197, 26] on link "Pause" at bounding box center [216, 36] width 60 height 22
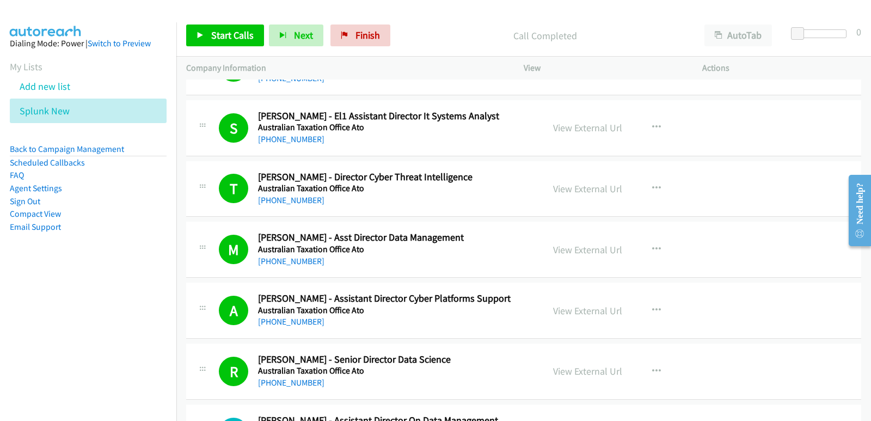
click at [36, 294] on nav "Dialing Mode: Power | Switch to Preview My Lists Add new list Splunk New Back t…" at bounding box center [88, 232] width 177 height 421
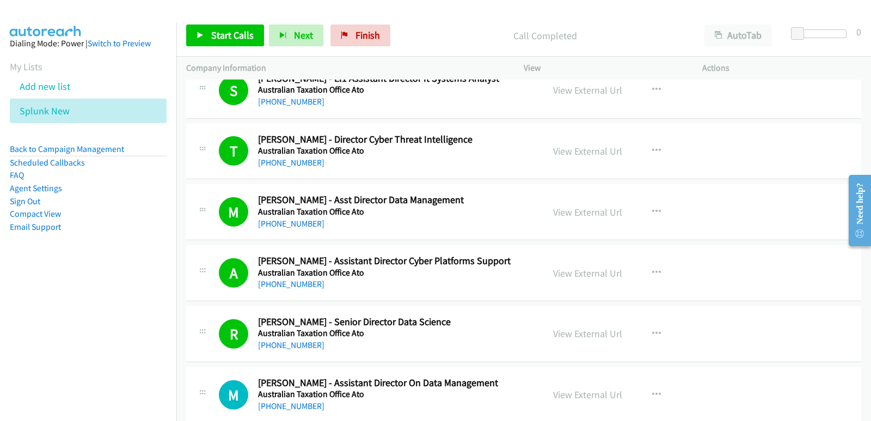
scroll to position [4847, 0]
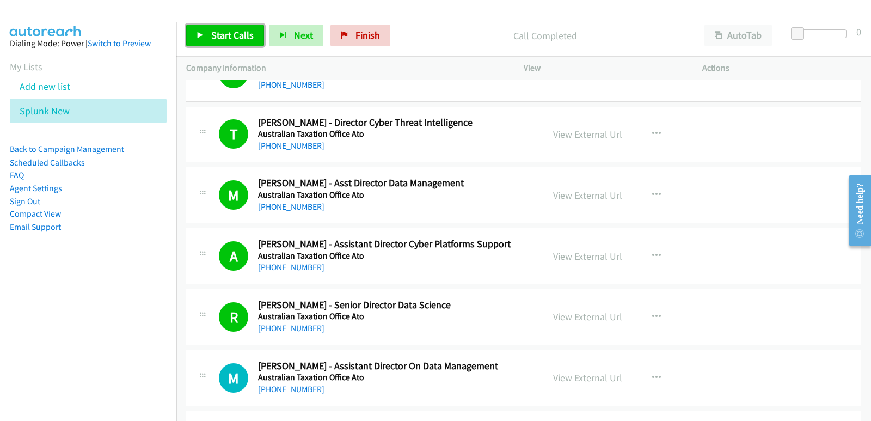
click at [208, 34] on link "Start Calls" at bounding box center [225, 36] width 78 height 22
click at [141, 251] on aside "Dialing Mode: Power | Switch to Preview My Lists Add new list Splunk New Back t…" at bounding box center [88, 152] width 176 height 260
drag, startPoint x: 39, startPoint y: 284, endPoint x: 42, endPoint y: 279, distance: 6.2
click at [39, 284] on nav "Dialing Mode: Power | Switch to Preview My Lists Add new list Splunk New Back t…" at bounding box center [88, 232] width 177 height 421
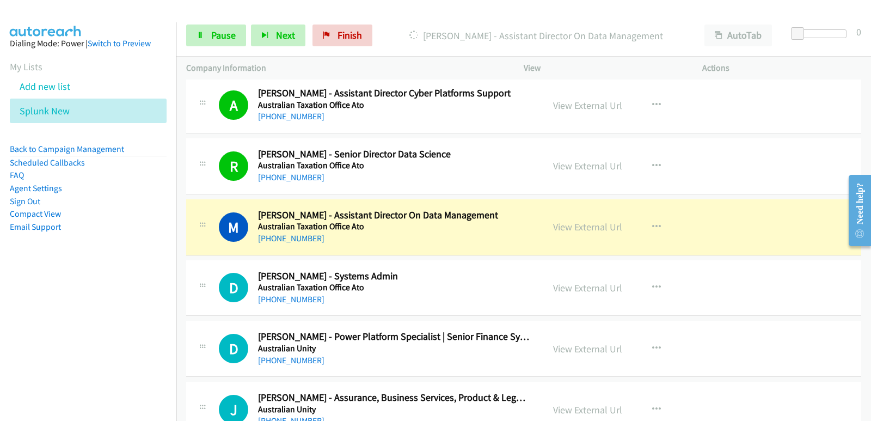
scroll to position [5011, 0]
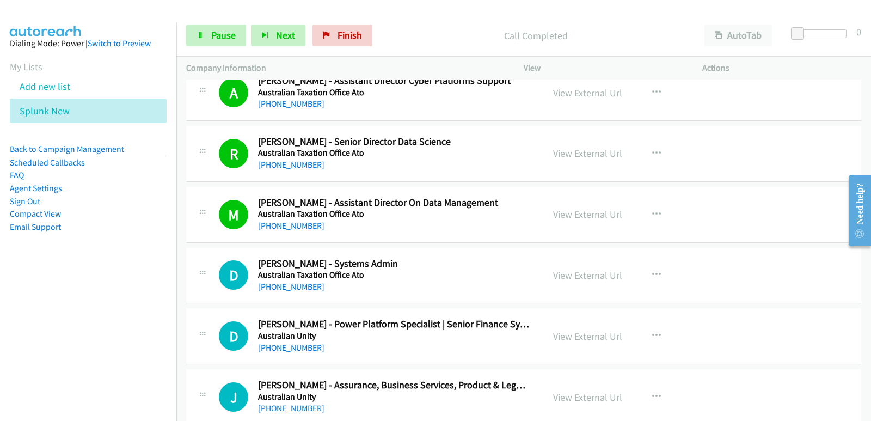
click at [31, 275] on aside "Dialing Mode: Power | Switch to Preview My Lists Add new list Splunk New Back t…" at bounding box center [88, 152] width 176 height 260
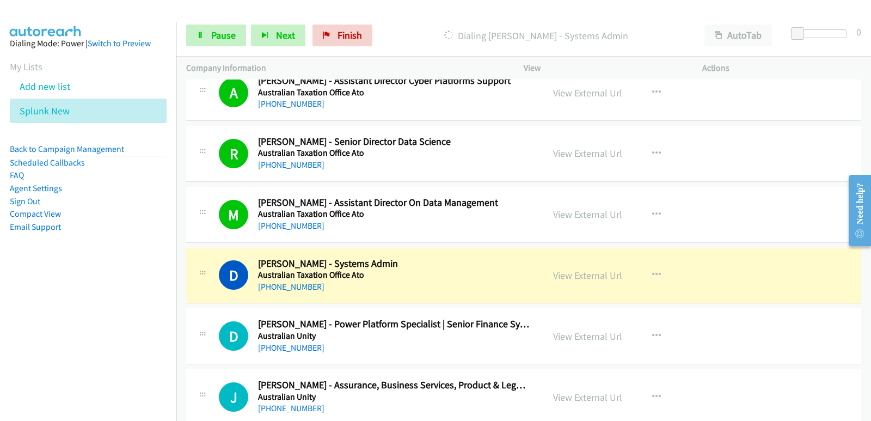
click at [10, 280] on aside "Dialing Mode: Power | Switch to Preview My Lists Add new list Splunk New Back t…" at bounding box center [88, 152] width 176 height 260
click at [13, 332] on nav "Dialing Mode: Power | Switch to Preview My Lists Add new list Splunk New Back t…" at bounding box center [88, 232] width 177 height 421
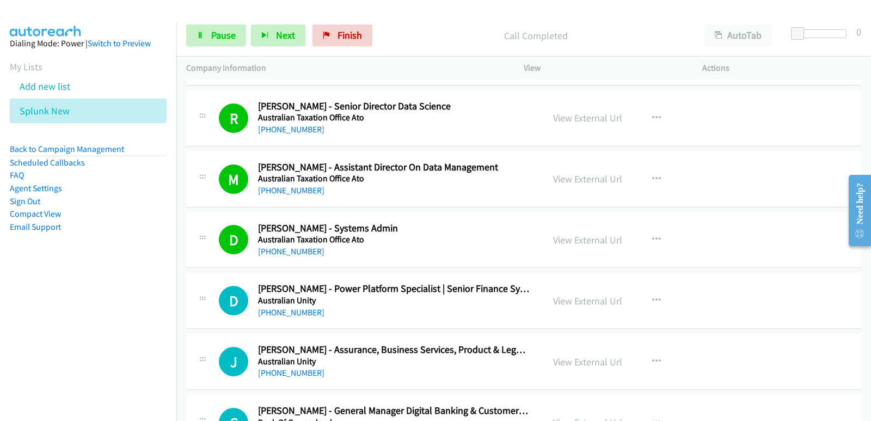
scroll to position [5065, 0]
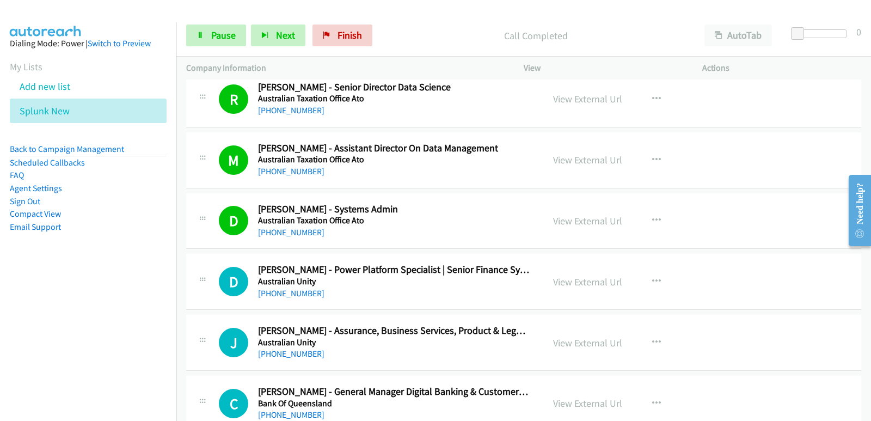
click at [39, 350] on nav "Dialing Mode: Power | Switch to Preview My Lists Add new list Splunk New Back t…" at bounding box center [88, 232] width 177 height 421
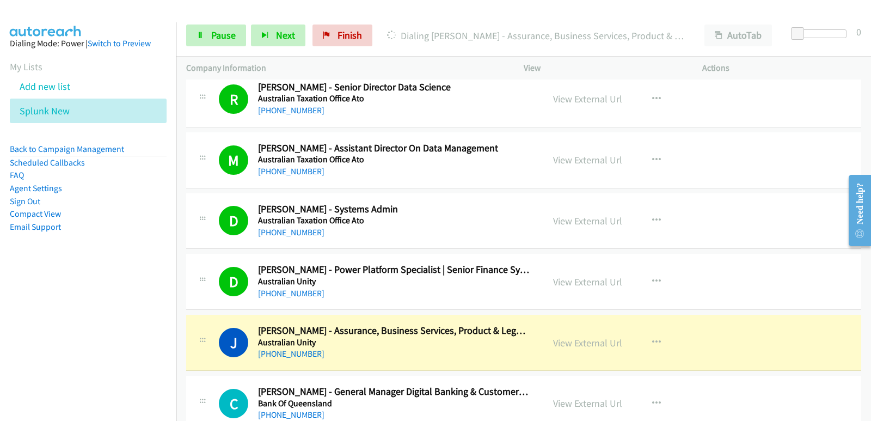
click at [26, 316] on nav "Dialing Mode: Power | Switch to Preview My Lists Add new list Splunk New Back t…" at bounding box center [88, 232] width 177 height 421
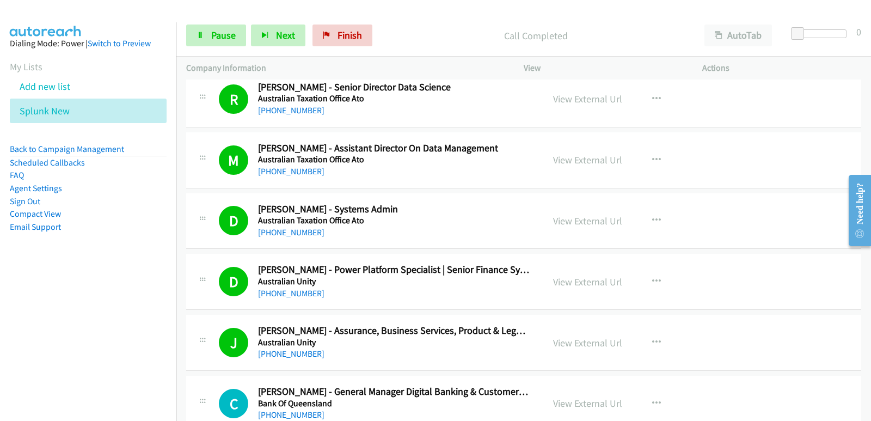
click at [60, 309] on nav "Dialing Mode: Power | Switch to Preview My Lists Add new list Splunk New Back t…" at bounding box center [88, 232] width 177 height 421
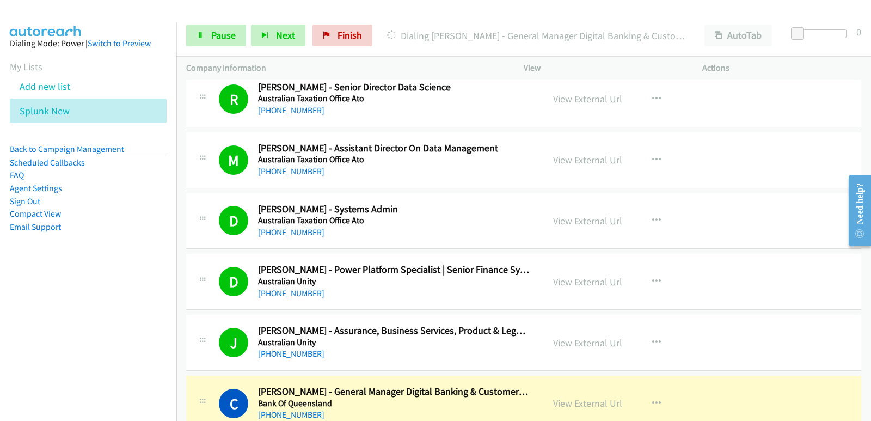
click at [69, 300] on nav "Dialing Mode: Power | Switch to Preview My Lists Add new list Splunk New Back t…" at bounding box center [88, 232] width 177 height 421
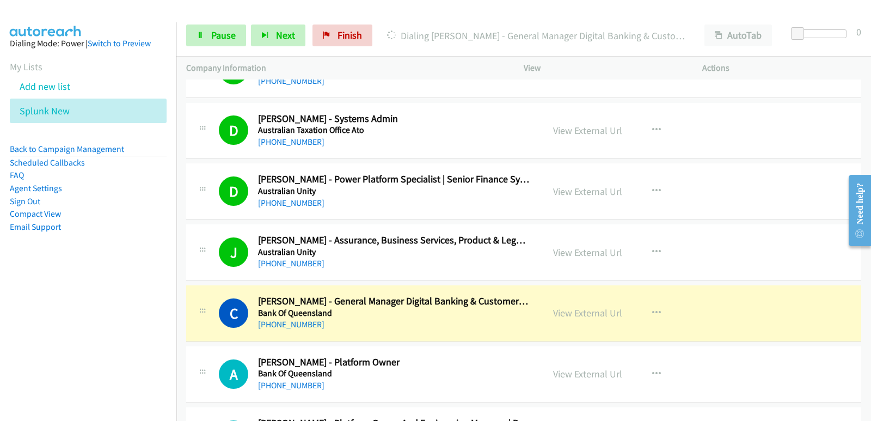
scroll to position [5174, 0]
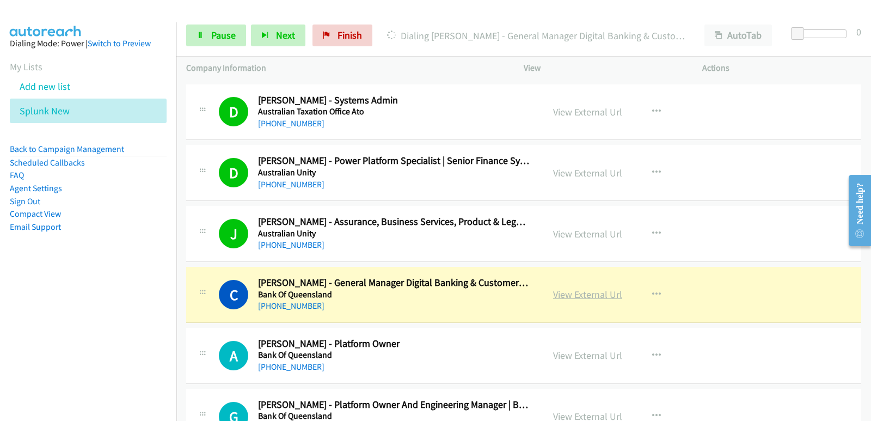
click at [574, 297] on link "View External Url" at bounding box center [587, 294] width 69 height 13
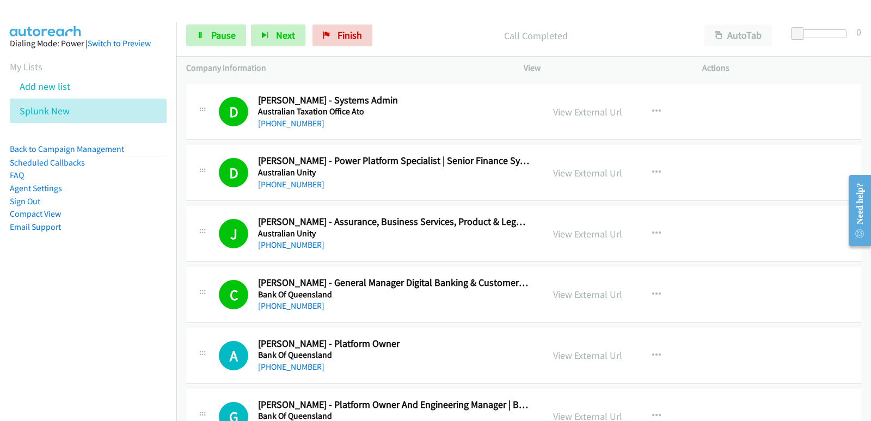
click at [241, 47] on div "Start Calls Pause Next Finish Call Completed AutoTab AutoTab 0" at bounding box center [523, 36] width 695 height 42
click at [236, 35] on link "Pause" at bounding box center [216, 36] width 60 height 22
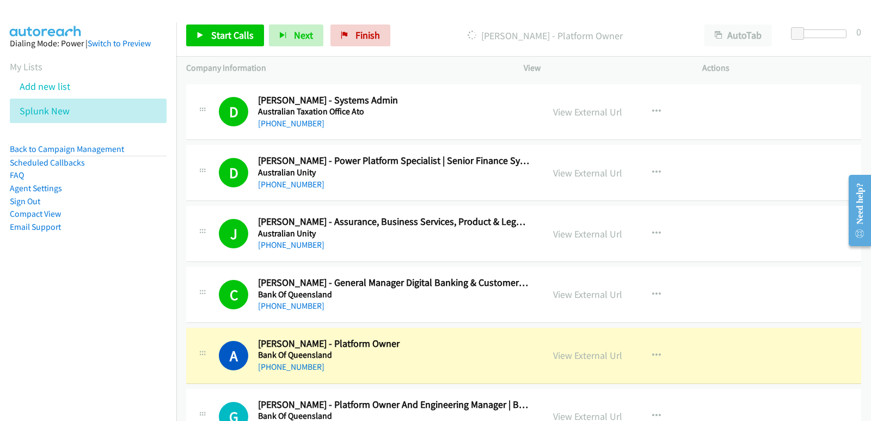
click at [12, 277] on aside "Dialing Mode: Power | Switch to Preview My Lists Add new list Splunk New Back t…" at bounding box center [88, 152] width 176 height 260
click at [0, 302] on nav "Dialing Mode: Power | Switch to Preview My Lists Add new list Splunk New Back t…" at bounding box center [88, 232] width 177 height 421
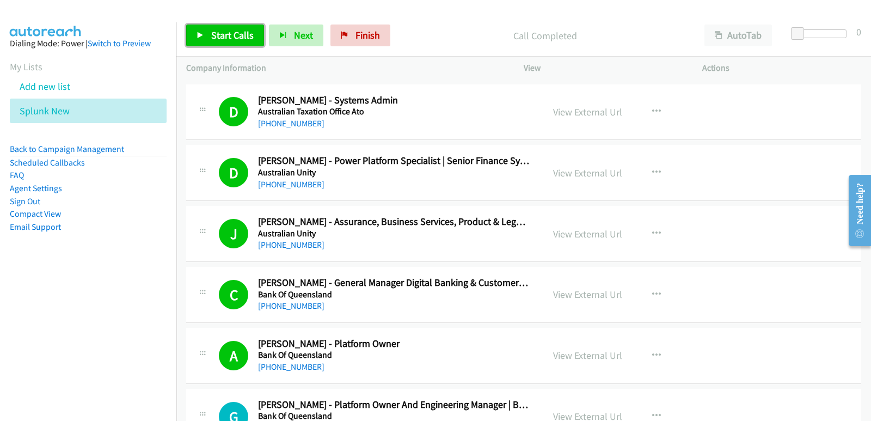
click at [223, 41] on span "Start Calls" at bounding box center [232, 35] width 42 height 13
drag, startPoint x: 50, startPoint y: 313, endPoint x: 26, endPoint y: 308, distance: 25.0
click at [50, 315] on nav "Dialing Mode: Power | Switch to Preview My Lists Add new list Splunk New Back t…" at bounding box center [88, 232] width 177 height 421
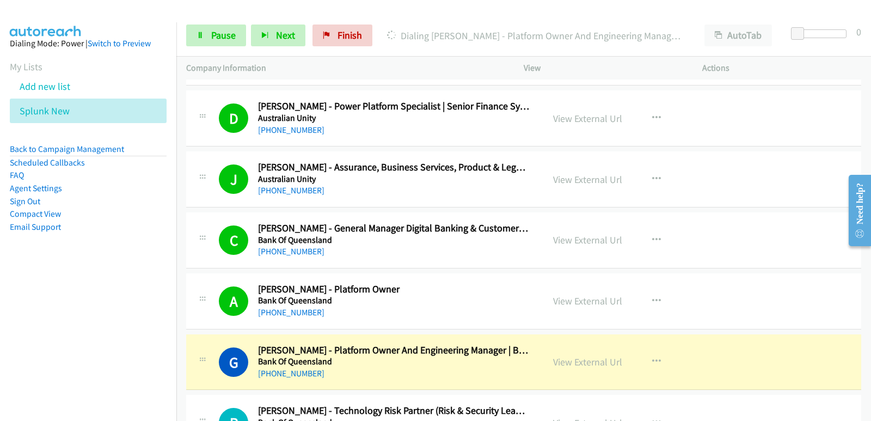
scroll to position [5283, 0]
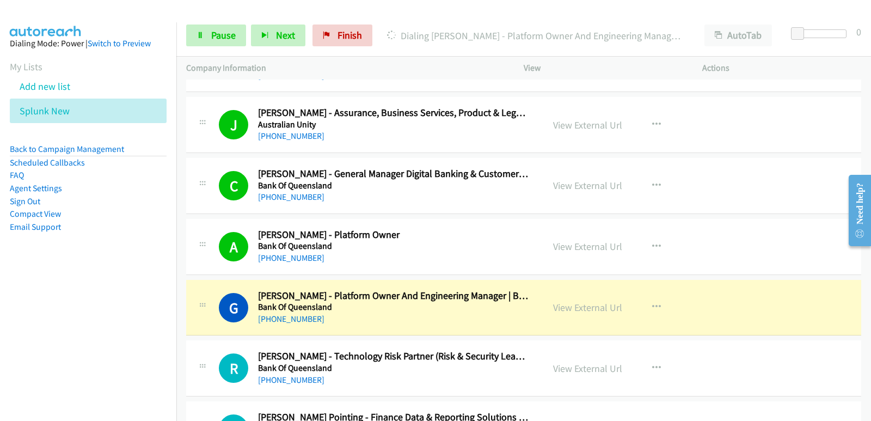
click at [32, 356] on nav "Dialing Mode: Power | Switch to Preview My Lists Add new list Splunk New Back t…" at bounding box center [88, 232] width 177 height 421
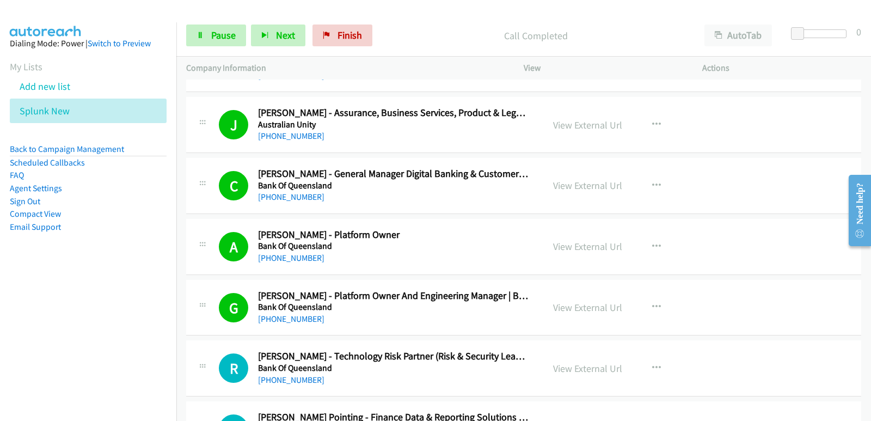
click at [50, 322] on nav "Dialing Mode: Power | Switch to Preview My Lists Add new list Splunk New Back t…" at bounding box center [88, 232] width 177 height 421
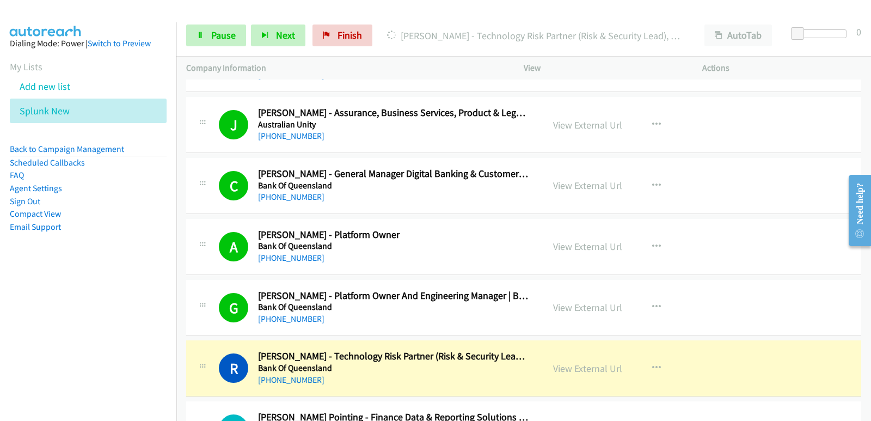
click at [0, 321] on nav "Dialing Mode: Power | Switch to Preview My Lists Add new list Splunk New Back t…" at bounding box center [88, 232] width 177 height 421
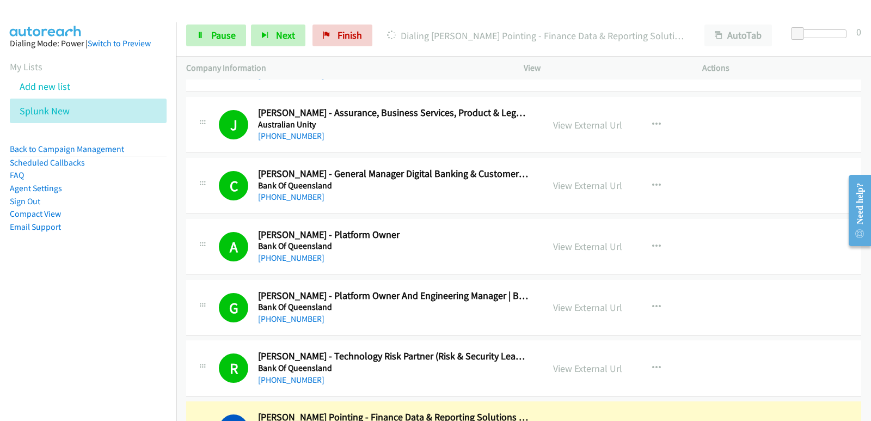
click at [0, 313] on nav "Dialing Mode: Power | Switch to Preview My Lists Add new list Splunk New Back t…" at bounding box center [88, 232] width 177 height 421
click at [29, 326] on nav "Dialing Mode: Power | Switch to Preview My Lists Add new list Splunk New Back t…" at bounding box center [88, 232] width 177 height 421
click at [19, 333] on nav "Dialing Mode: Power | Switch to Preview My Lists Add new list Splunk New Back t…" at bounding box center [88, 232] width 177 height 421
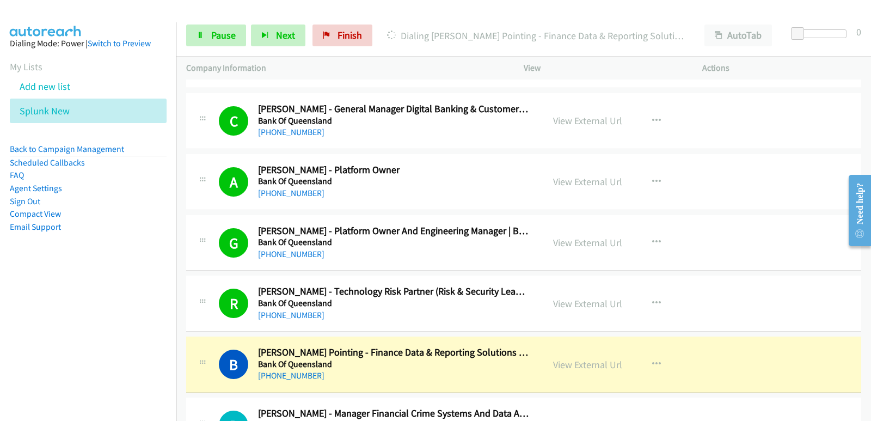
scroll to position [5392, 0]
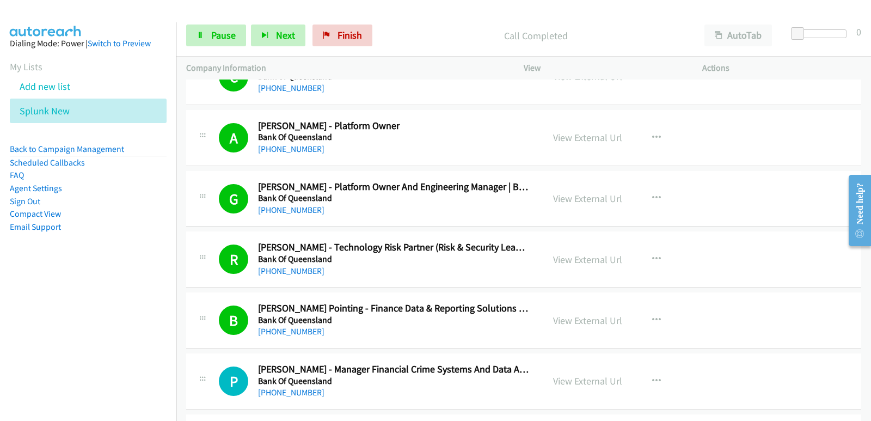
click at [53, 327] on nav "Dialing Mode: Power | Switch to Preview My Lists Add new list Splunk New Back t…" at bounding box center [88, 232] width 177 height 421
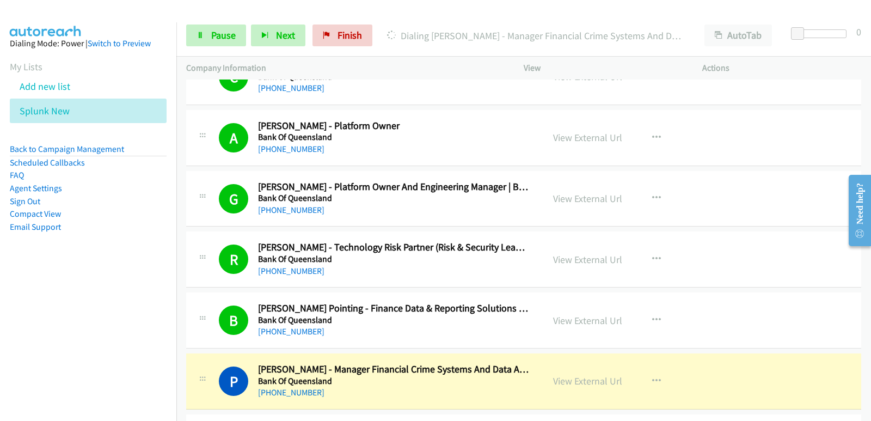
click at [47, 310] on nav "Dialing Mode: Power | Switch to Preview My Lists Add new list Splunk New Back t…" at bounding box center [88, 232] width 177 height 421
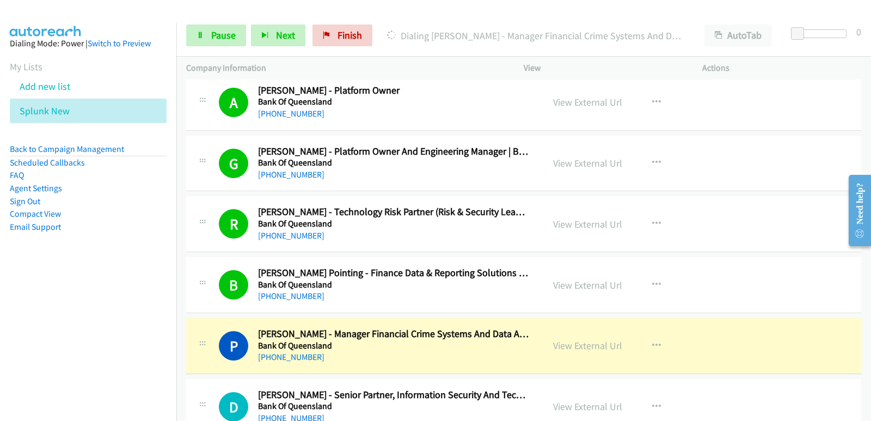
scroll to position [5446, 0]
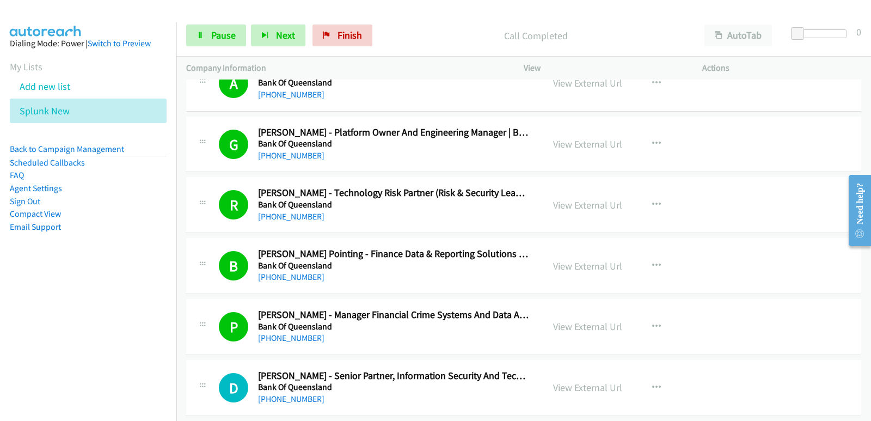
click at [0, 352] on nav "Dialing Mode: Power | Switch to Preview My Lists Add new list Splunk New Back t…" at bounding box center [88, 232] width 177 height 421
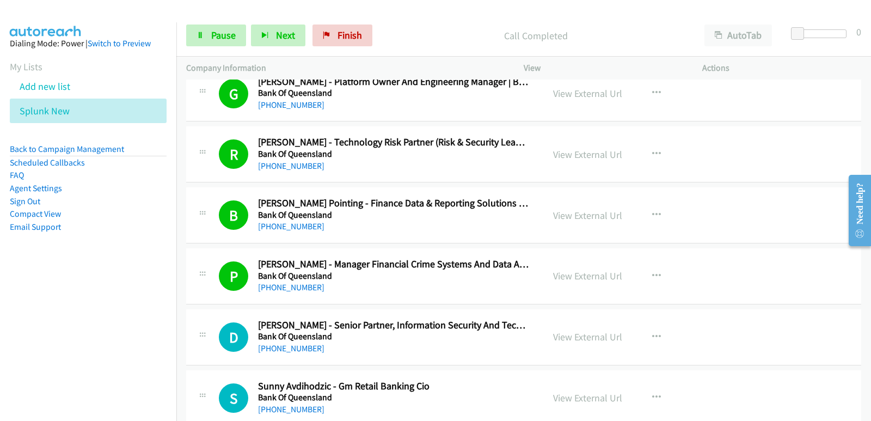
scroll to position [5555, 0]
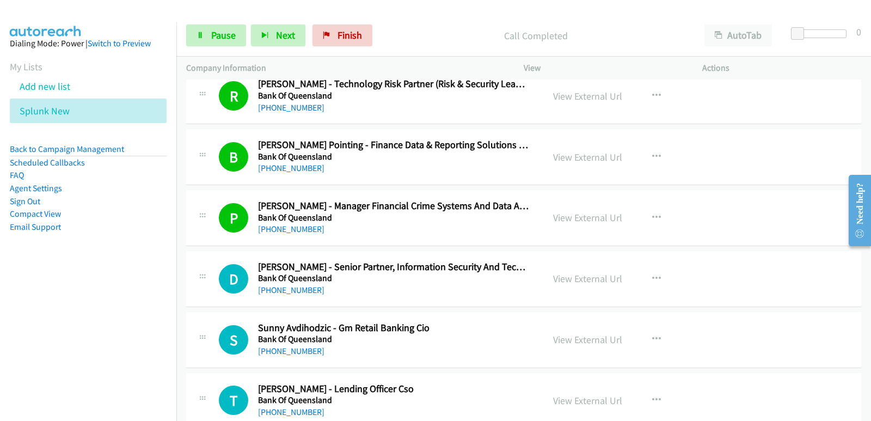
click at [59, 292] on nav "Dialing Mode: Power | Switch to Preview My Lists Add new list Splunk New Back t…" at bounding box center [88, 232] width 177 height 421
click at [31, 319] on nav "Dialing Mode: Power | Switch to Preview My Lists Add new list Splunk New Back t…" at bounding box center [88, 232] width 177 height 421
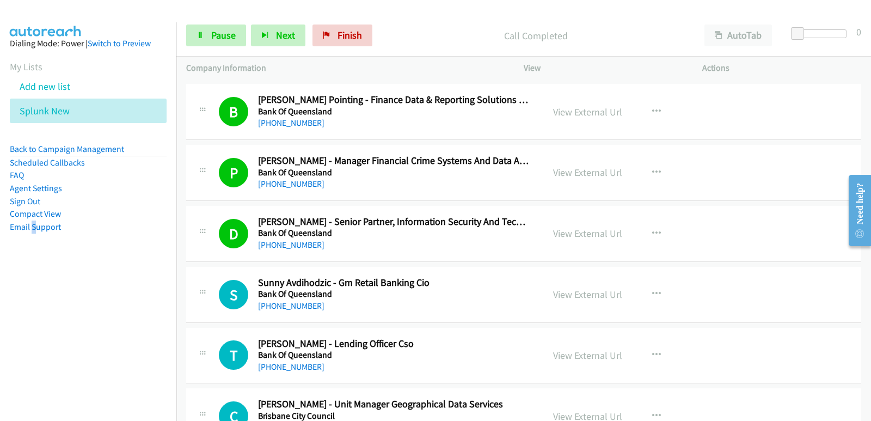
scroll to position [5664, 0]
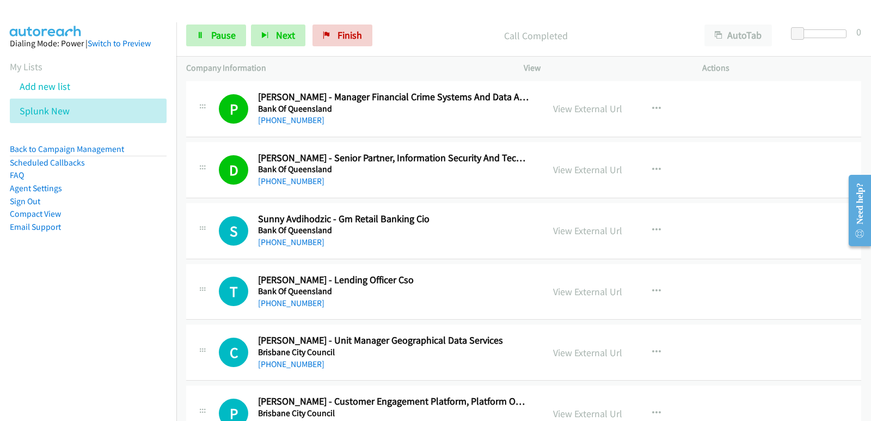
click at [27, 331] on nav "Dialing Mode: Power | Switch to Preview My Lists Add new list Splunk New Back t…" at bounding box center [88, 232] width 177 height 421
click at [54, 299] on nav "Dialing Mode: Power | Switch to Preview My Lists Add new list Splunk New Back t…" at bounding box center [88, 232] width 177 height 421
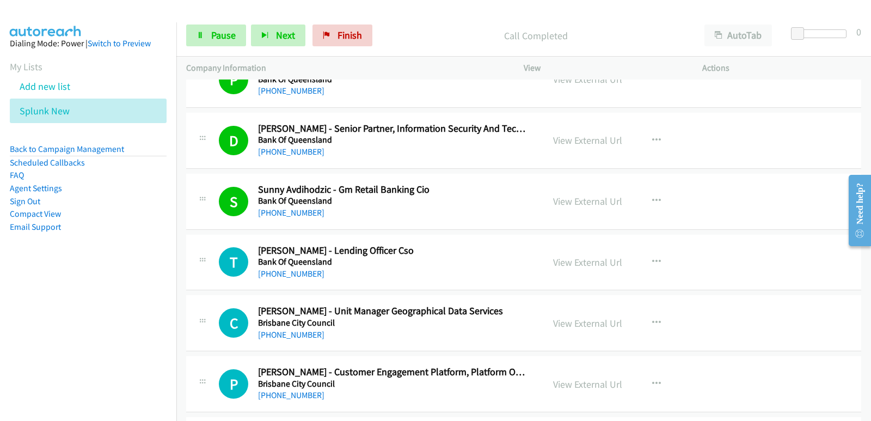
scroll to position [5719, 0]
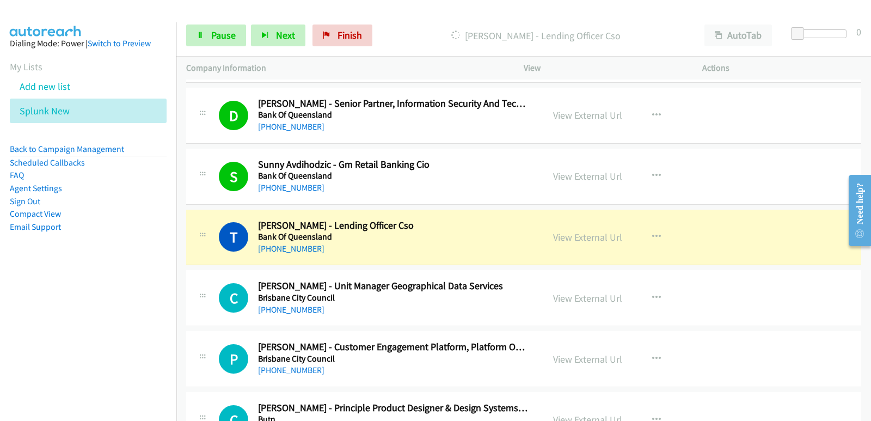
click at [7, 283] on nav "Dialing Mode: Power | Switch to Preview My Lists Add new list Splunk New Back t…" at bounding box center [88, 232] width 177 height 421
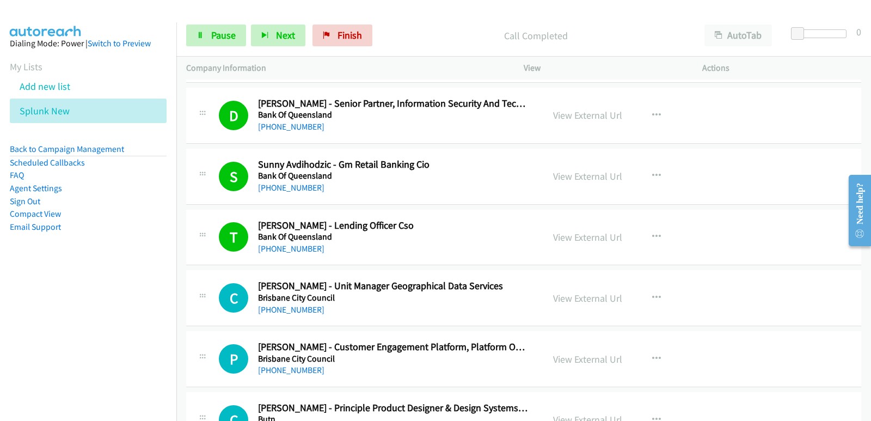
click at [4, 303] on nav "Dialing Mode: Power | Switch to Preview My Lists Add new list Splunk New Back t…" at bounding box center [88, 232] width 177 height 421
drag, startPoint x: 20, startPoint y: 281, endPoint x: 13, endPoint y: 277, distance: 7.9
click at [19, 281] on aside "Dialing Mode: Power | Switch to Preview My Lists Add new list Splunk New Back t…" at bounding box center [88, 152] width 176 height 260
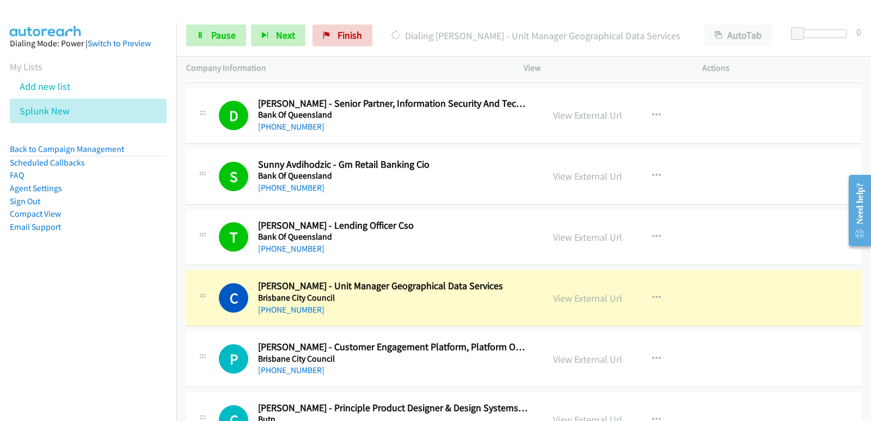
scroll to position [5773, 0]
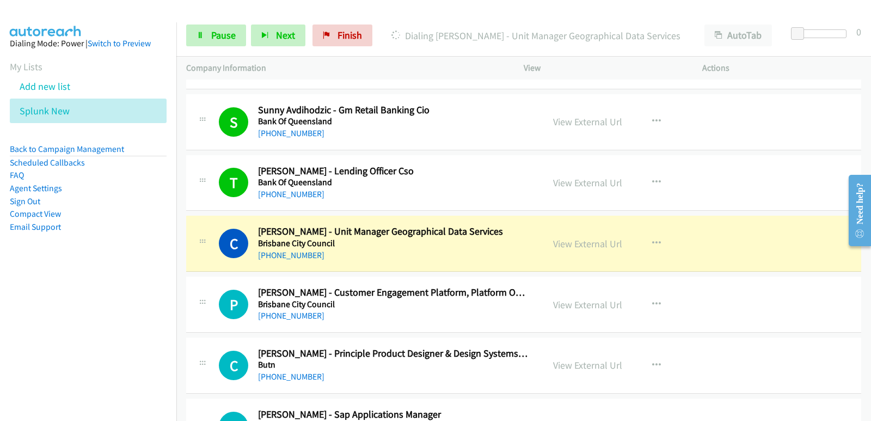
click at [45, 309] on nav "Dialing Mode: Power | Switch to Preview My Lists Add new list Splunk New Back t…" at bounding box center [88, 232] width 177 height 421
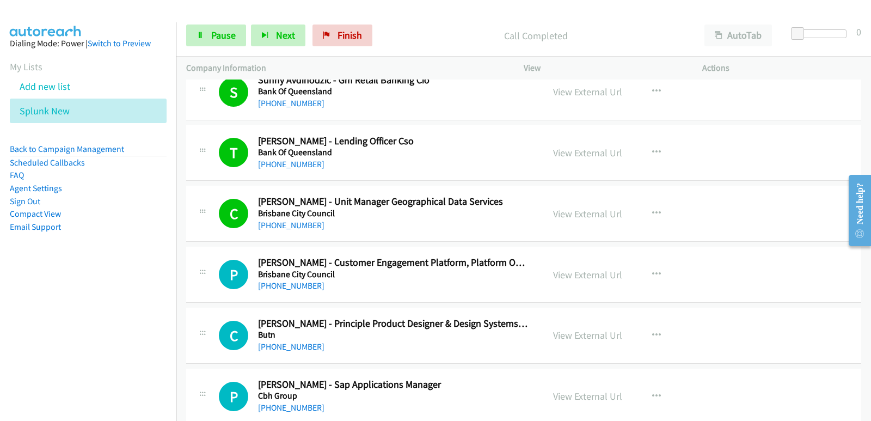
scroll to position [5828, 0]
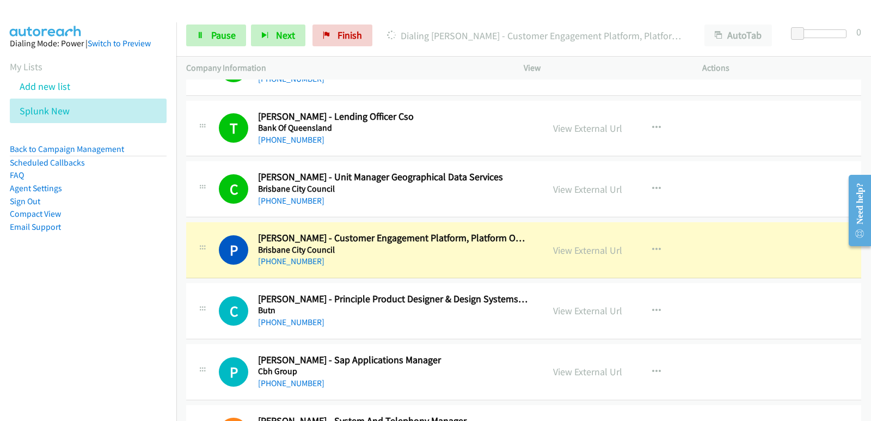
click at [25, 283] on nav "Dialing Mode: Power | Switch to Preview My Lists Add new list Splunk New Back t…" at bounding box center [88, 232] width 177 height 421
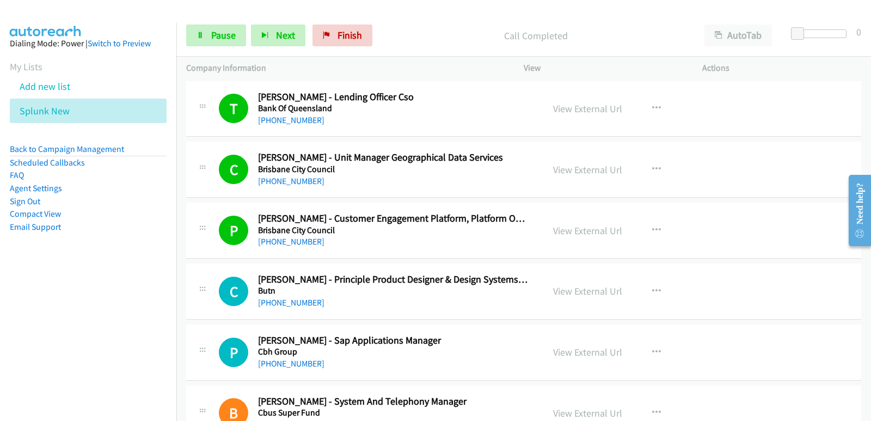
scroll to position [5882, 0]
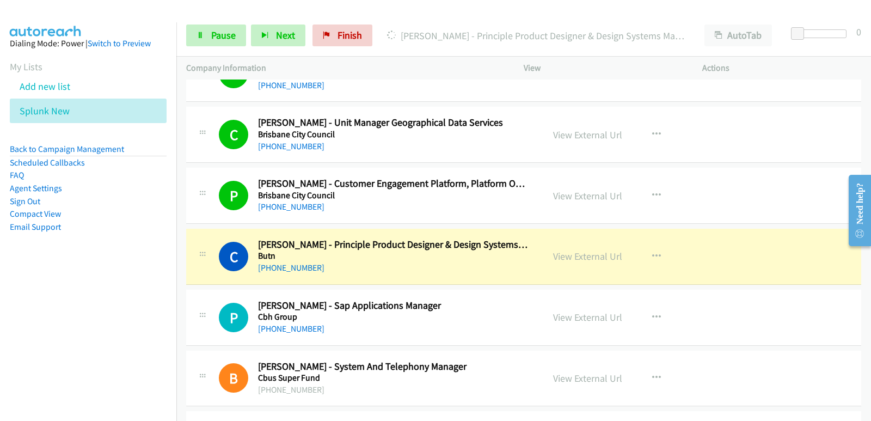
click at [0, 316] on nav "Dialing Mode: Power | Switch to Preview My Lists Add new list Splunk New Back t…" at bounding box center [88, 232] width 177 height 421
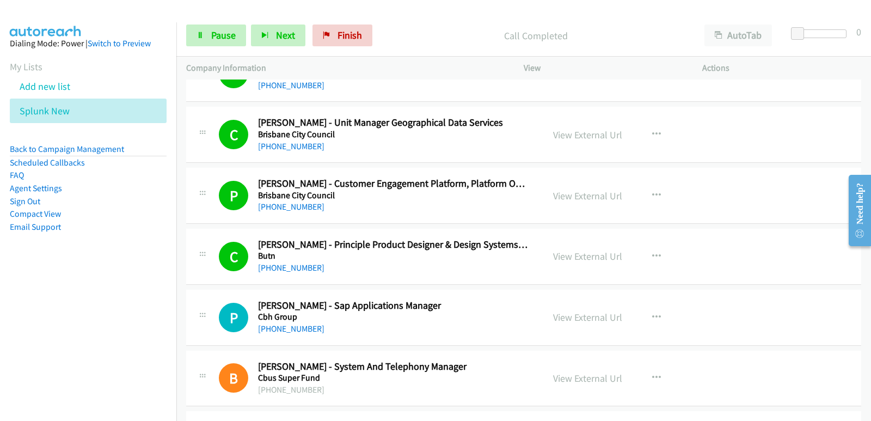
click at [0, 329] on nav "Dialing Mode: Power | Switch to Preview My Lists Add new list Splunk New Back t…" at bounding box center [88, 232] width 177 height 421
click at [73, 342] on nav "Dialing Mode: Power | Switch to Preview My Lists Add new list Splunk New Back t…" at bounding box center [88, 232] width 177 height 421
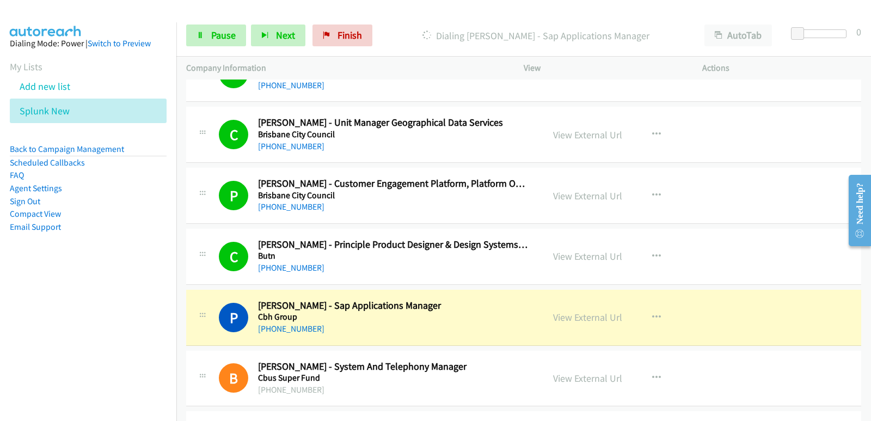
click at [36, 307] on nav "Dialing Mode: Power | Switch to Preview My Lists Add new list Splunk New Back t…" at bounding box center [88, 232] width 177 height 421
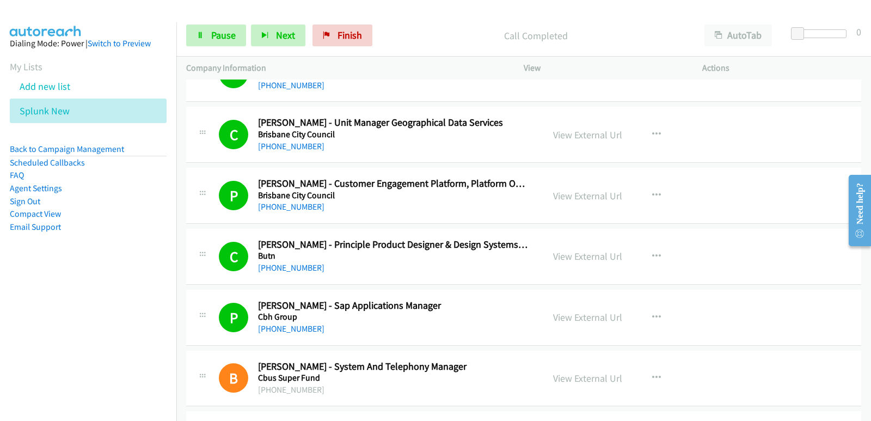
click at [31, 303] on nav "Dialing Mode: Power | Switch to Preview My Lists Add new list Splunk New Back t…" at bounding box center [88, 232] width 177 height 421
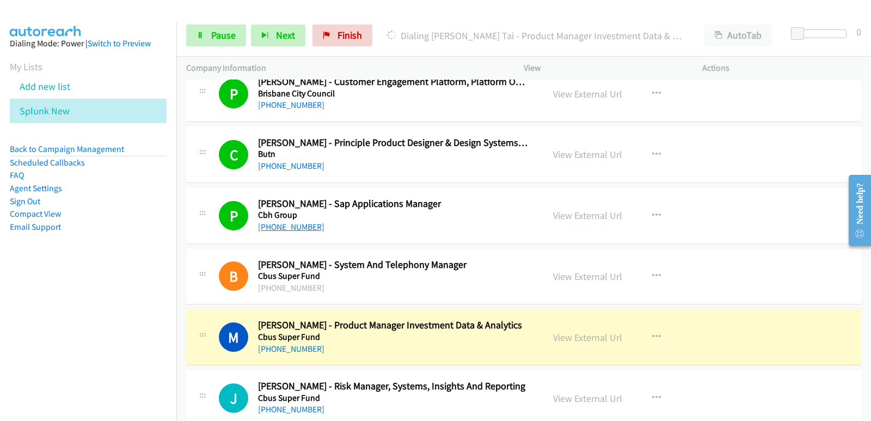
scroll to position [5991, 0]
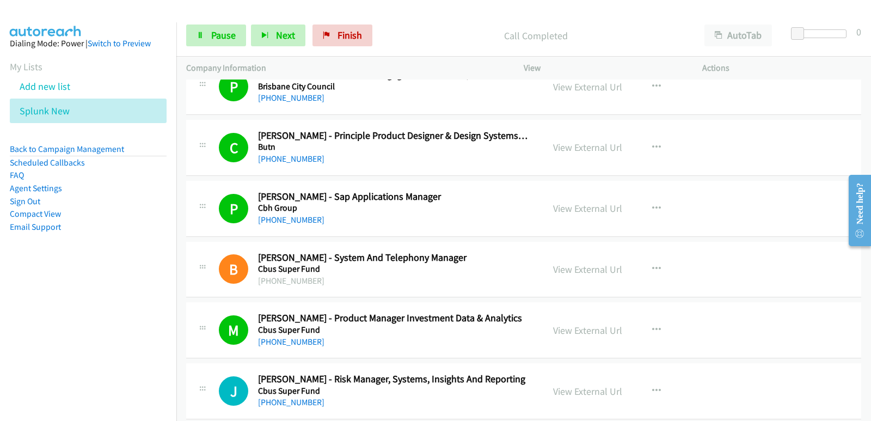
click at [40, 312] on nav "Dialing Mode: Power | Switch to Preview My Lists Add new list Splunk New Back t…" at bounding box center [88, 232] width 177 height 421
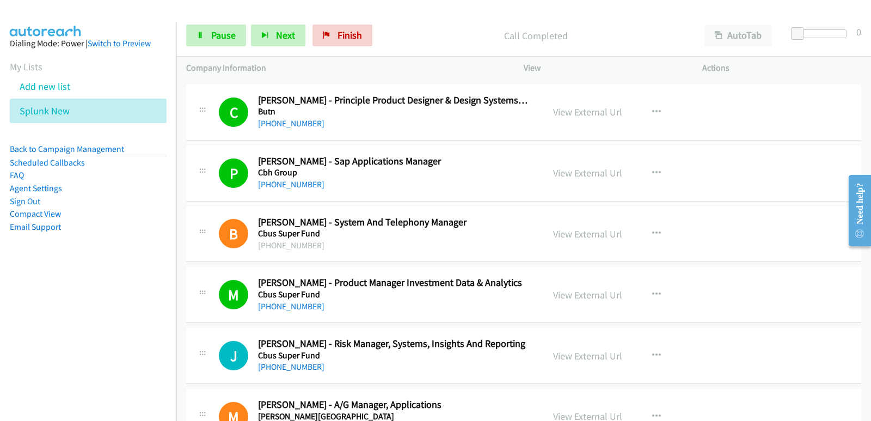
scroll to position [6046, 0]
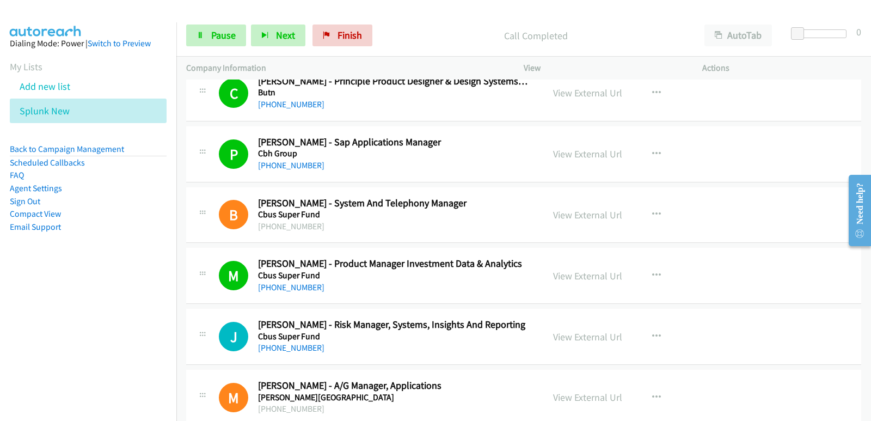
click at [21, 271] on aside "Dialing Mode: Power | Switch to Preview My Lists Add new list Splunk New Back t…" at bounding box center [88, 152] width 176 height 260
click at [65, 341] on nav "Dialing Mode: Power | Switch to Preview My Lists Add new list Splunk New Back t…" at bounding box center [88, 232] width 177 height 421
click at [29, 303] on nav "Dialing Mode: Power | Switch to Preview My Lists Add new list Splunk New Back t…" at bounding box center [88, 232] width 177 height 421
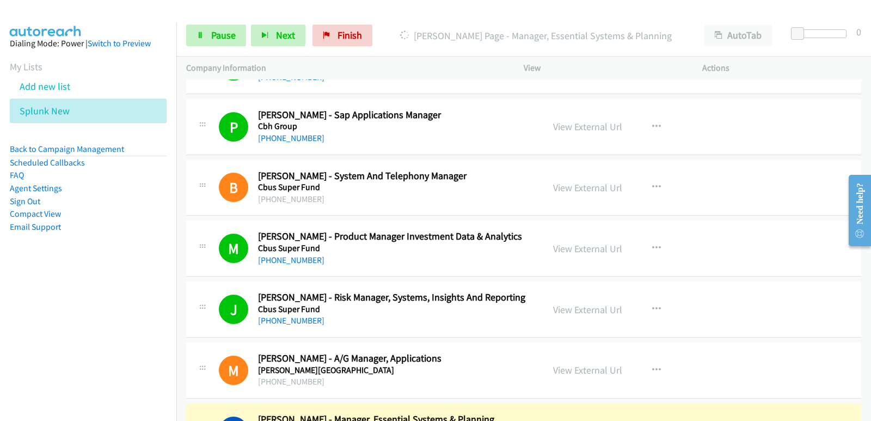
scroll to position [6100, 0]
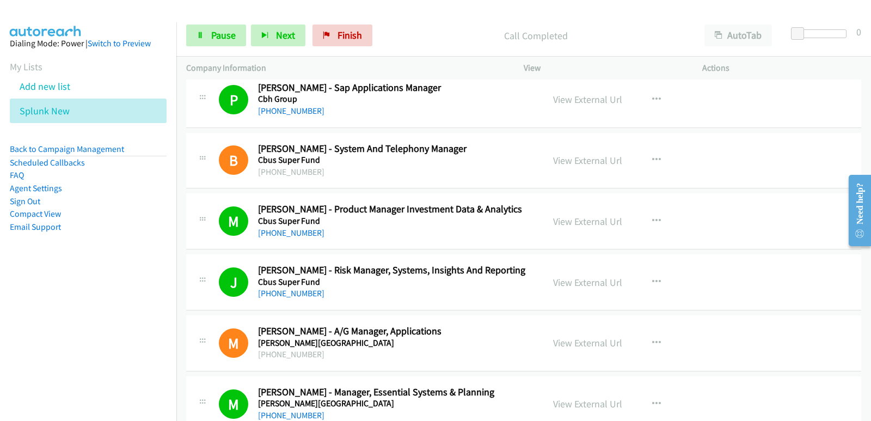
click at [7, 291] on nav "Dialing Mode: Power | Switch to Preview My Lists Add new list Splunk New Back t…" at bounding box center [88, 232] width 177 height 421
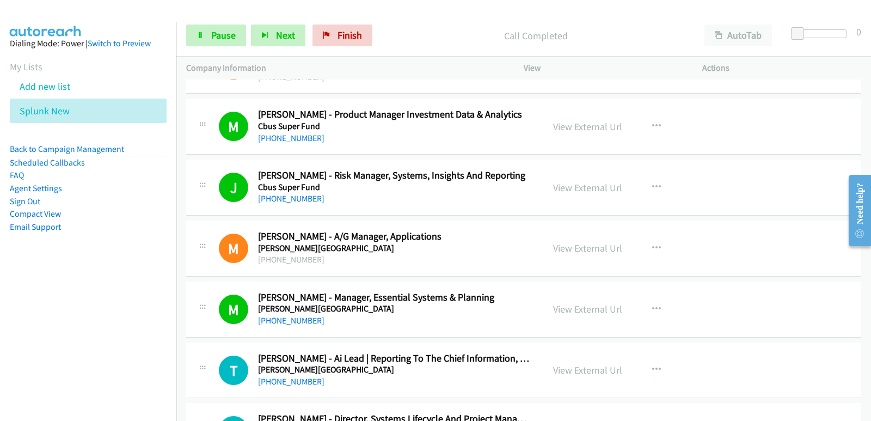
scroll to position [6209, 0]
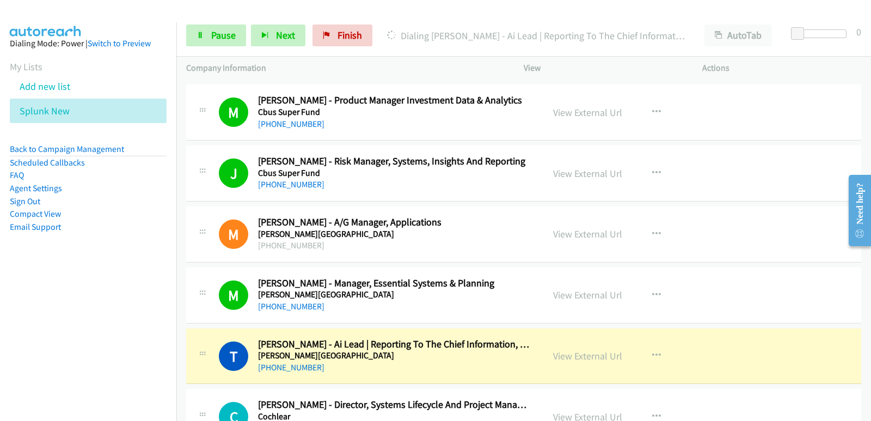
click at [62, 289] on nav "Dialing Mode: Power | Switch to Preview My Lists Add new list Splunk New Back t…" at bounding box center [88, 232] width 177 height 421
drag, startPoint x: 32, startPoint y: 292, endPoint x: 71, endPoint y: 242, distance: 64.0
click at [32, 292] on nav "Dialing Mode: Power | Switch to Preview My Lists Add new list Splunk New Back t…" at bounding box center [88, 232] width 177 height 421
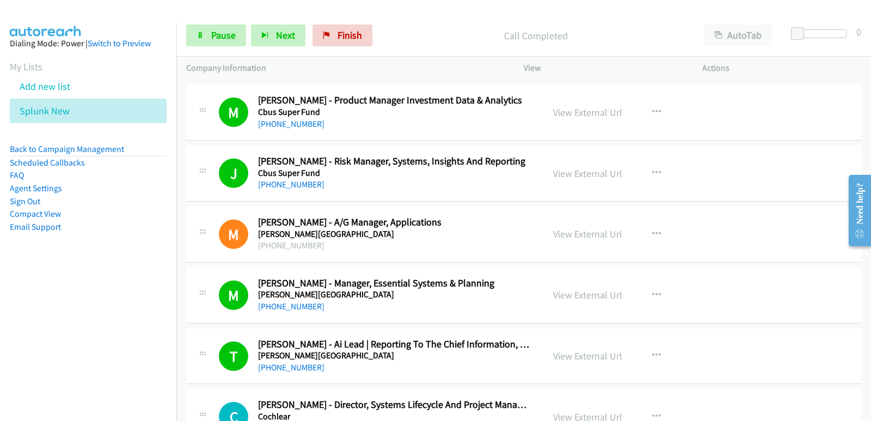
click at [222, 47] on div "Start Calls Pause Next Finish Call Completed AutoTab AutoTab 0" at bounding box center [523, 36] width 695 height 42
click at [222, 39] on span "Pause" at bounding box center [223, 35] width 25 height 13
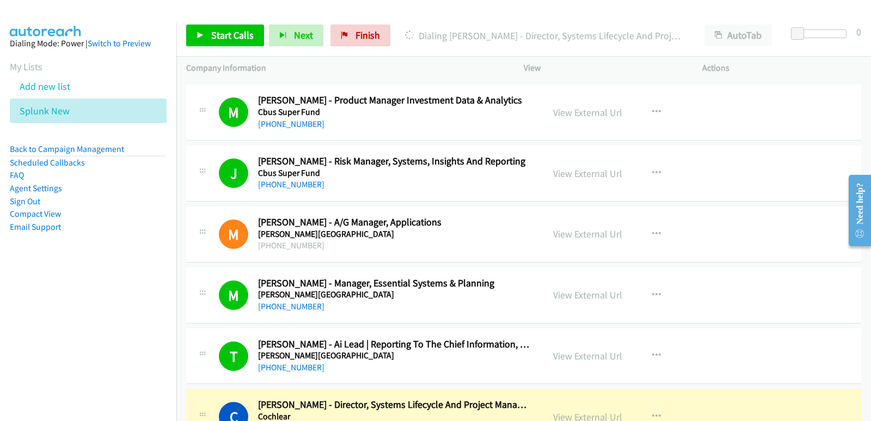
click at [42, 316] on nav "Dialing Mode: Power | Switch to Preview My Lists Add new list Splunk New Back t…" at bounding box center [88, 232] width 177 height 421
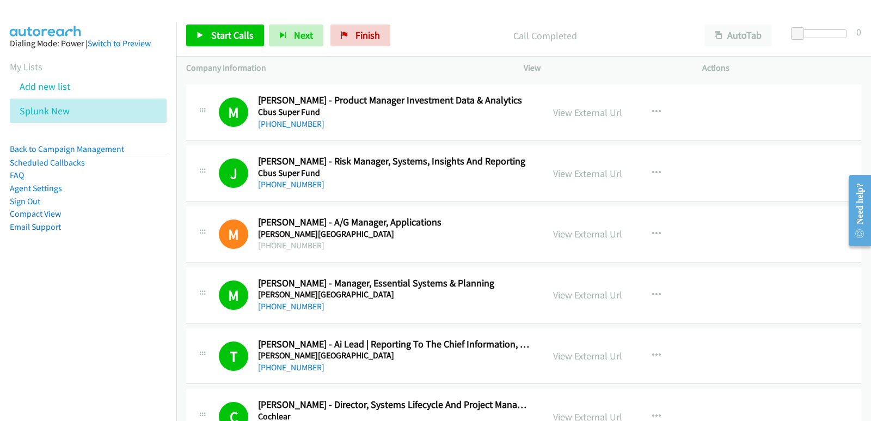
click at [17, 274] on aside "Dialing Mode: Power | Switch to Preview My Lists Add new list Splunk New Back t…" at bounding box center [88, 152] width 176 height 260
click at [245, 32] on span "Start Calls" at bounding box center [232, 35] width 42 height 13
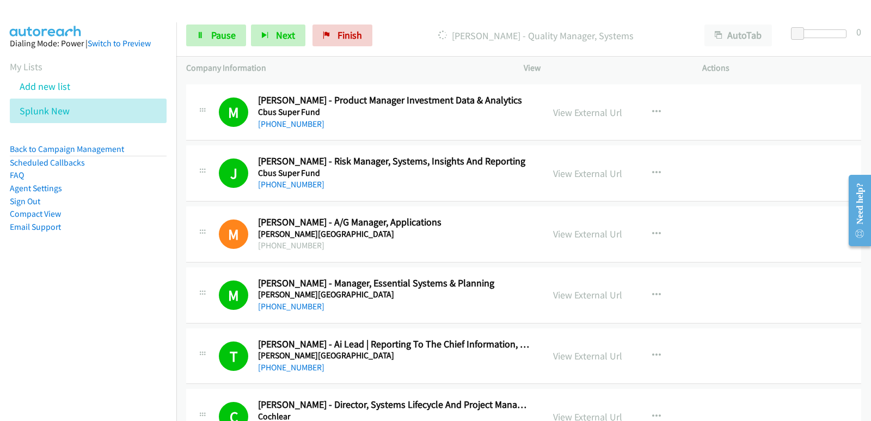
click at [39, 277] on aside "Dialing Mode: Power | Switch to Preview My Lists Add new list Splunk New Back t…" at bounding box center [88, 152] width 176 height 260
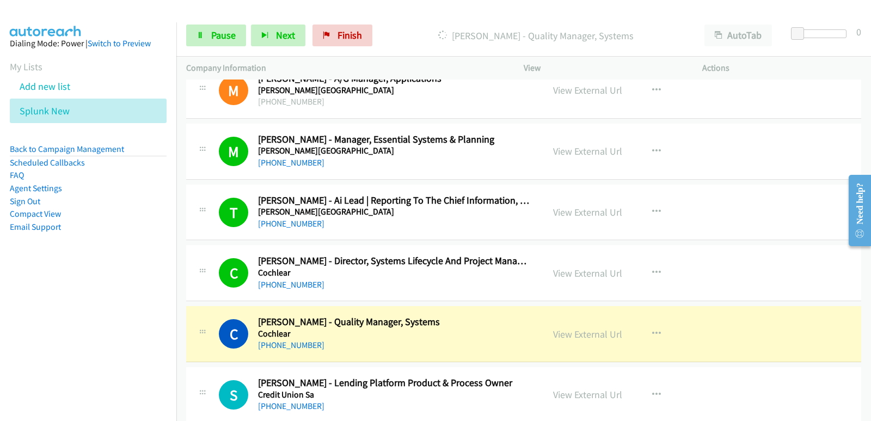
scroll to position [6372, 0]
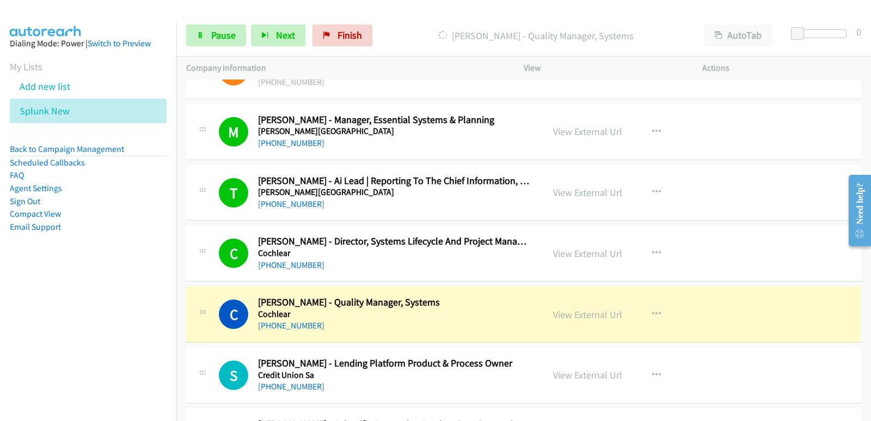
click at [3, 297] on nav "Dialing Mode: Power | Switch to Preview My Lists Add new list Splunk New Back t…" at bounding box center [88, 232] width 177 height 421
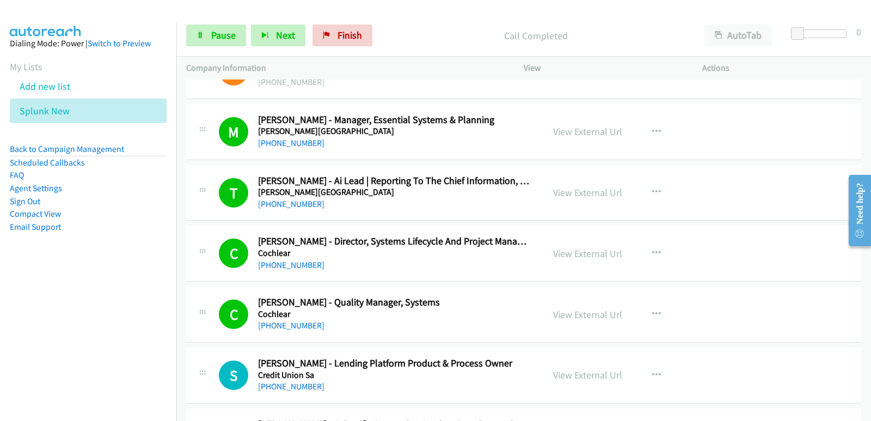
click at [68, 273] on aside "Dialing Mode: Power | Switch to Preview My Lists Add new list Splunk New Back t…" at bounding box center [88, 152] width 176 height 260
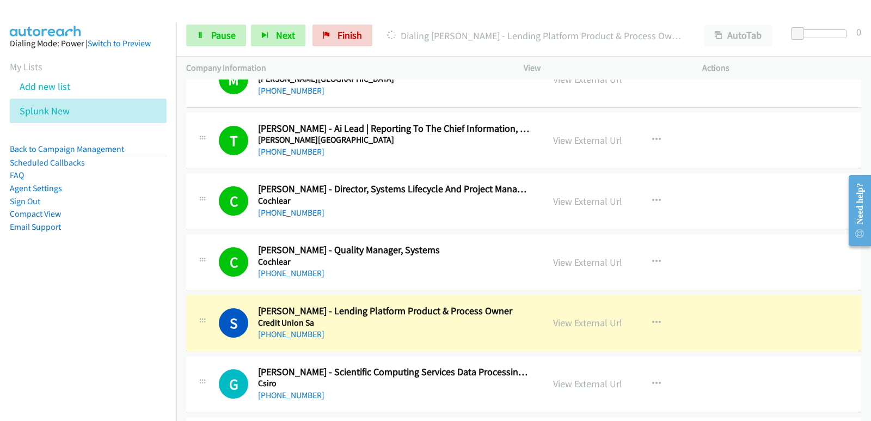
scroll to position [6481, 0]
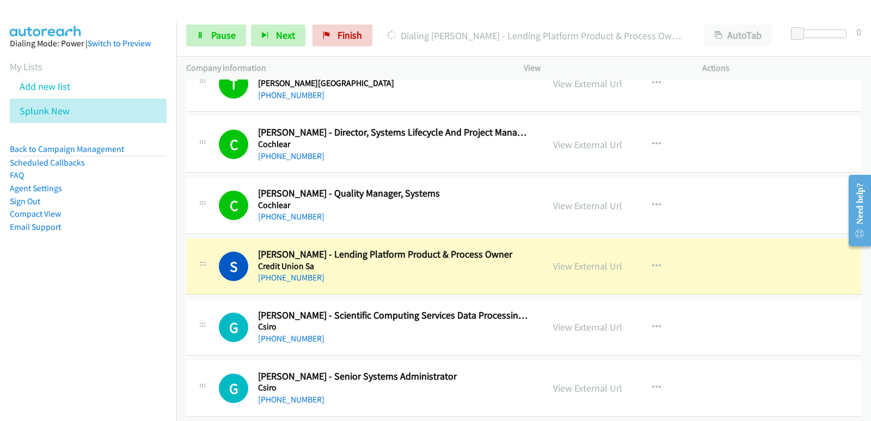
click at [50, 280] on aside "Dialing Mode: Power | Switch to Preview My Lists Add new list Splunk New Back t…" at bounding box center [88, 152] width 176 height 260
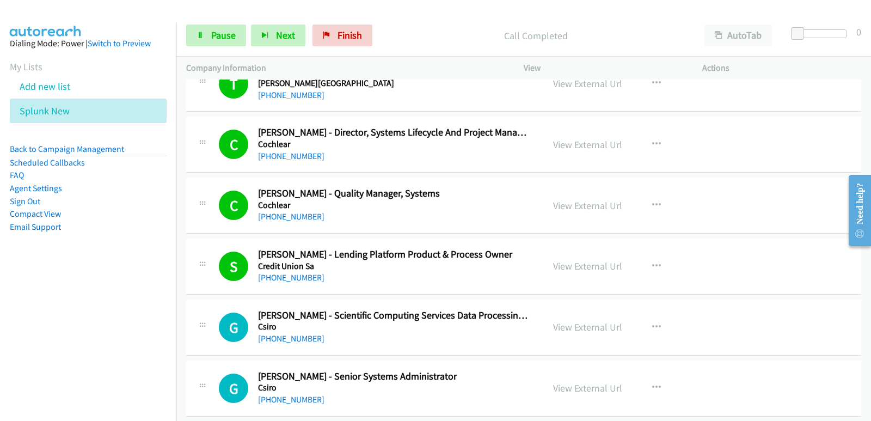
click at [38, 332] on nav "Dialing Mode: Power | Switch to Preview My Lists Add new list Splunk New Back t…" at bounding box center [88, 232] width 177 height 421
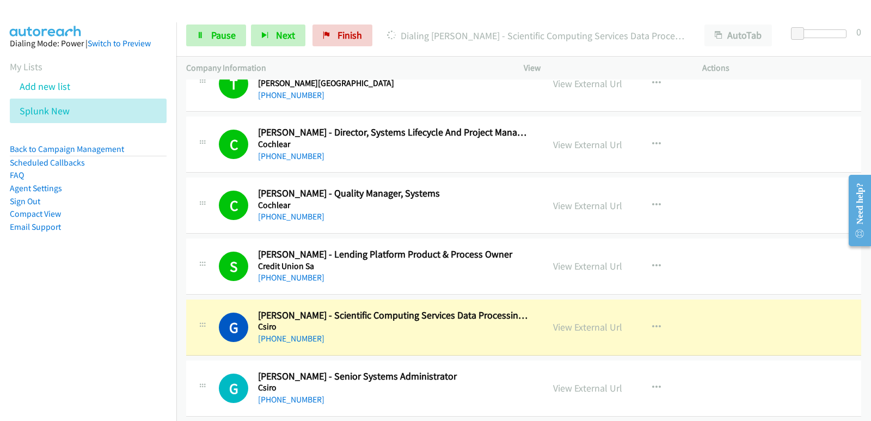
click at [60, 325] on nav "Dialing Mode: Power | Switch to Preview My Lists Add new list Splunk New Back t…" at bounding box center [88, 232] width 177 height 421
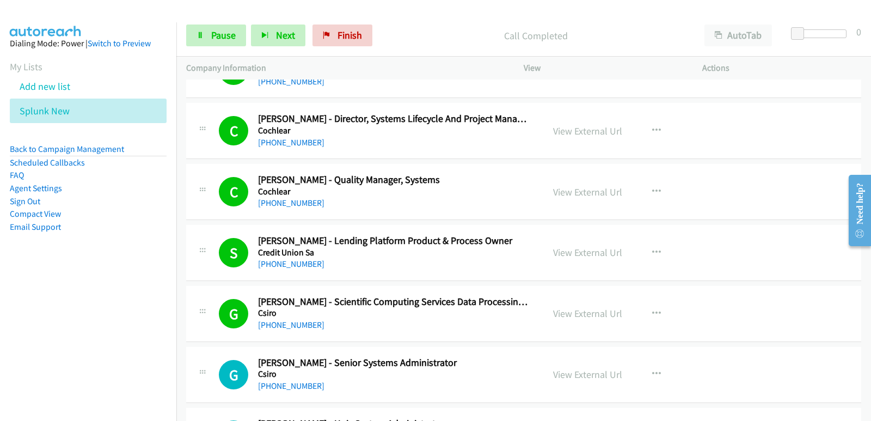
scroll to position [6536, 0]
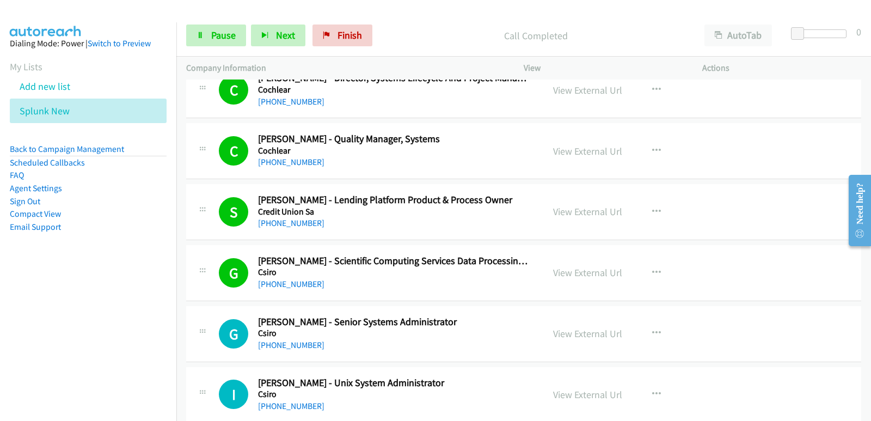
click at [20, 314] on nav "Dialing Mode: Power | Switch to Preview My Lists Add new list Splunk New Back t…" at bounding box center [88, 232] width 177 height 421
click at [72, 329] on nav "Dialing Mode: Power | Switch to Preview My Lists Add new list Splunk New Back t…" at bounding box center [88, 232] width 177 height 421
click at [34, 307] on nav "Dialing Mode: Power | Switch to Preview My Lists Add new list Splunk New Back t…" at bounding box center [88, 232] width 177 height 421
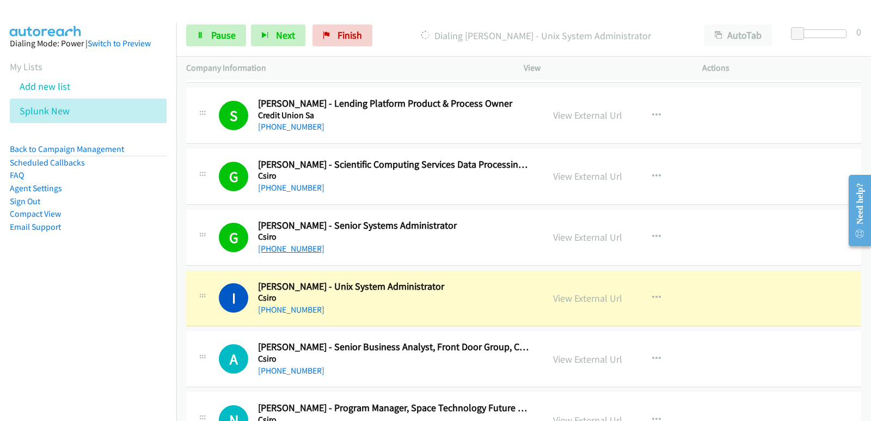
scroll to position [6645, 0]
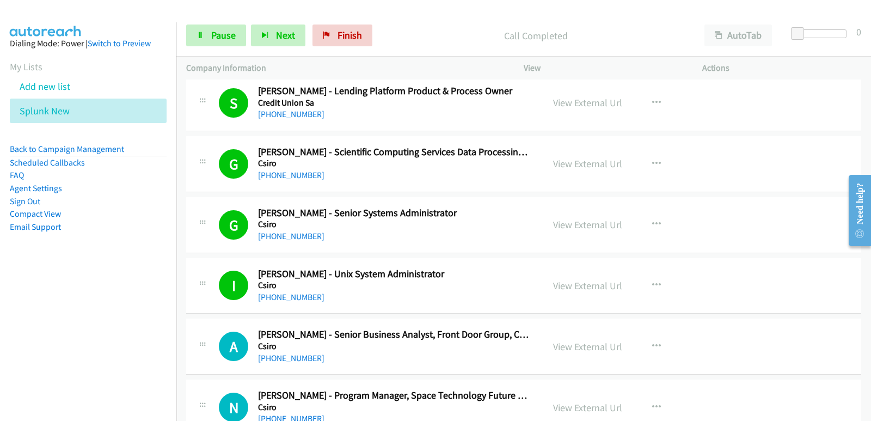
drag, startPoint x: 29, startPoint y: 325, endPoint x: 82, endPoint y: 138, distance: 194.0
click at [29, 324] on nav "Dialing Mode: Power | Switch to Preview My Lists Add new list Splunk New Back t…" at bounding box center [88, 232] width 177 height 421
click at [197, 26] on link "Pause" at bounding box center [216, 36] width 60 height 22
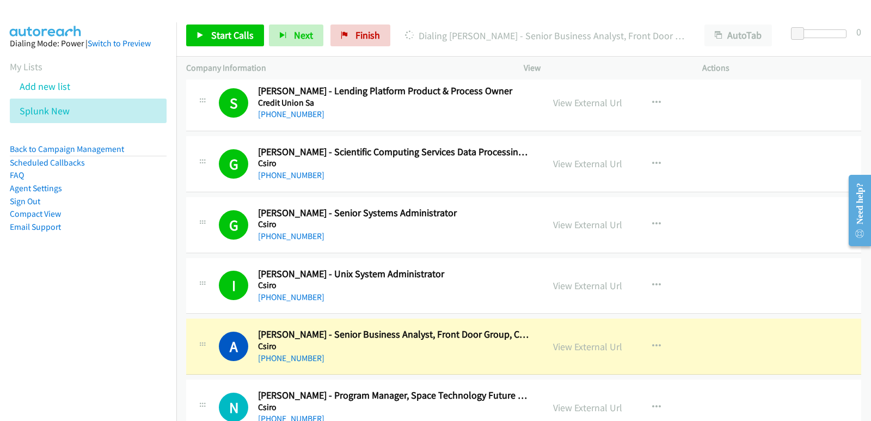
click at [2, 363] on nav "Dialing Mode: Power | Switch to Preview My Lists Add new list Splunk New Back t…" at bounding box center [88, 232] width 177 height 421
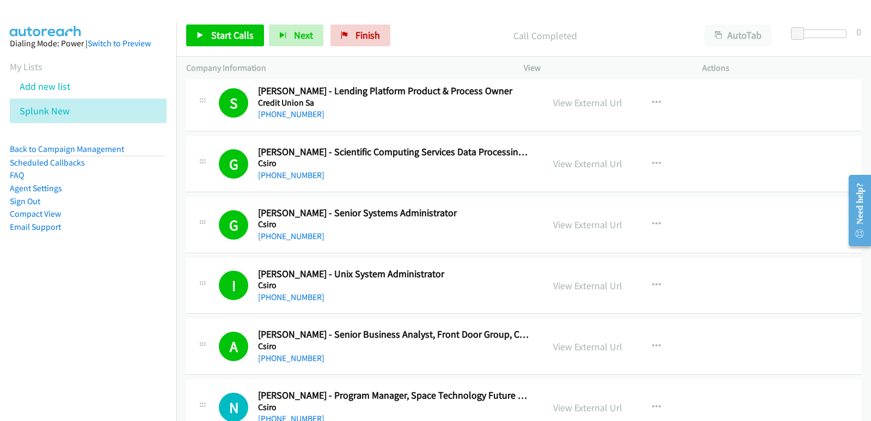
click at [13, 313] on nav "Dialing Mode: Power | Switch to Preview My Lists Add new list Splunk New Back t…" at bounding box center [88, 232] width 177 height 421
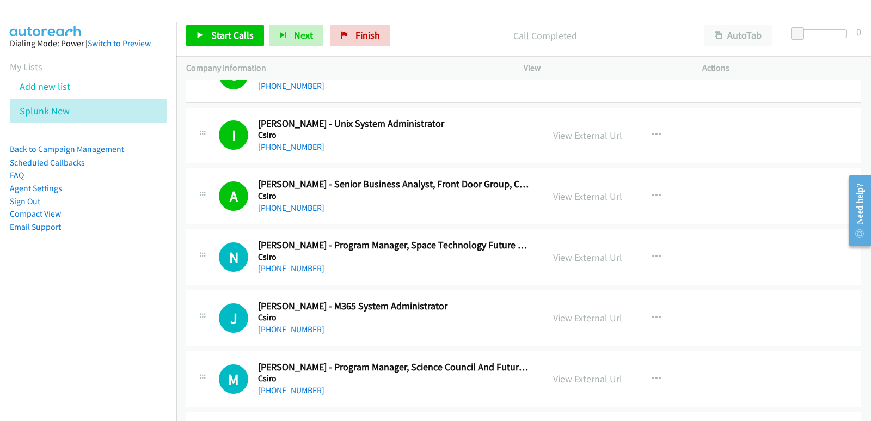
scroll to position [6863, 0]
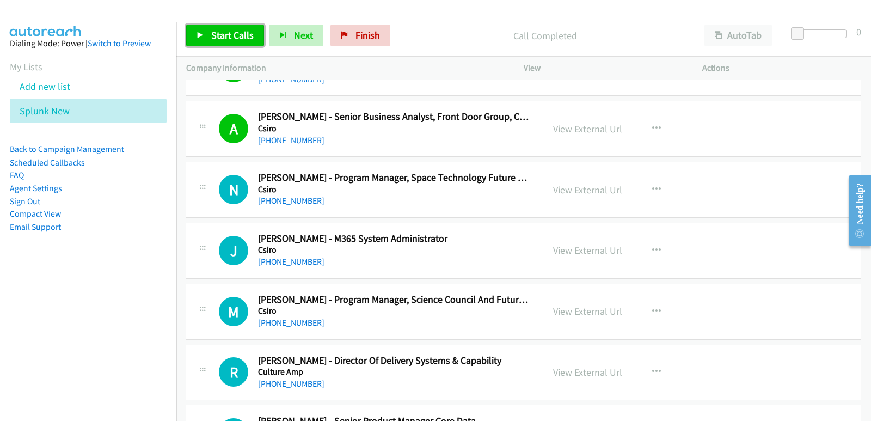
click at [239, 35] on span "Start Calls" at bounding box center [232, 35] width 42 height 13
click at [36, 295] on nav "Dialing Mode: Power | Switch to Preview My Lists Add new list Splunk New Back t…" at bounding box center [88, 232] width 177 height 421
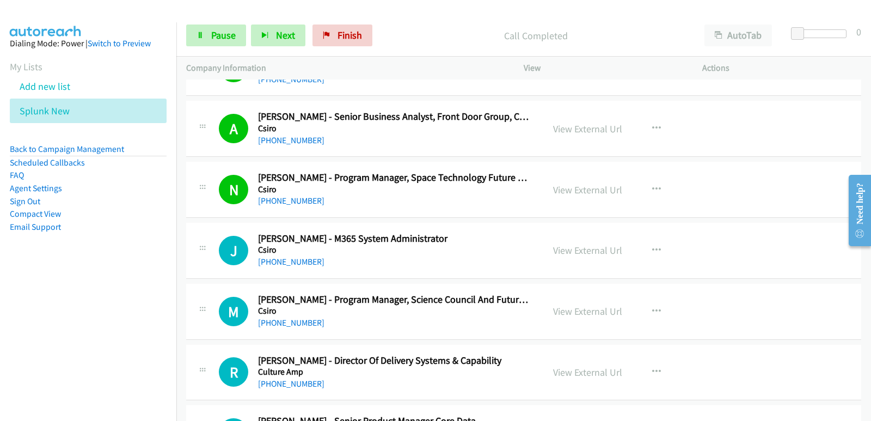
click at [9, 296] on nav "Dialing Mode: Power | Switch to Preview My Lists Add new list Splunk New Back t…" at bounding box center [88, 232] width 177 height 421
click at [39, 301] on nav "Dialing Mode: Power | Switch to Preview My Lists Add new list Splunk New Back t…" at bounding box center [88, 232] width 177 height 421
click at [15, 303] on nav "Dialing Mode: Power | Switch to Preview My Lists Add new list Splunk New Back t…" at bounding box center [88, 232] width 177 height 421
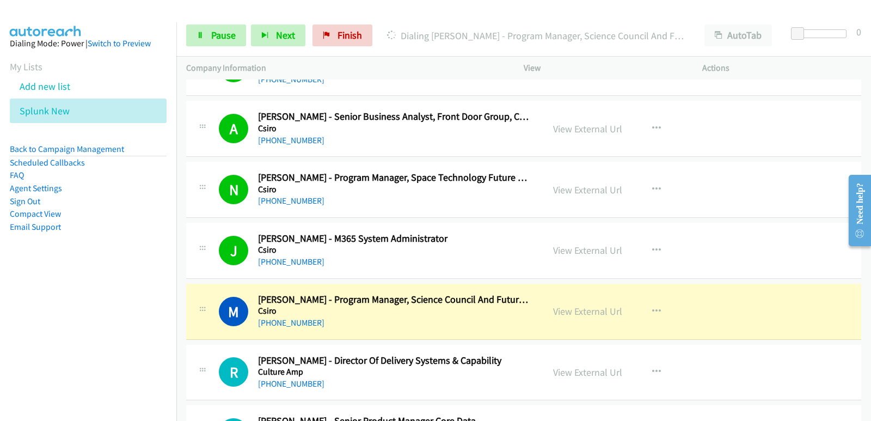
click at [35, 299] on nav "Dialing Mode: Power | Switch to Preview My Lists Add new list Splunk New Back t…" at bounding box center [88, 232] width 177 height 421
click at [46, 304] on nav "Dialing Mode: Power | Switch to Preview My Lists Add new list Splunk New Back t…" at bounding box center [88, 232] width 177 height 421
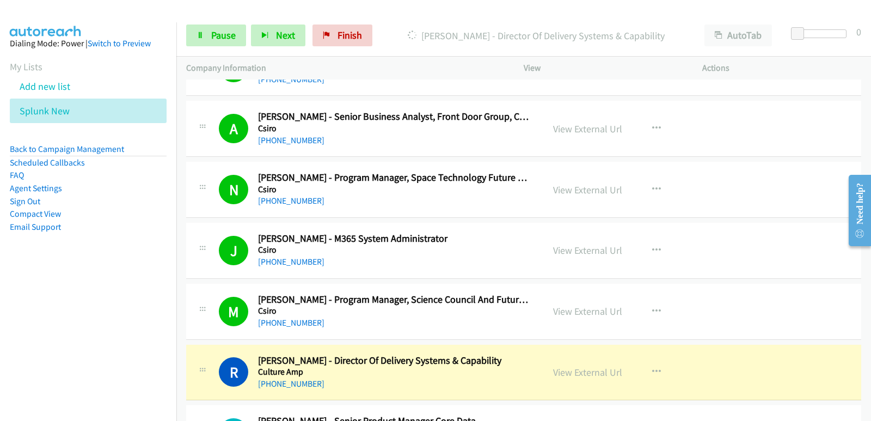
click at [46, 266] on aside "Dialing Mode: Power | Switch to Preview My Lists Add new list Splunk New Back t…" at bounding box center [88, 152] width 176 height 260
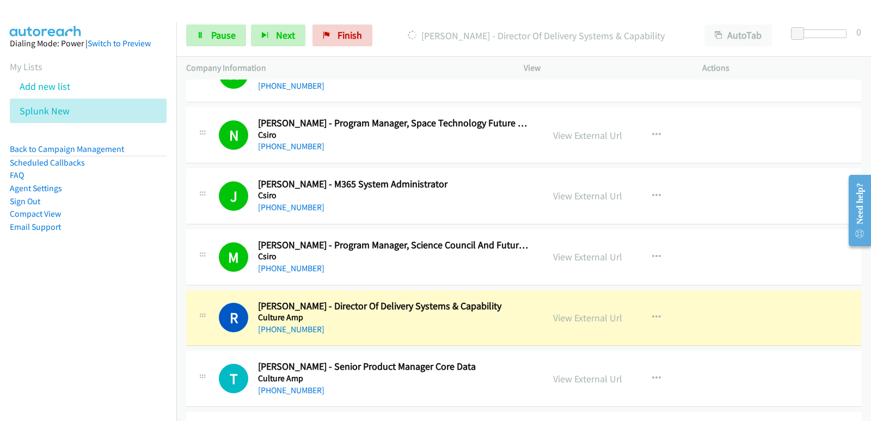
drag, startPoint x: 19, startPoint y: 351, endPoint x: 23, endPoint y: 344, distance: 8.0
click at [19, 350] on nav "Dialing Mode: Power | Switch to Preview My Lists Add new list Splunk New Back t…" at bounding box center [88, 232] width 177 height 421
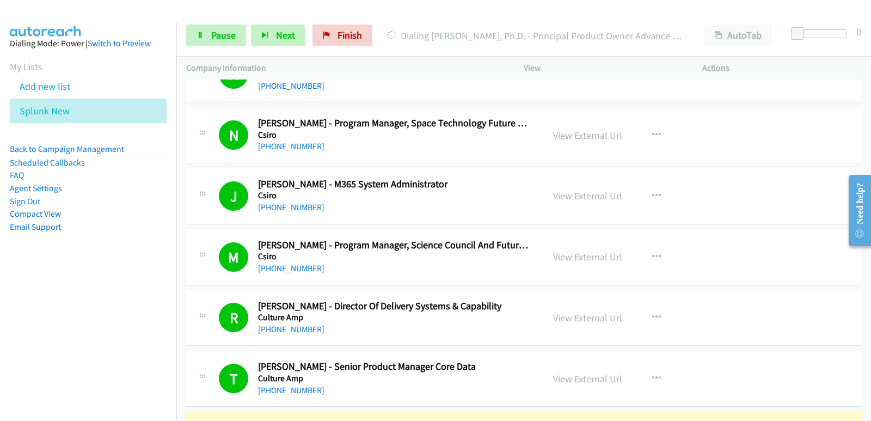
click at [0, 294] on nav "Dialing Mode: Power | Switch to Preview My Lists Add new list Splunk New Back t…" at bounding box center [88, 232] width 177 height 421
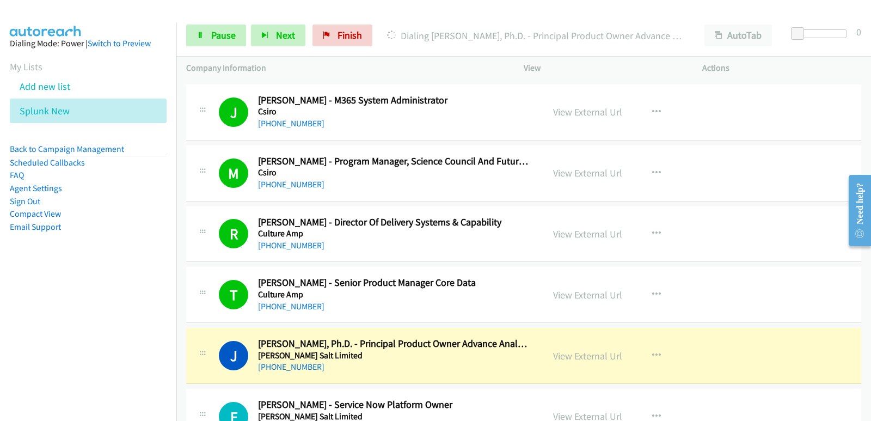
scroll to position [7026, 0]
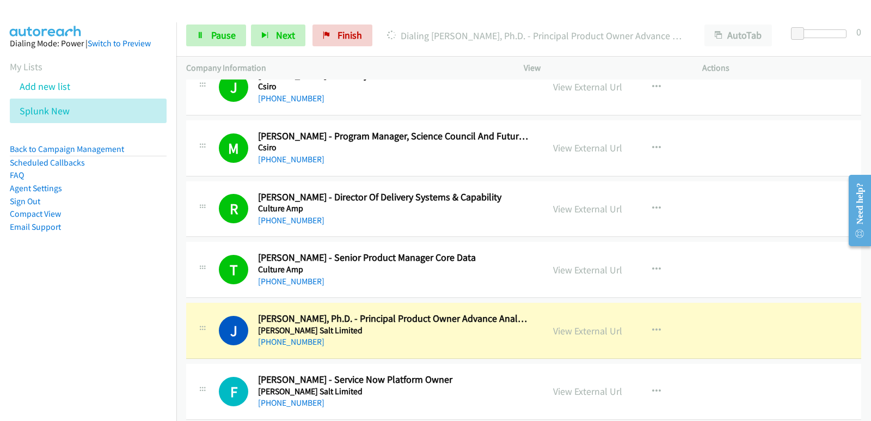
click at [0, 314] on nav "Dialing Mode: Power | Switch to Preview My Lists Add new list Splunk New Back t…" at bounding box center [88, 232] width 177 height 421
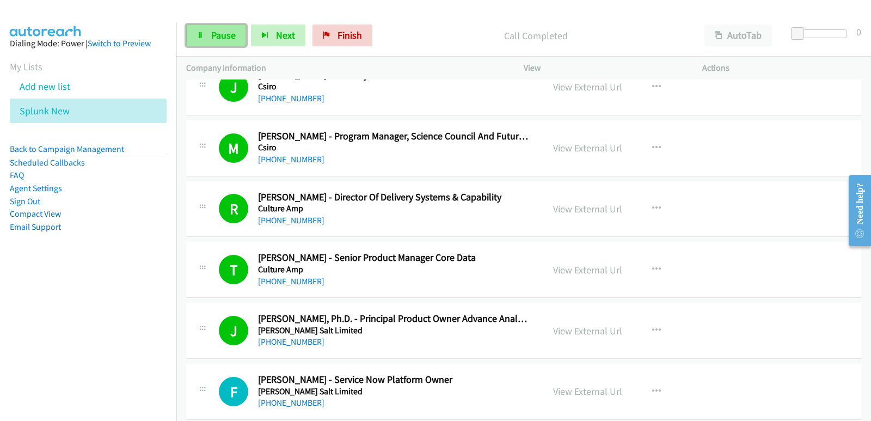
click at [203, 42] on link "Pause" at bounding box center [216, 36] width 60 height 22
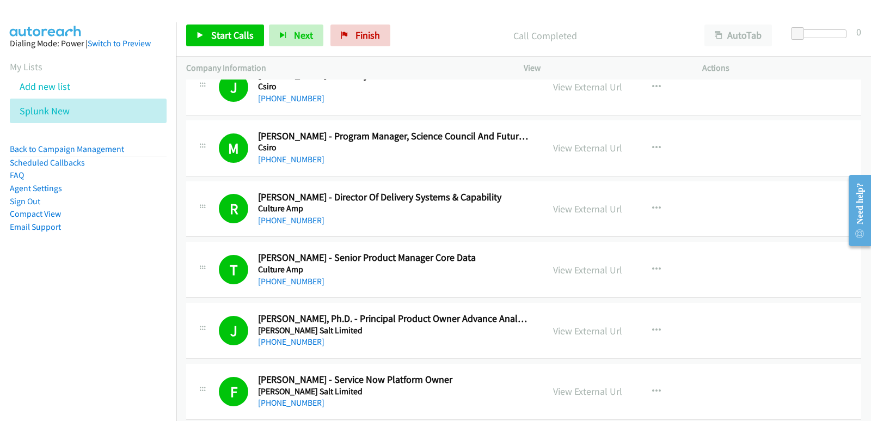
click at [23, 285] on nav "Dialing Mode: Power | Switch to Preview My Lists Add new list Splunk New Back t…" at bounding box center [88, 232] width 177 height 421
click at [207, 38] on link "Start Calls" at bounding box center [225, 36] width 78 height 22
drag, startPoint x: 51, startPoint y: 284, endPoint x: 56, endPoint y: 278, distance: 8.1
click at [51, 284] on nav "Dialing Mode: Power | Switch to Preview My Lists Add new list Splunk New Back t…" at bounding box center [88, 232] width 177 height 421
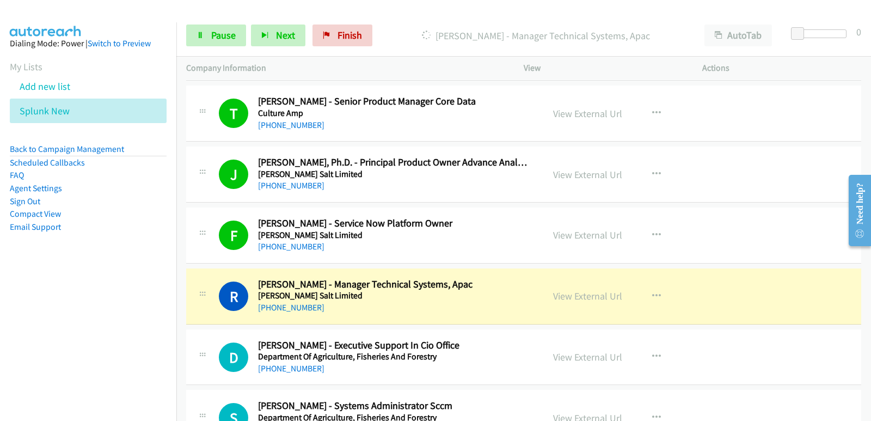
scroll to position [7189, 0]
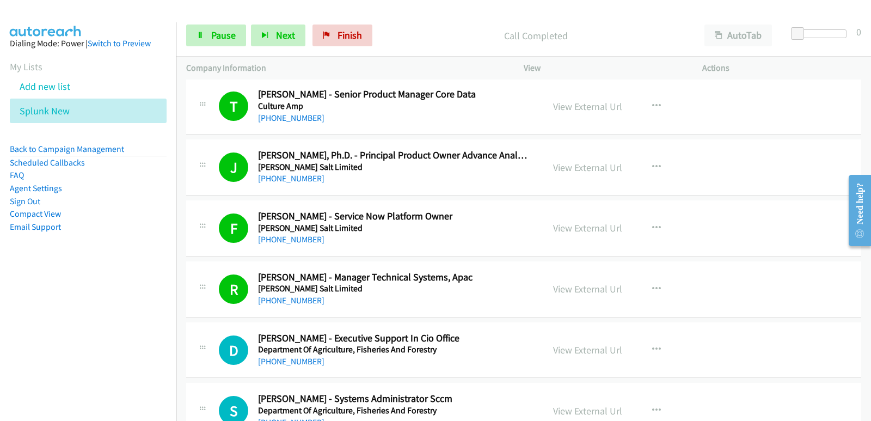
click at [0, 345] on nav "Dialing Mode: Power | Switch to Preview My Lists Add new list Splunk New Back t…" at bounding box center [88, 232] width 177 height 421
drag, startPoint x: 78, startPoint y: 347, endPoint x: 66, endPoint y: 344, distance: 12.1
click at [75, 346] on nav "Dialing Mode: Power | Switch to Preview My Lists Add new list Splunk New Back t…" at bounding box center [88, 232] width 177 height 421
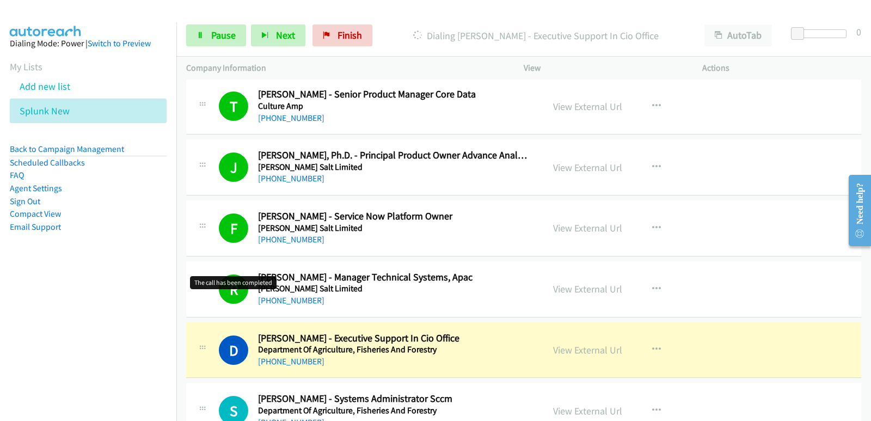
scroll to position [7244, 0]
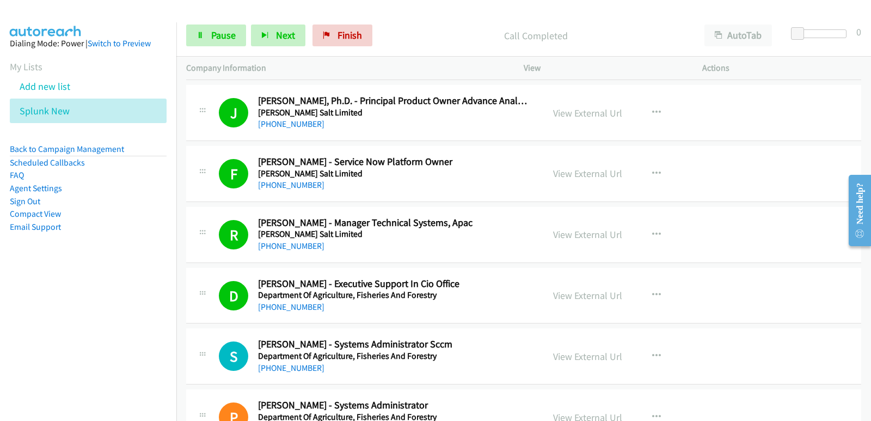
drag, startPoint x: 10, startPoint y: 318, endPoint x: 15, endPoint y: 312, distance: 7.0
click at [10, 318] on nav "Dialing Mode: Power | Switch to Preview My Lists Add new list Splunk New Back t…" at bounding box center [88, 232] width 177 height 421
click at [29, 306] on nav "Dialing Mode: Power | Switch to Preview My Lists Add new list Splunk New Back t…" at bounding box center [88, 232] width 177 height 421
click at [1, 306] on nav "Dialing Mode: Power | Switch to Preview My Lists Add new list Splunk New Back t…" at bounding box center [88, 232] width 177 height 421
click at [31, 280] on nav "Dialing Mode: Power | Switch to Preview My Lists Add new list Splunk New Back t…" at bounding box center [88, 232] width 177 height 421
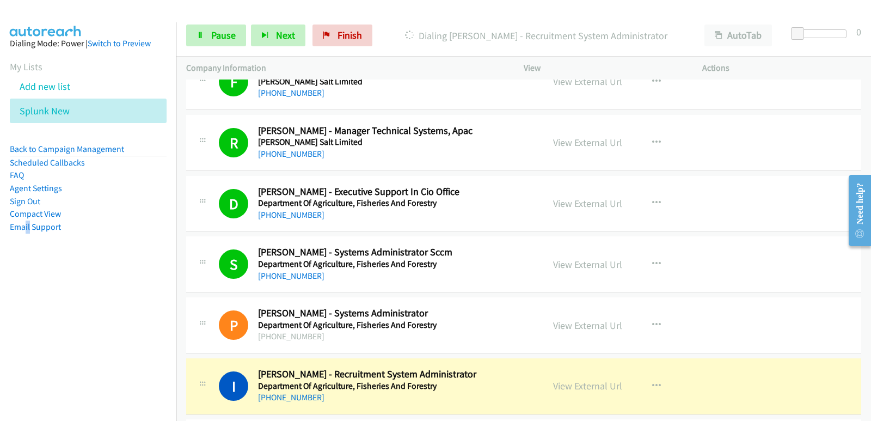
scroll to position [7353, 0]
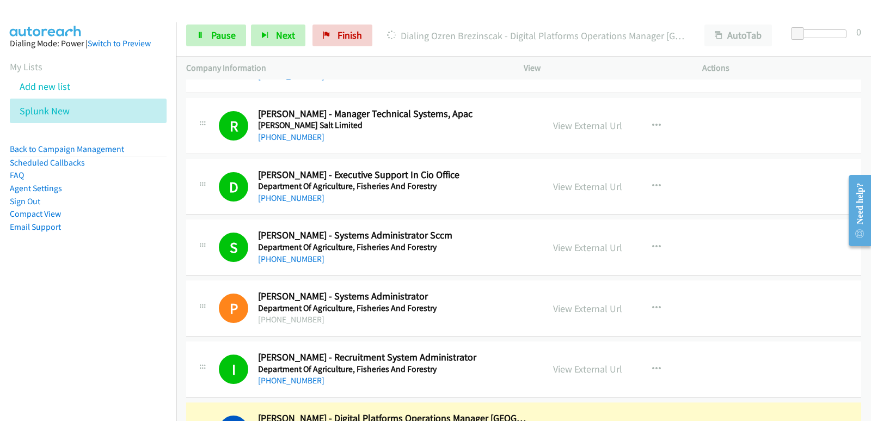
click at [70, 358] on nav "Dialing Mode: Power | Switch to Preview My Lists Add new list Splunk New Back t…" at bounding box center [88, 232] width 177 height 421
click at [63, 374] on nav "Dialing Mode: Power | Switch to Preview My Lists Add new list Splunk New Back t…" at bounding box center [88, 232] width 177 height 421
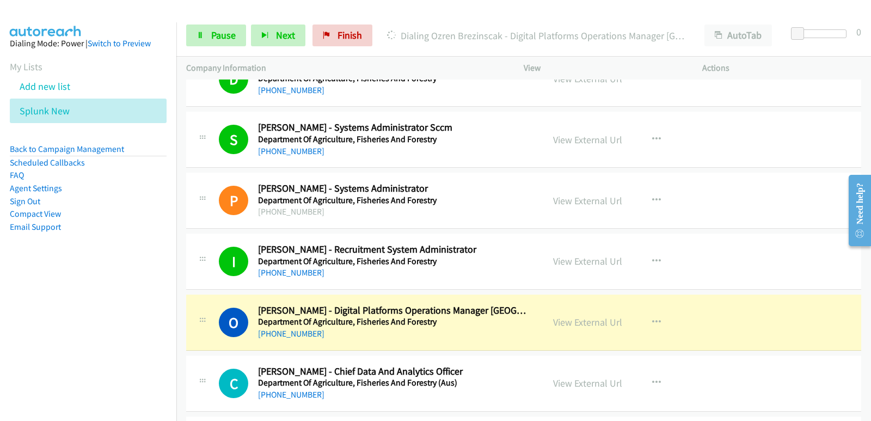
scroll to position [7462, 0]
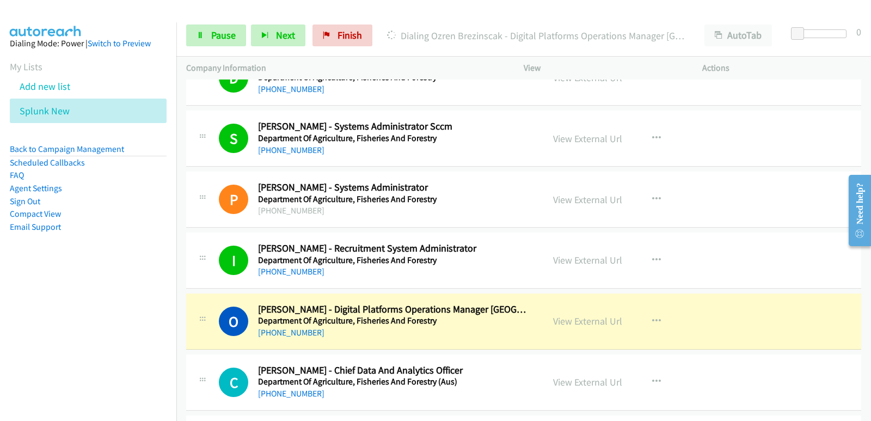
drag, startPoint x: 0, startPoint y: 321, endPoint x: 10, endPoint y: 321, distance: 10.4
click at [1, 321] on nav "Dialing Mode: Power | Switch to Preview My Lists Add new list Splunk New Back t…" at bounding box center [88, 232] width 177 height 421
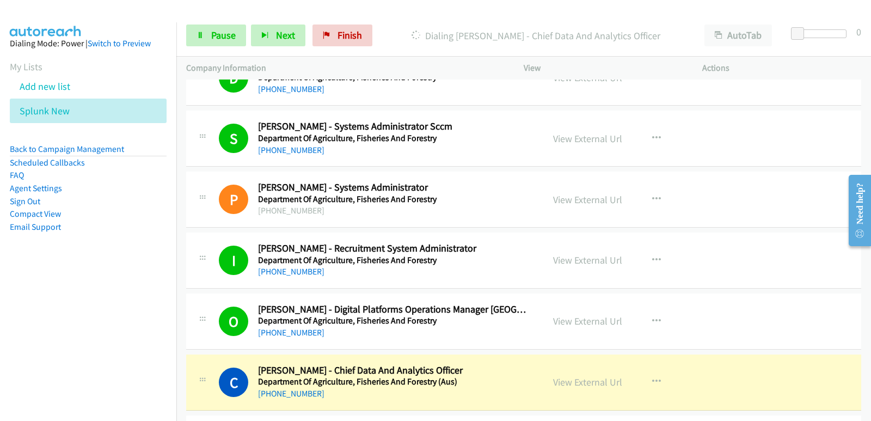
click at [4, 349] on nav "Dialing Mode: Power | Switch to Preview My Lists Add new list Splunk New Back t…" at bounding box center [88, 232] width 177 height 421
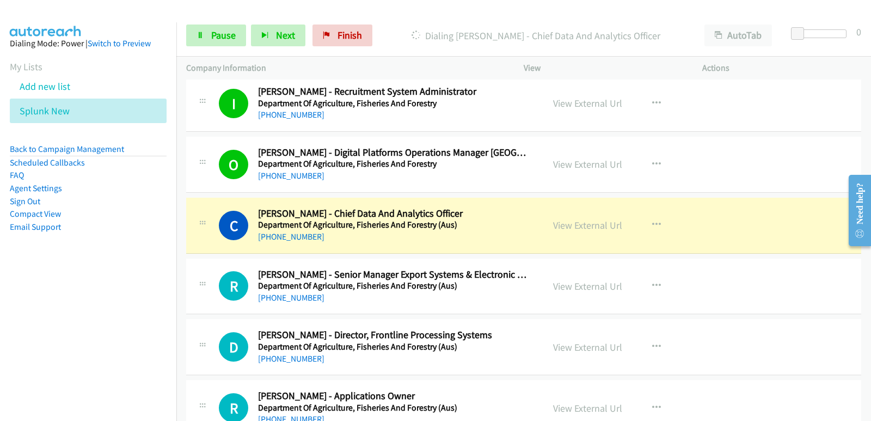
scroll to position [7625, 0]
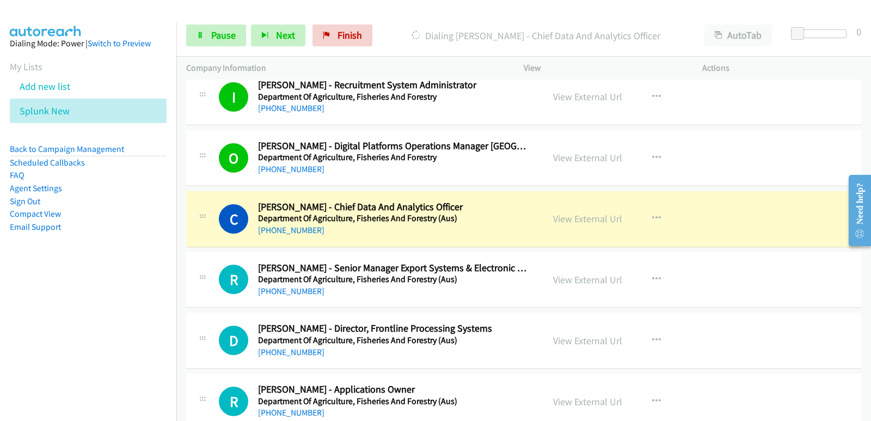
click at [0, 339] on nav "Dialing Mode: Power | Switch to Preview My Lists Add new list Splunk New Back t…" at bounding box center [88, 232] width 177 height 421
click at [230, 29] on span "Pause" at bounding box center [223, 35] width 25 height 13
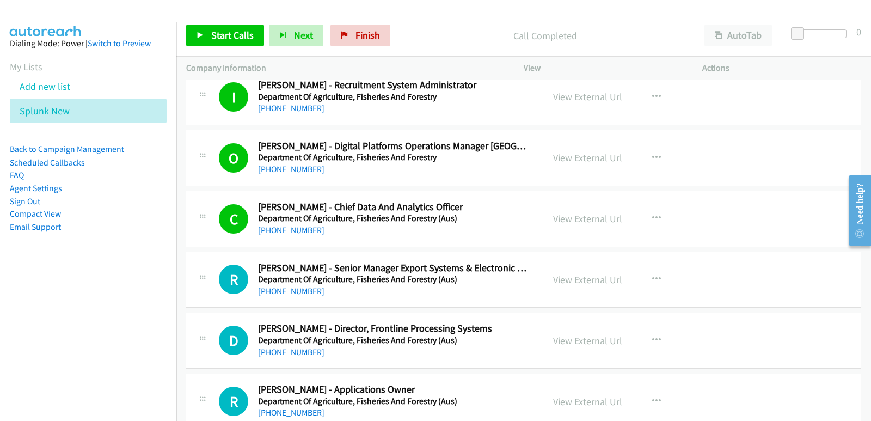
drag, startPoint x: 28, startPoint y: 278, endPoint x: 40, endPoint y: 261, distance: 21.2
click at [29, 278] on aside "Dialing Mode: Power | Switch to Preview My Lists Add new list Splunk New Back t…" at bounding box center [88, 152] width 176 height 260
click at [229, 40] on span "Start Calls" at bounding box center [232, 35] width 42 height 13
click at [68, 332] on nav "Dialing Mode: Power | Switch to Preview My Lists Add new list Splunk New Back t…" at bounding box center [88, 232] width 177 height 421
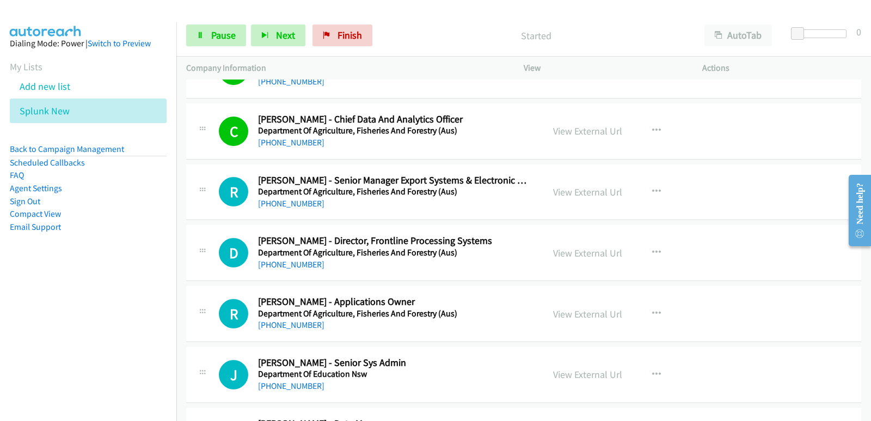
scroll to position [7734, 0]
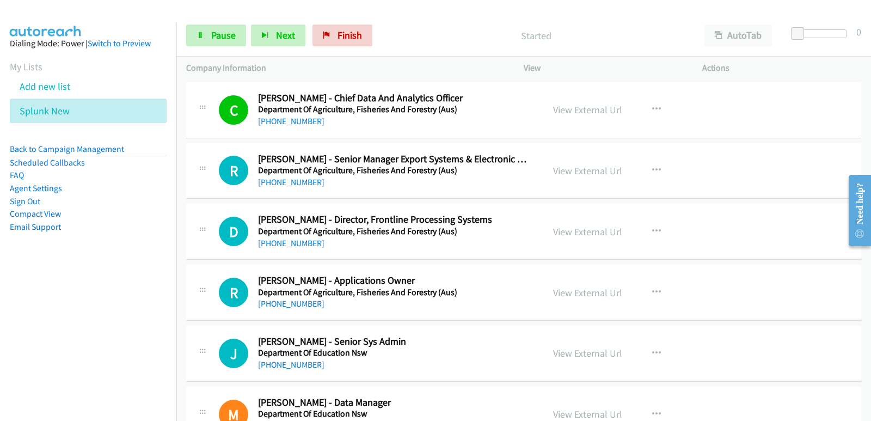
click at [14, 268] on aside "Dialing Mode: Power | Switch to Preview My Lists Add new list Splunk New Back t…" at bounding box center [88, 152] width 176 height 260
click at [62, 320] on nav "Dialing Mode: Power | Switch to Preview My Lists Add new list Splunk New Back t…" at bounding box center [88, 232] width 177 height 421
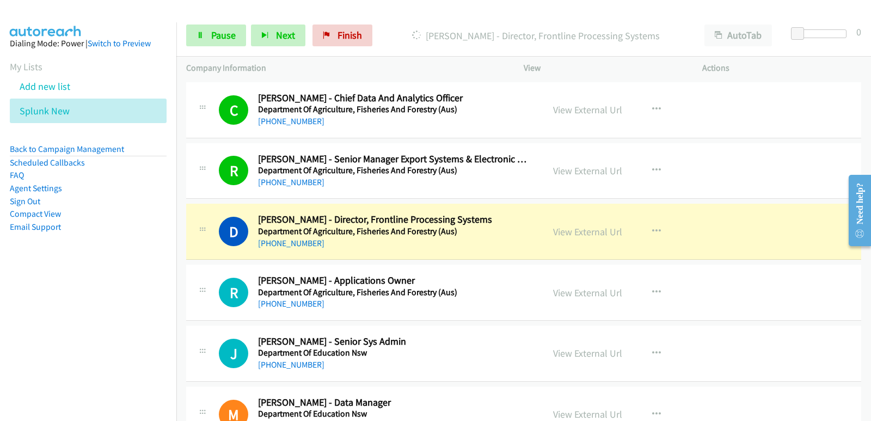
click at [29, 314] on nav "Dialing Mode: Power | Switch to Preview My Lists Add new list Splunk New Back t…" at bounding box center [88, 232] width 177 height 421
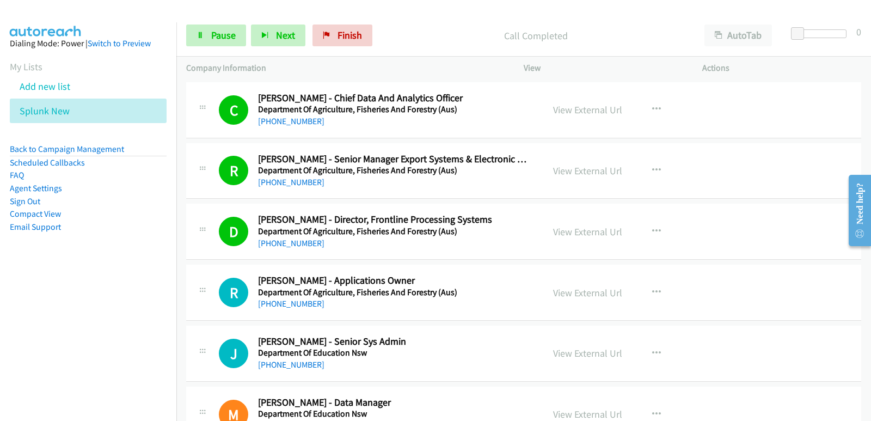
click at [32, 302] on nav "Dialing Mode: Power | Switch to Preview My Lists Add new list Splunk New Back t…" at bounding box center [88, 232] width 177 height 421
click at [0, 291] on nav "Dialing Mode: Power | Switch to Preview My Lists Add new list Splunk New Back t…" at bounding box center [88, 232] width 177 height 421
click at [40, 347] on nav "Dialing Mode: Power | Switch to Preview My Lists Add new list Splunk New Back t…" at bounding box center [88, 232] width 177 height 421
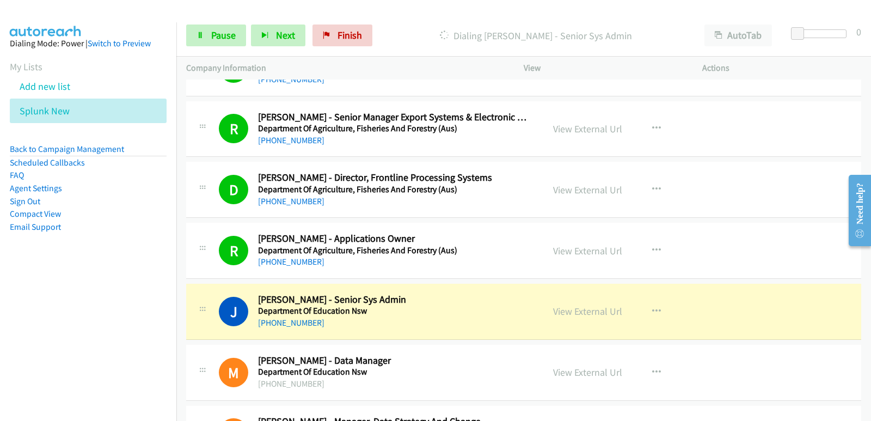
scroll to position [7843, 0]
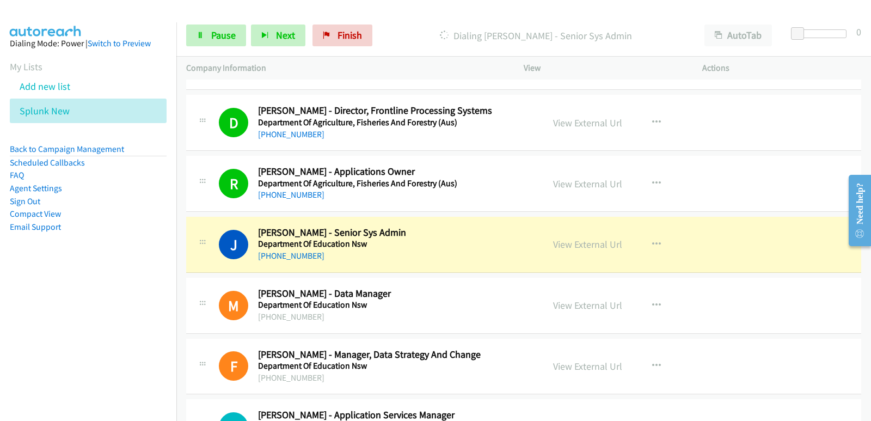
click at [17, 295] on nav "Dialing Mode: Power | Switch to Preview My Lists Add new list Splunk New Back t…" at bounding box center [88, 232] width 177 height 421
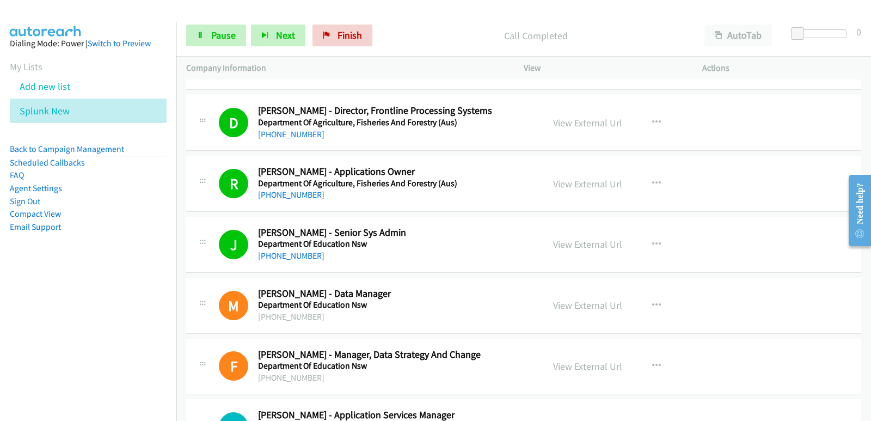
scroll to position [8006, 0]
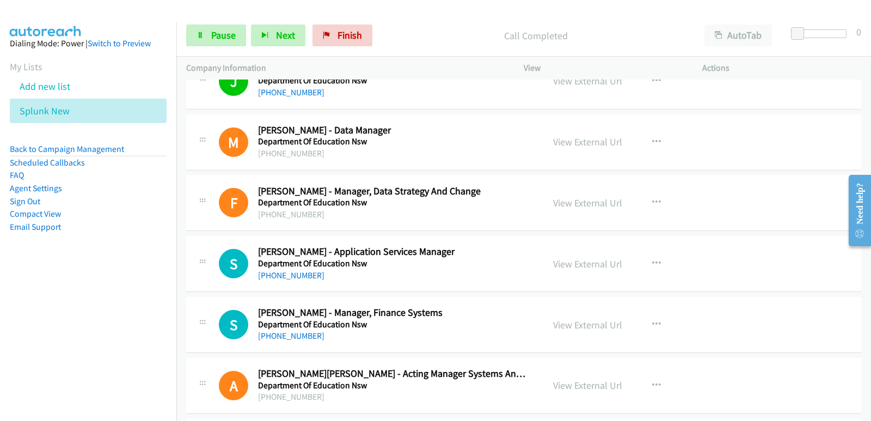
click at [1, 281] on aside "Dialing Mode: Power | Switch to Preview My Lists Add new list Splunk New Back t…" at bounding box center [88, 152] width 176 height 260
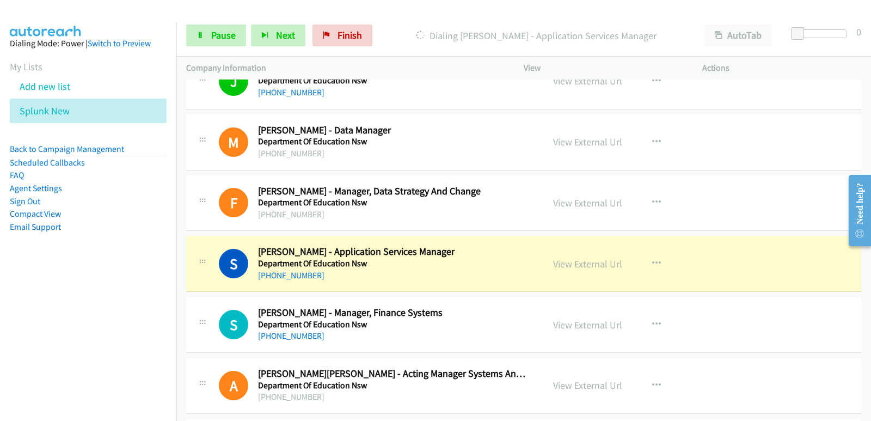
click at [440, 289] on div "S Callback Scheduled Sagar Bagade - Application Services Manager Department Of …" at bounding box center [523, 264] width 675 height 56
click at [567, 266] on link "View External Url" at bounding box center [587, 264] width 69 height 13
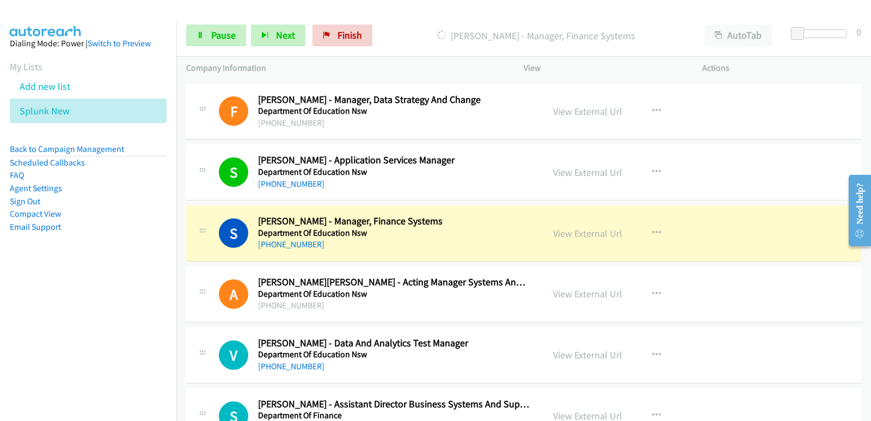
scroll to position [8115, 0]
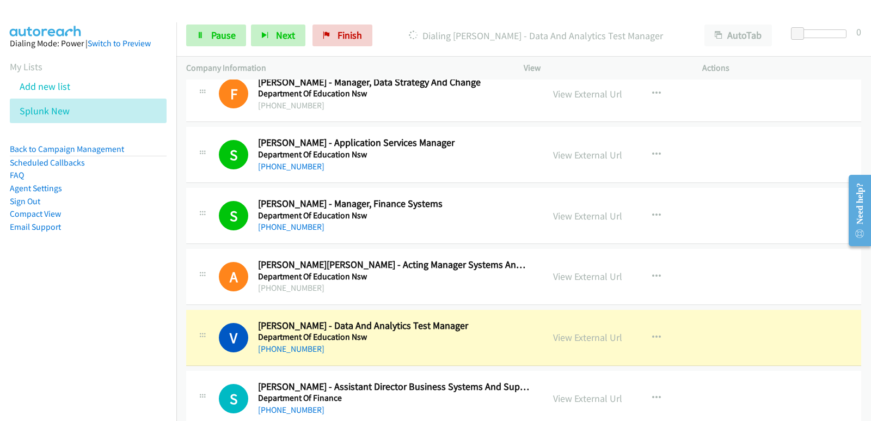
click at [38, 280] on aside "Dialing Mode: Power | Switch to Preview My Lists Add new list Splunk New Back t…" at bounding box center [88, 152] width 176 height 260
drag, startPoint x: 400, startPoint y: 358, endPoint x: 406, endPoint y: 357, distance: 6.6
click at [400, 358] on div "V Callback Scheduled Vishal Patangay - Data And Analytics Test Manager Departme…" at bounding box center [523, 338] width 675 height 56
click at [568, 339] on link "View External Url" at bounding box center [587, 337] width 69 height 13
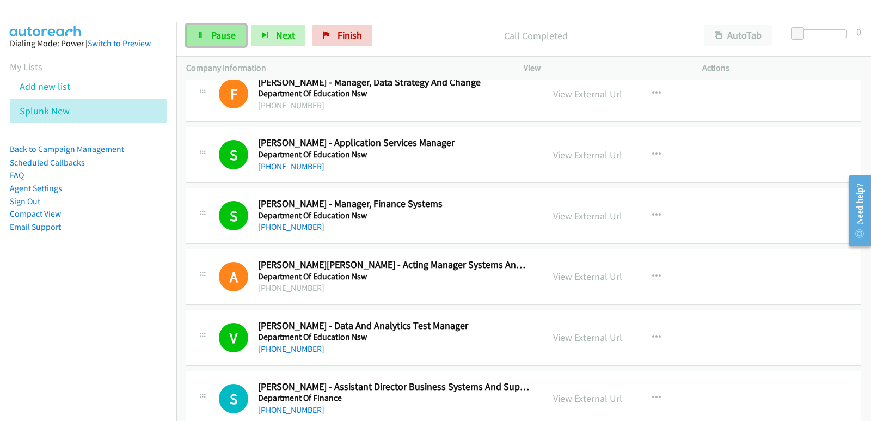
click at [226, 39] on span "Pause" at bounding box center [223, 35] width 25 height 13
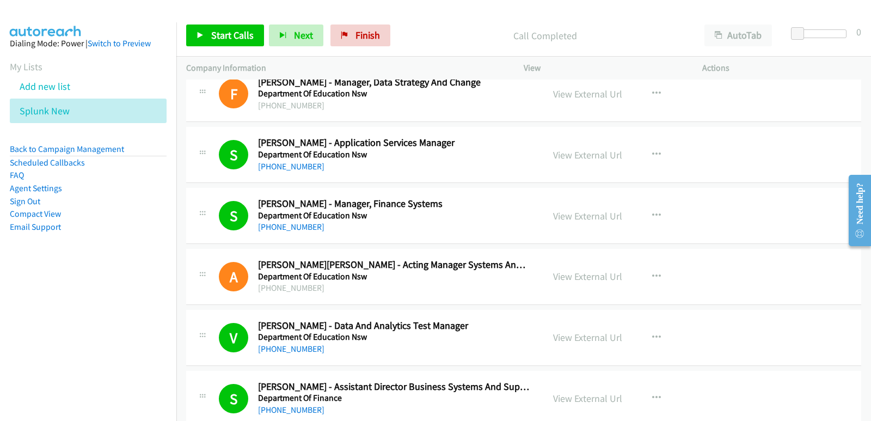
drag, startPoint x: 41, startPoint y: 277, endPoint x: 49, endPoint y: 266, distance: 13.6
click at [41, 277] on aside "Dialing Mode: Power | Switch to Preview My Lists Add new list Splunk New Back t…" at bounding box center [88, 152] width 176 height 260
click at [243, 32] on span "Start Calls" at bounding box center [232, 35] width 42 height 13
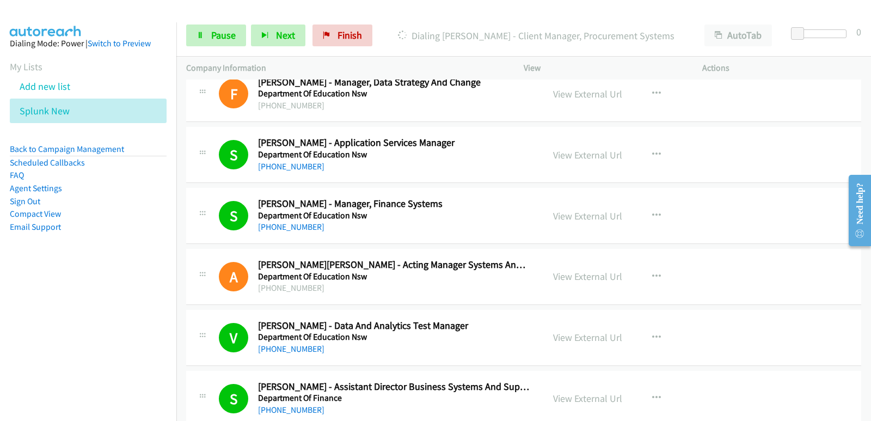
click at [0, 306] on nav "Dialing Mode: Power | Switch to Preview My Lists Add new list Splunk New Back t…" at bounding box center [88, 232] width 177 height 421
click at [227, 46] on div "Start Calls Pause Next Finish Call Completed AutoTab AutoTab 0" at bounding box center [523, 36] width 695 height 42
click at [227, 41] on span "Pause" at bounding box center [223, 35] width 25 height 13
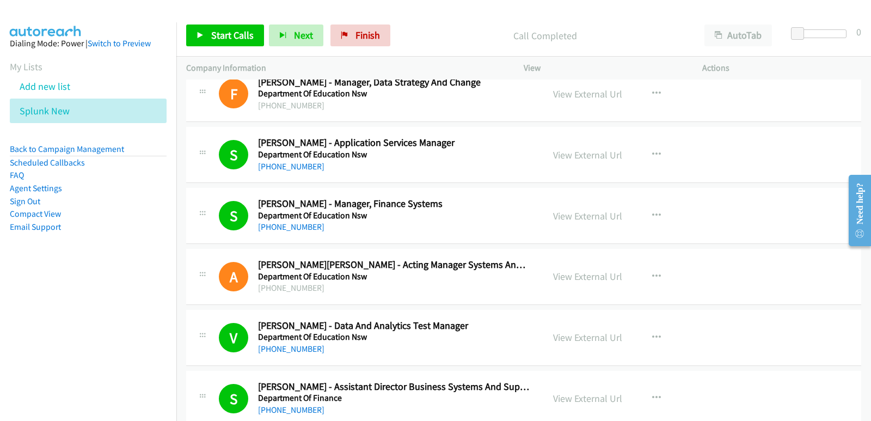
drag, startPoint x: 5, startPoint y: 322, endPoint x: 76, endPoint y: 253, distance: 99.0
click at [7, 322] on nav "Dialing Mode: Power | Switch to Preview My Lists Add new list Splunk New Back t…" at bounding box center [88, 232] width 177 height 421
drag, startPoint x: 241, startPoint y: 43, endPoint x: 233, endPoint y: 44, distance: 7.7
click at [240, 43] on link "Start Calls" at bounding box center [225, 36] width 78 height 22
click at [113, 265] on aside "Dialing Mode: Power | Switch to Preview My Lists Add new list Splunk New Back t…" at bounding box center [88, 152] width 176 height 260
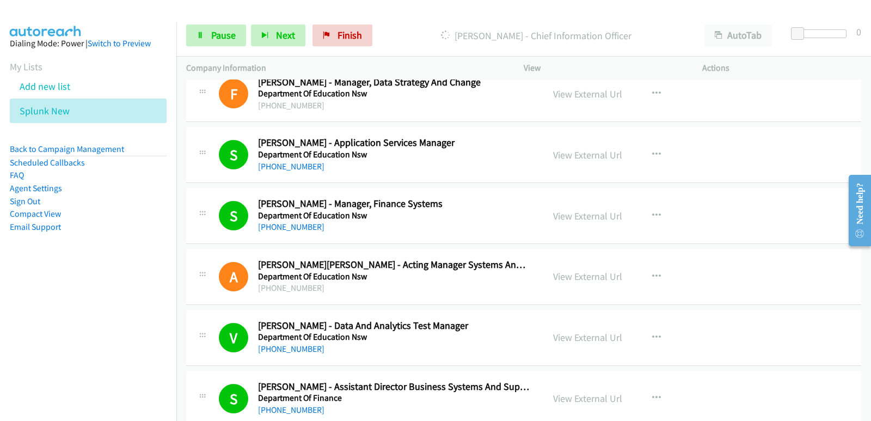
click at [27, 289] on nav "Dialing Mode: Power | Switch to Preview My Lists Add new list Splunk New Back t…" at bounding box center [88, 232] width 177 height 421
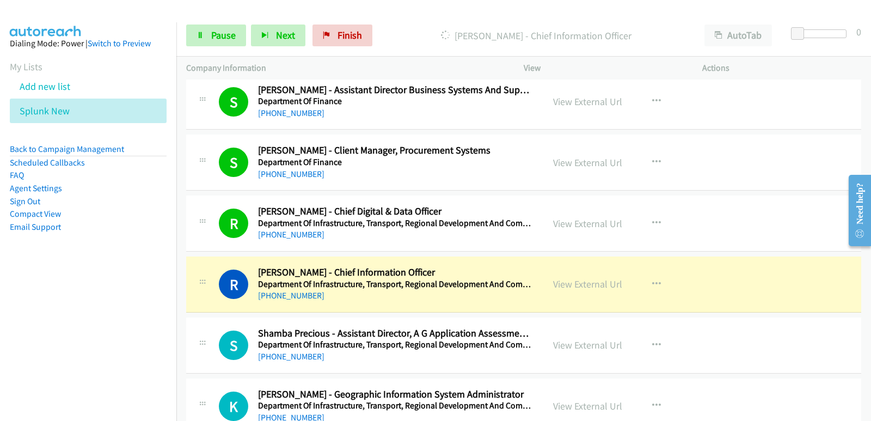
scroll to position [8442, 0]
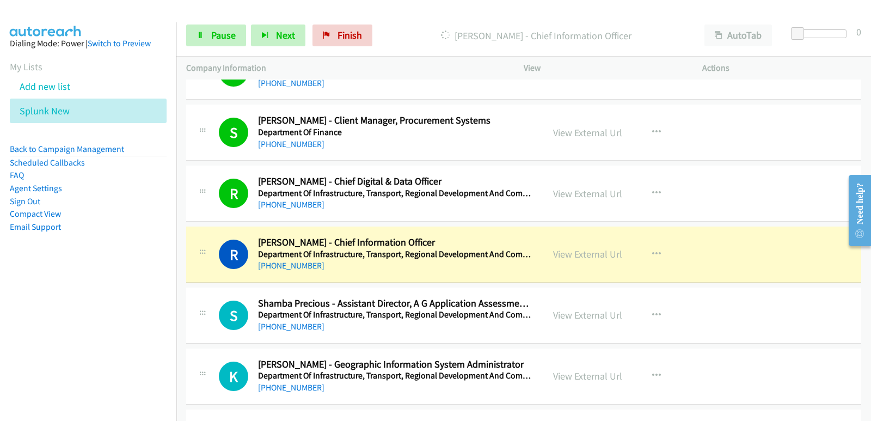
click at [1, 371] on nav "Dialing Mode: Power | Switch to Preview My Lists Add new list Splunk New Back t…" at bounding box center [88, 232] width 177 height 421
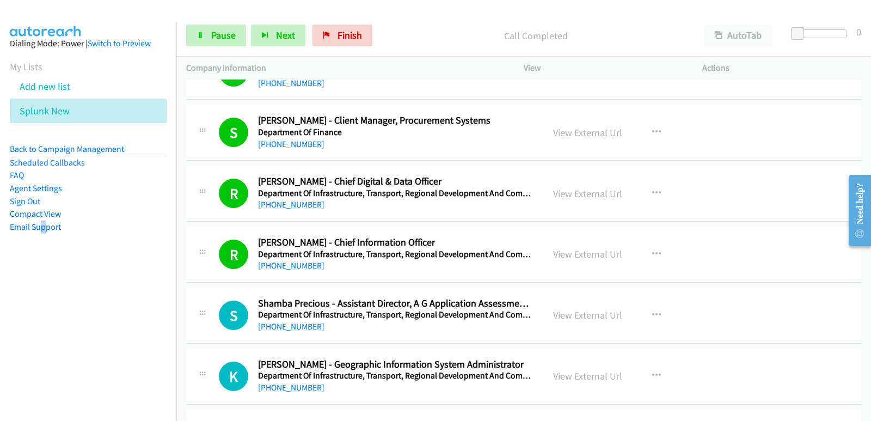
click at [45, 333] on nav "Dialing Mode: Power | Switch to Preview My Lists Add new list Splunk New Back t…" at bounding box center [88, 232] width 177 height 421
click at [69, 325] on nav "Dialing Mode: Power | Switch to Preview My Lists Add new list Splunk New Back t…" at bounding box center [88, 232] width 177 height 421
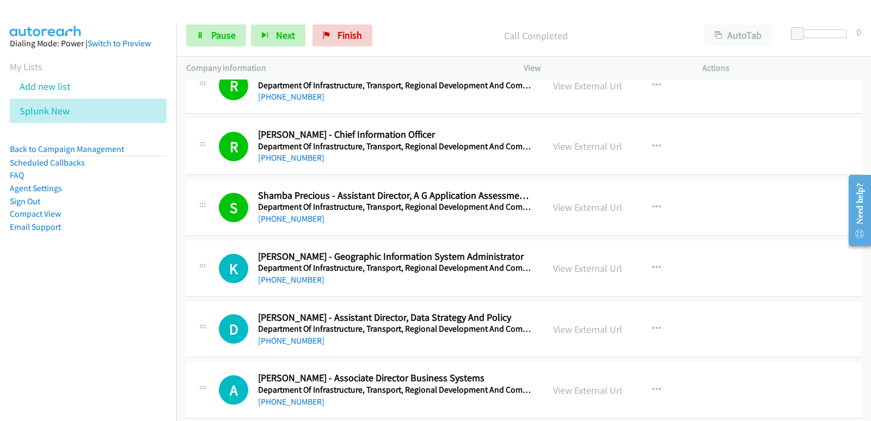
scroll to position [8551, 0]
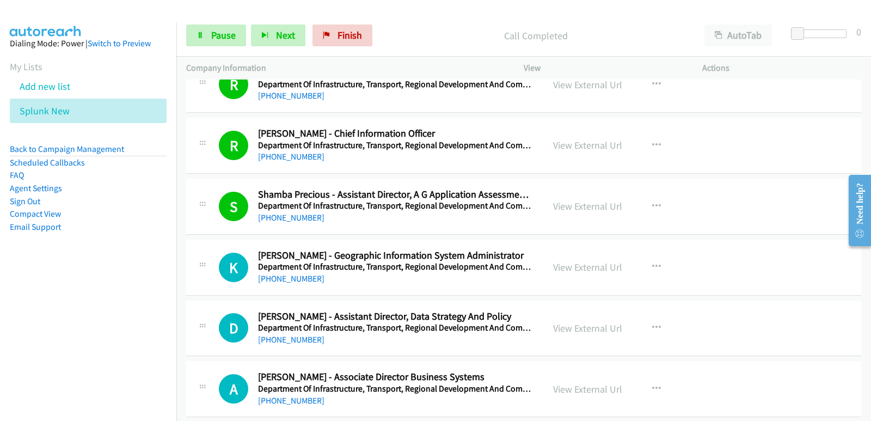
click at [62, 297] on nav "Dialing Mode: Power | Switch to Preview My Lists Add new list Splunk New Back t…" at bounding box center [88, 232] width 177 height 421
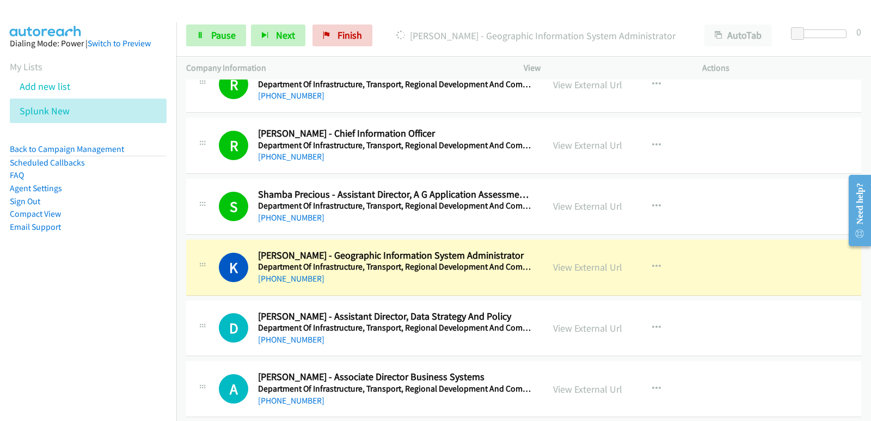
click at [58, 323] on nav "Dialing Mode: Power | Switch to Preview My Lists Add new list Splunk New Back t…" at bounding box center [88, 232] width 177 height 421
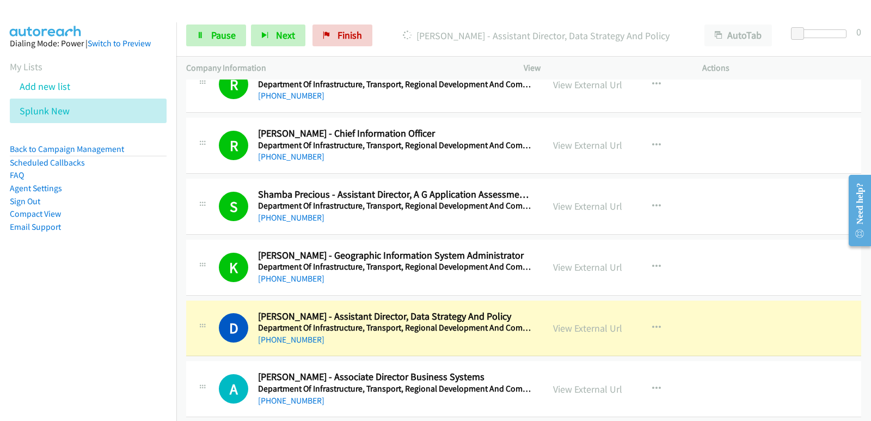
drag, startPoint x: 71, startPoint y: 326, endPoint x: 95, endPoint y: 338, distance: 26.8
click at [73, 327] on nav "Dialing Mode: Power | Switch to Preview My Lists Add new list Splunk New Back t…" at bounding box center [88, 232] width 177 height 421
click at [36, 319] on nav "Dialing Mode: Power | Switch to Preview My Lists Add new list Splunk New Back t…" at bounding box center [88, 232] width 177 height 421
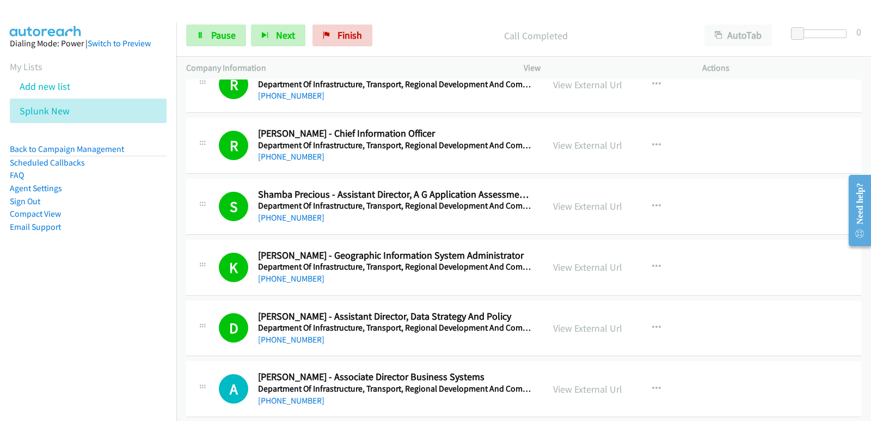
click at [39, 330] on nav "Dialing Mode: Power | Switch to Preview My Lists Add new list Splunk New Back t…" at bounding box center [88, 232] width 177 height 421
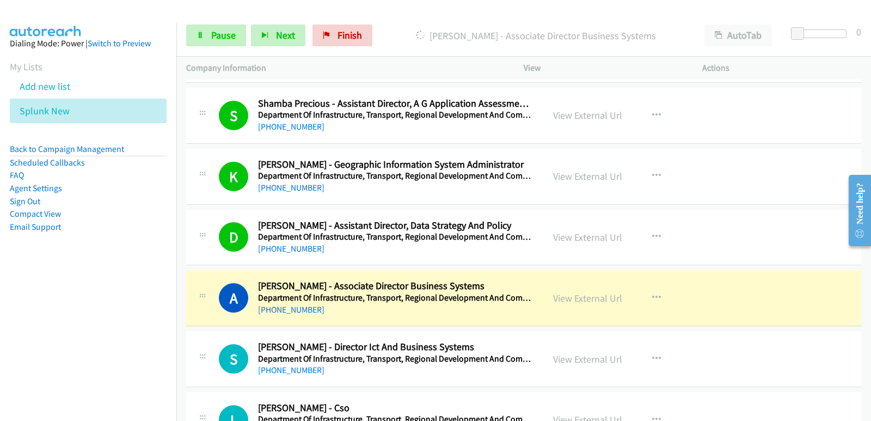
scroll to position [8714, 0]
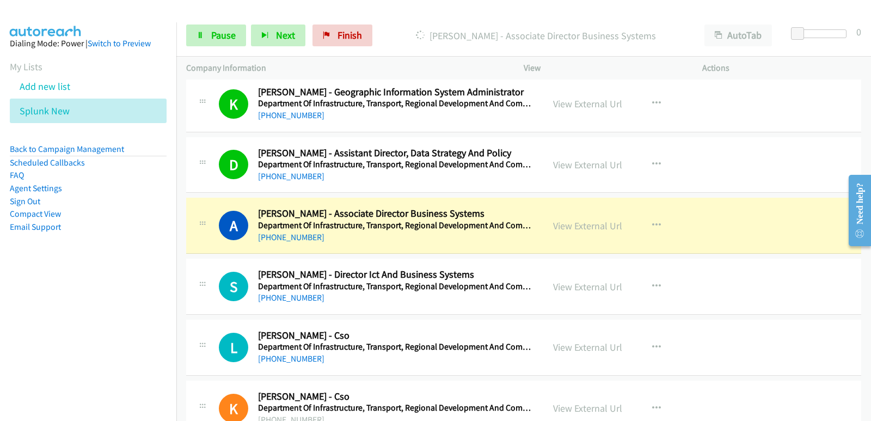
click at [52, 314] on nav "Dialing Mode: Power | Switch to Preview My Lists Add new list Splunk New Back t…" at bounding box center [88, 232] width 177 height 421
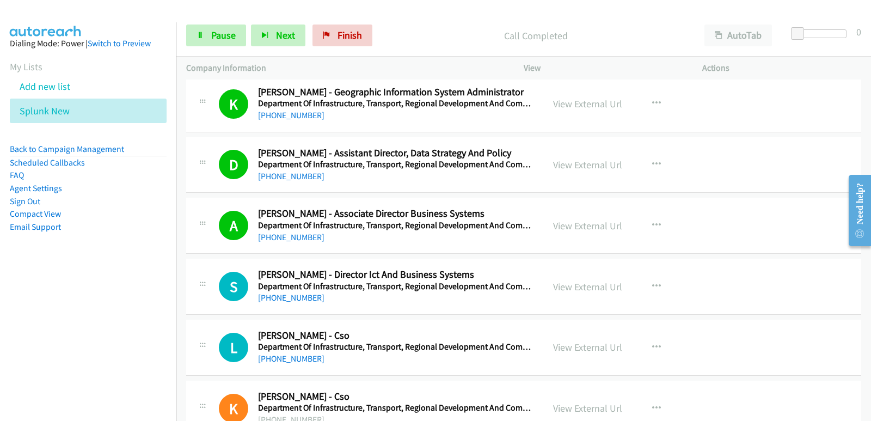
click at [42, 322] on nav "Dialing Mode: Power | Switch to Preview My Lists Add new list Splunk New Back t…" at bounding box center [88, 232] width 177 height 421
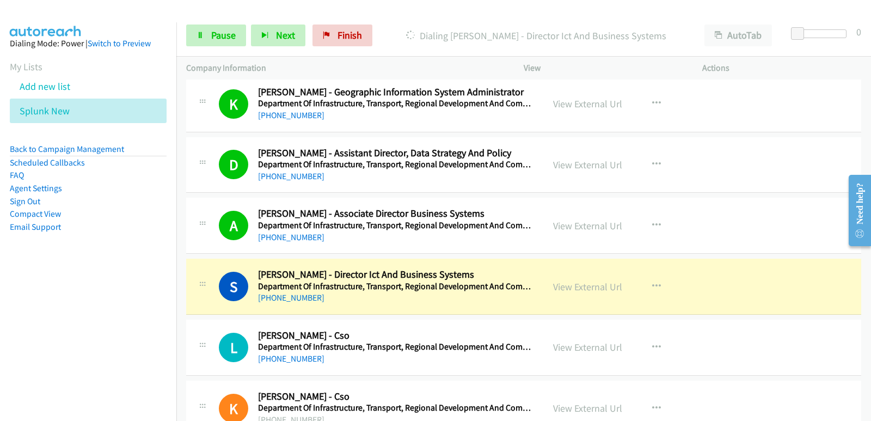
click at [60, 288] on nav "Dialing Mode: Power | Switch to Preview My Lists Add new list Splunk New Back t…" at bounding box center [88, 232] width 177 height 421
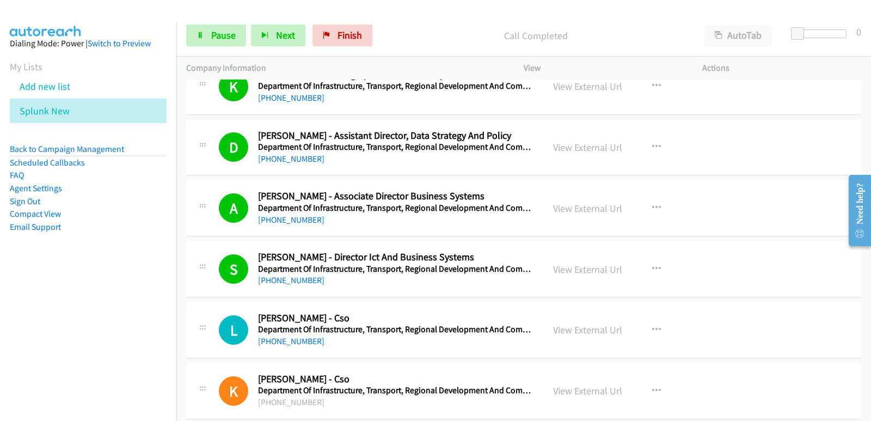
scroll to position [8746, 0]
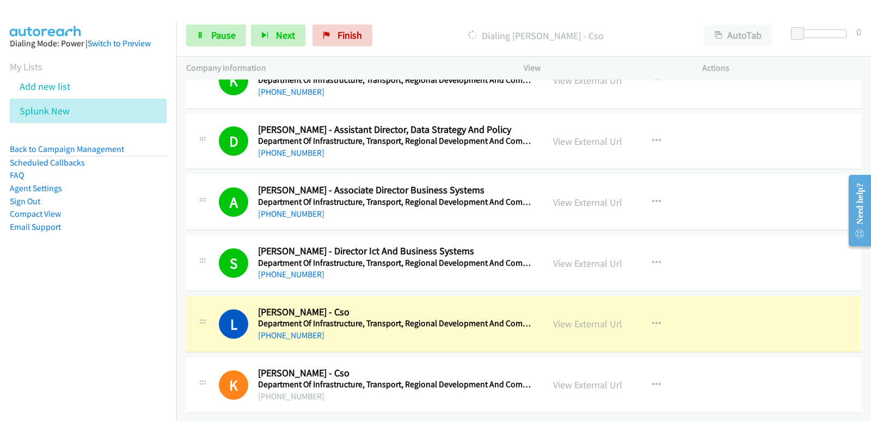
drag, startPoint x: 35, startPoint y: 309, endPoint x: 41, endPoint y: 310, distance: 6.6
click at [35, 311] on nav "Dialing Mode: Power | Switch to Preview My Lists Add new list Splunk New Back t…" at bounding box center [88, 232] width 177 height 421
click at [209, 33] on link "Pause" at bounding box center [216, 36] width 60 height 22
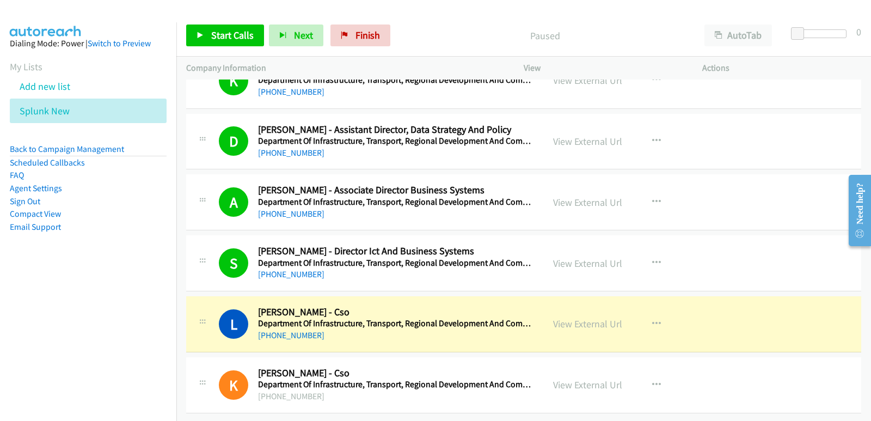
click at [17, 342] on nav "Dialing Mode: Power | Switch to Preview My Lists Add new list Splunk New Back t…" at bounding box center [88, 232] width 177 height 421
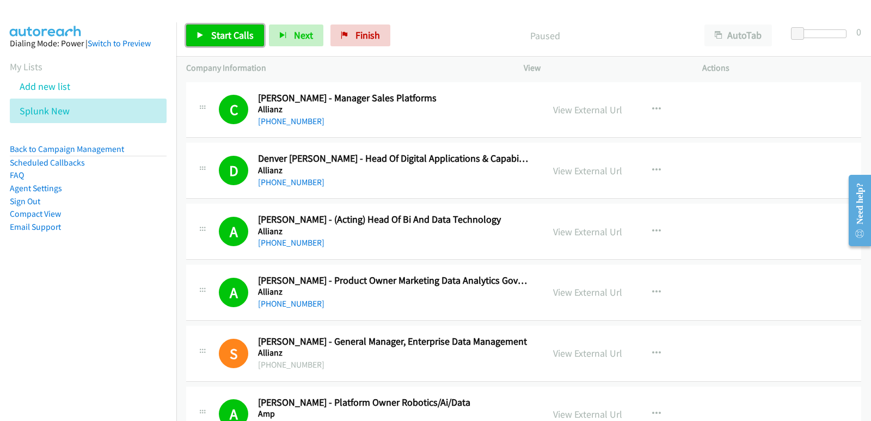
click at [229, 31] on span "Start Calls" at bounding box center [232, 35] width 42 height 13
click at [44, 251] on aside "Dialing Mode: Power | Switch to Preview My Lists Add new list Splunk New Back t…" at bounding box center [88, 152] width 176 height 260
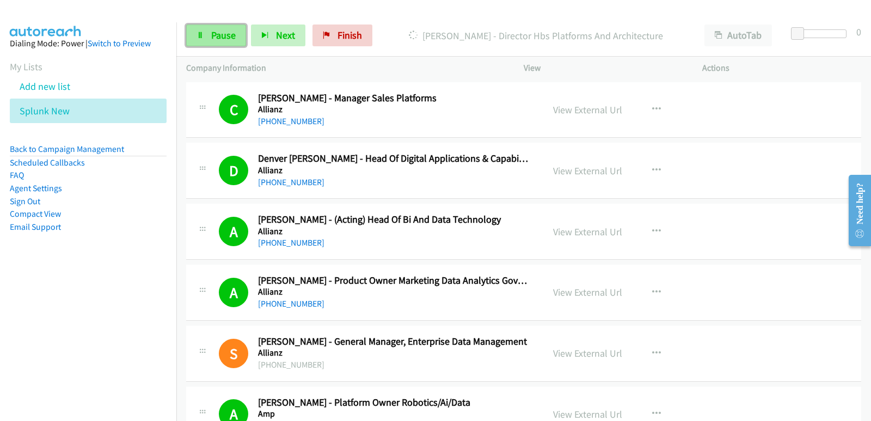
click at [236, 42] on link "Pause" at bounding box center [216, 36] width 60 height 22
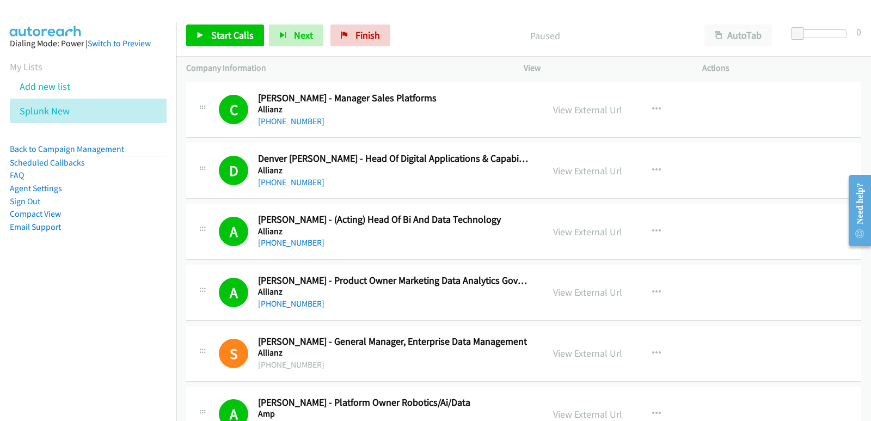
click at [9, 342] on nav "Dialing Mode: Power | Switch to Preview My Lists Add new list Splunk New Back t…" at bounding box center [88, 232] width 177 height 421
click at [76, 111] on icon at bounding box center [76, 112] width 8 height 8
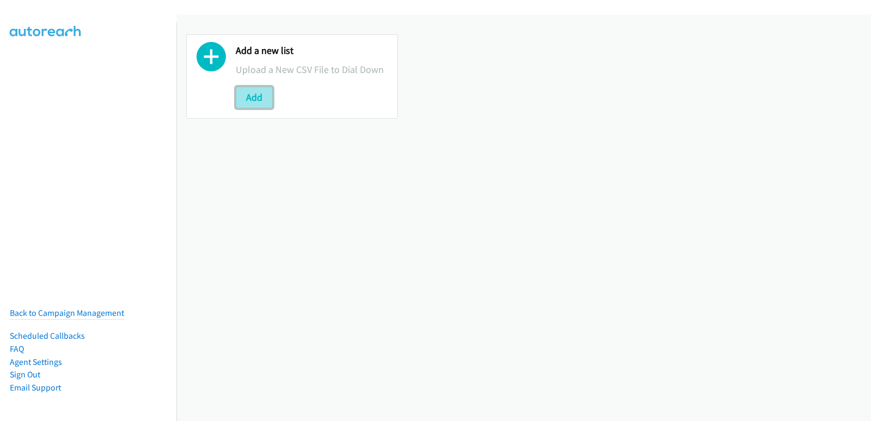
click at [245, 97] on button "Add" at bounding box center [254, 98] width 37 height 22
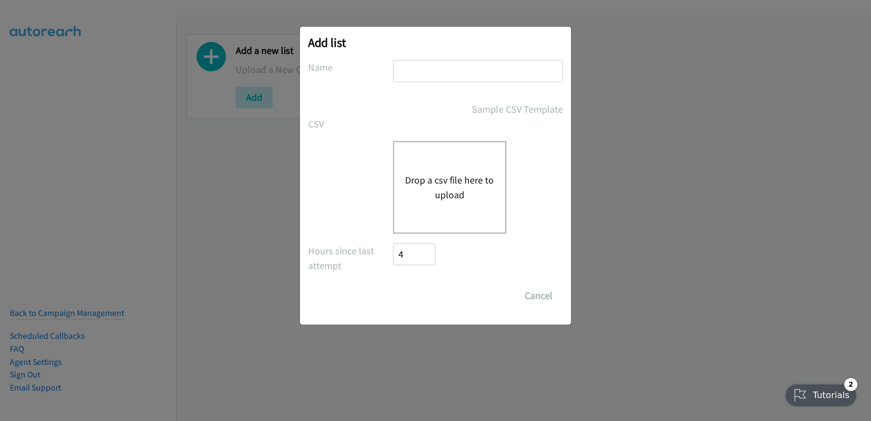
click at [480, 65] on input "text" at bounding box center [478, 71] width 170 height 22
type input "splunk new"
click at [424, 179] on button "Drop a csv file here to upload" at bounding box center [449, 187] width 89 height 29
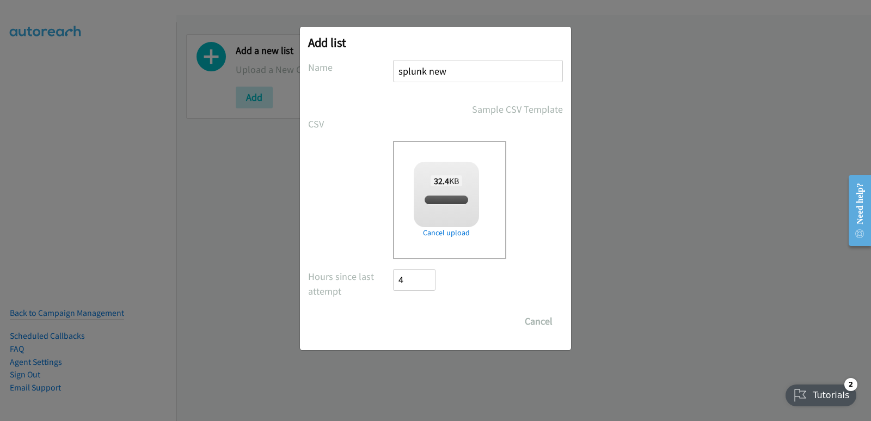
checkbox input "true"
click at [439, 313] on input "Save List" at bounding box center [421, 321] width 57 height 22
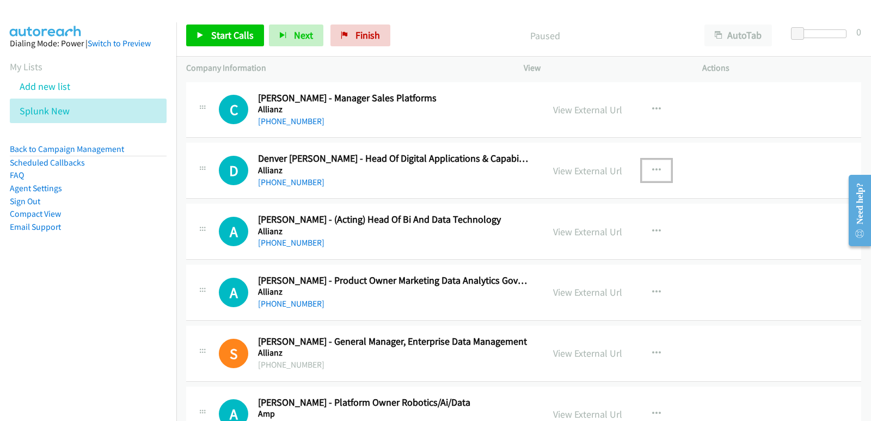
click at [652, 169] on icon "button" at bounding box center [656, 170] width 9 height 9
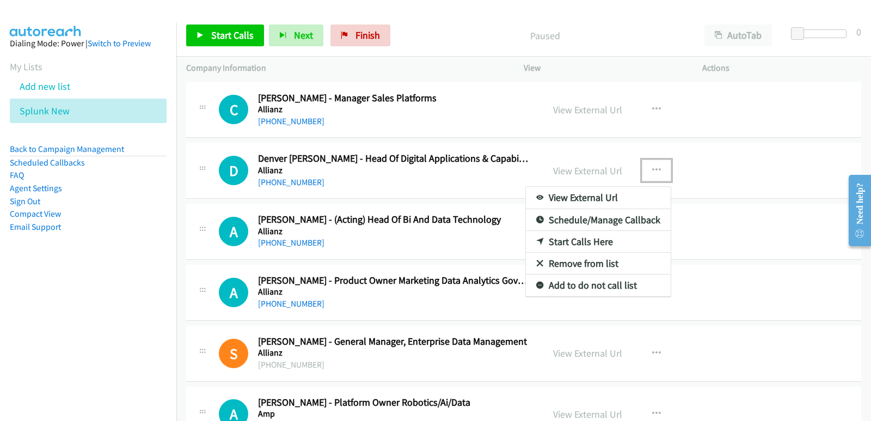
click at [562, 240] on link "Start Calls Here" at bounding box center [598, 242] width 145 height 22
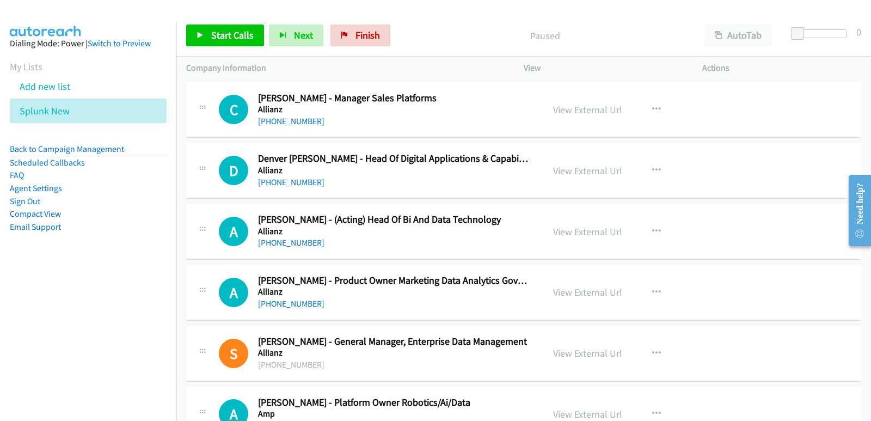
click at [61, 262] on aside "Dialing Mode: Power | Switch to Preview My Lists Add new list Splunk New Back t…" at bounding box center [88, 152] width 176 height 260
click at [106, 149] on link "Back to Campaign Management" at bounding box center [67, 149] width 114 height 10
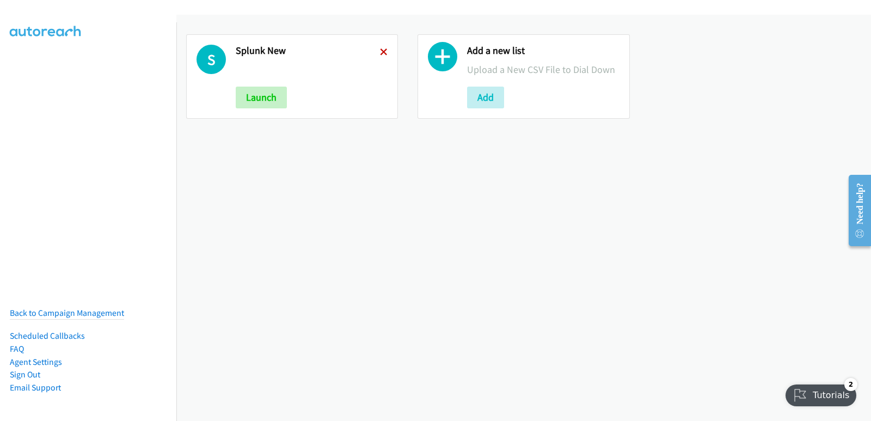
click at [380, 54] on icon at bounding box center [384, 53] width 8 height 8
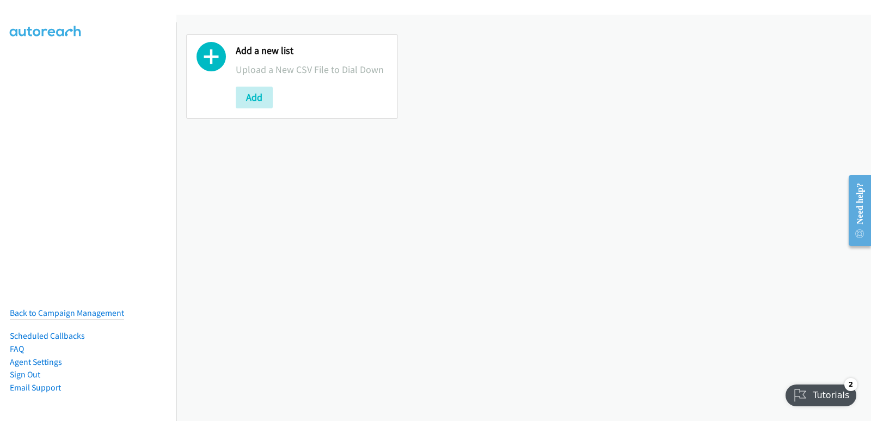
click at [4, 177] on nav "Back to Campaign Management Scheduled Callbacks FAQ Agent Settings Sign Out Com…" at bounding box center [88, 232] width 177 height 421
click at [18, 225] on nav "Back to Campaign Management Scheduled Callbacks FAQ Agent Settings Sign Out Com…" at bounding box center [88, 232] width 177 height 421
click at [242, 94] on button "Add" at bounding box center [254, 98] width 37 height 22
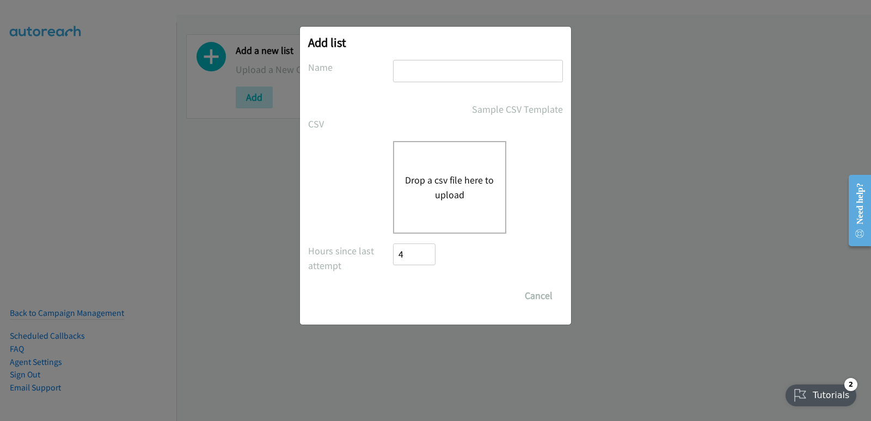
click at [437, 81] on input "text" at bounding box center [478, 71] width 170 height 22
type input "splunk new"
click at [447, 165] on div "Drop a csv file here to upload" at bounding box center [449, 187] width 113 height 93
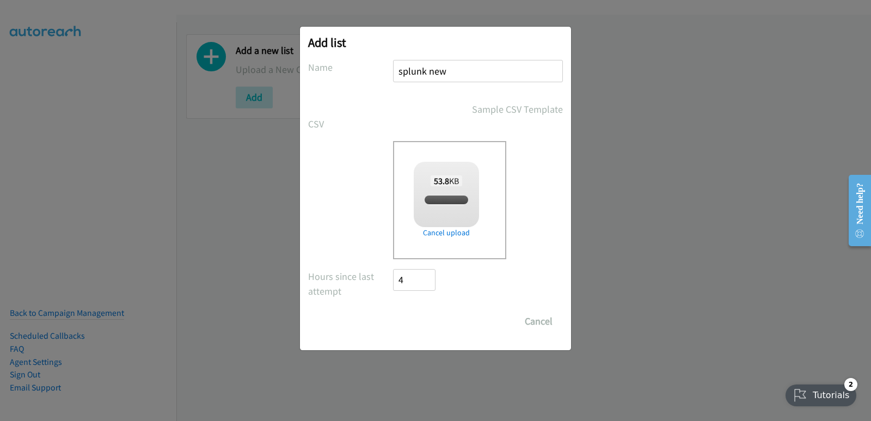
checkbox input "true"
click at [416, 316] on input "Save List" at bounding box center [421, 321] width 57 height 22
